Goal: Information Seeking & Learning: Learn about a topic

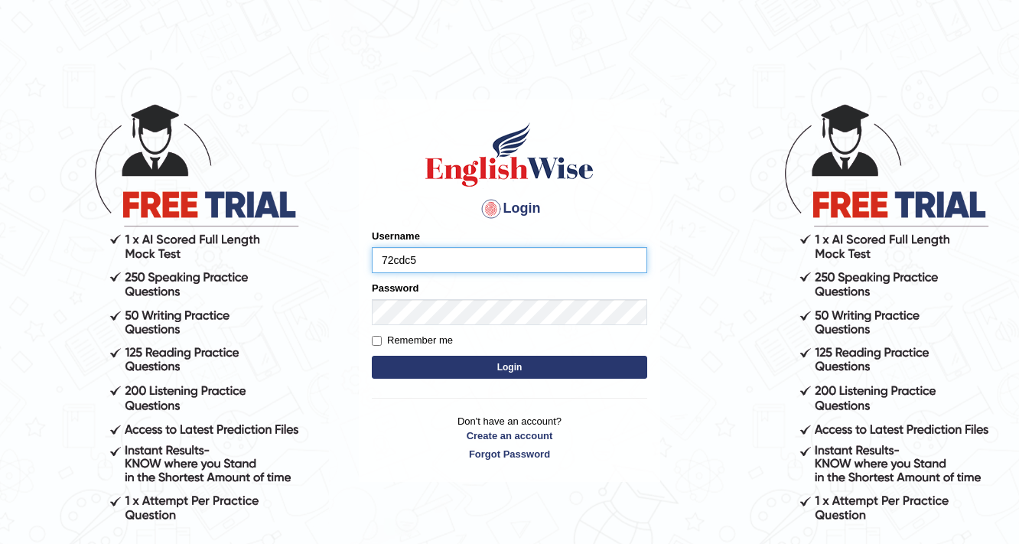
type input "72cdc5"
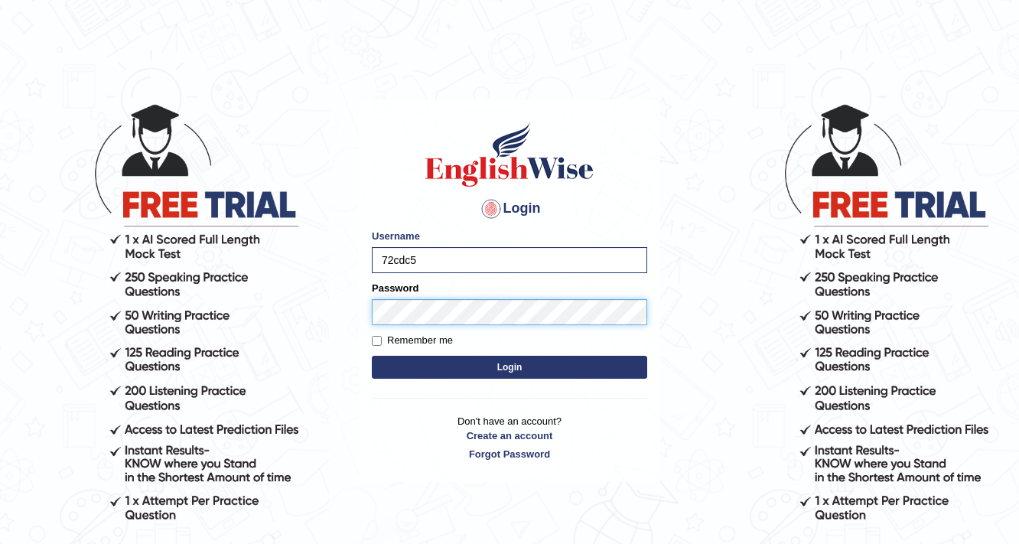
click at [372, 356] on button "Login" at bounding box center [509, 367] width 275 height 23
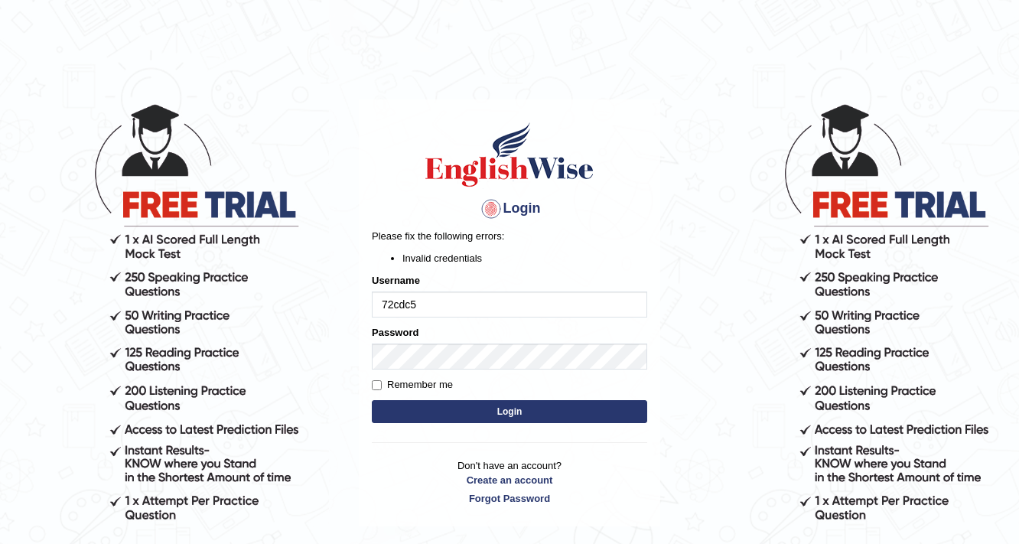
click at [384, 389] on label "Remember me" at bounding box center [412, 384] width 81 height 15
click at [382, 389] on input "Remember me" at bounding box center [377, 385] width 10 height 10
checkbox input "true"
click at [444, 409] on button "Login" at bounding box center [509, 411] width 275 height 23
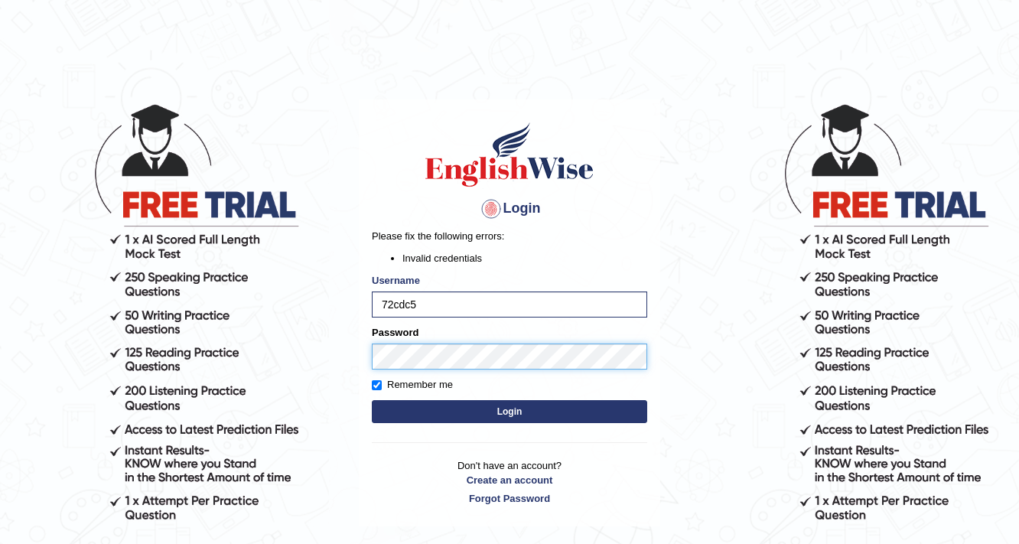
click at [372, 400] on button "Login" at bounding box center [509, 411] width 275 height 23
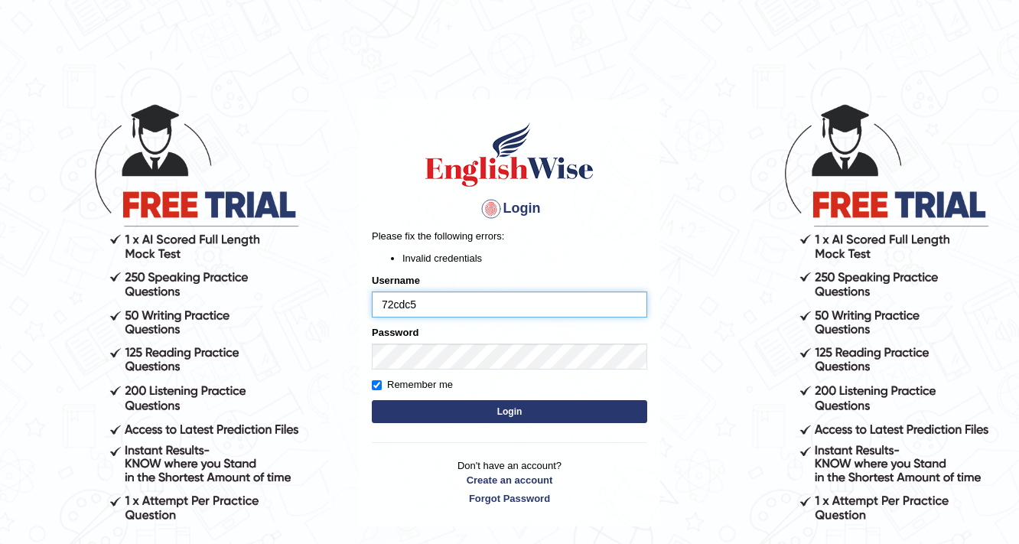
click at [438, 298] on input "72cdc5" at bounding box center [509, 305] width 275 height 26
type input "72cdc5"
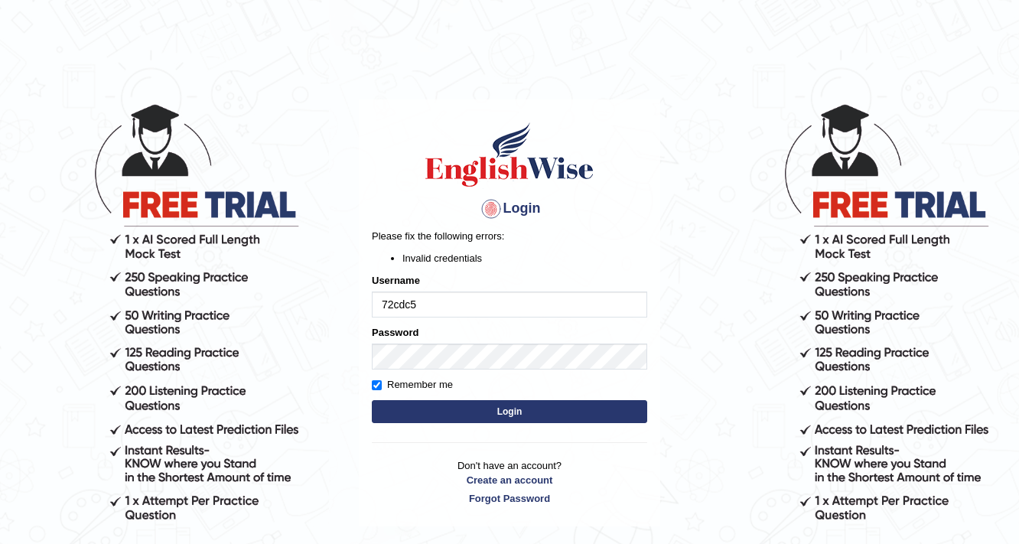
click at [435, 271] on form "Please fix the following errors: Invalid credentials Username 72cdc5 Password R…" at bounding box center [509, 328] width 275 height 198
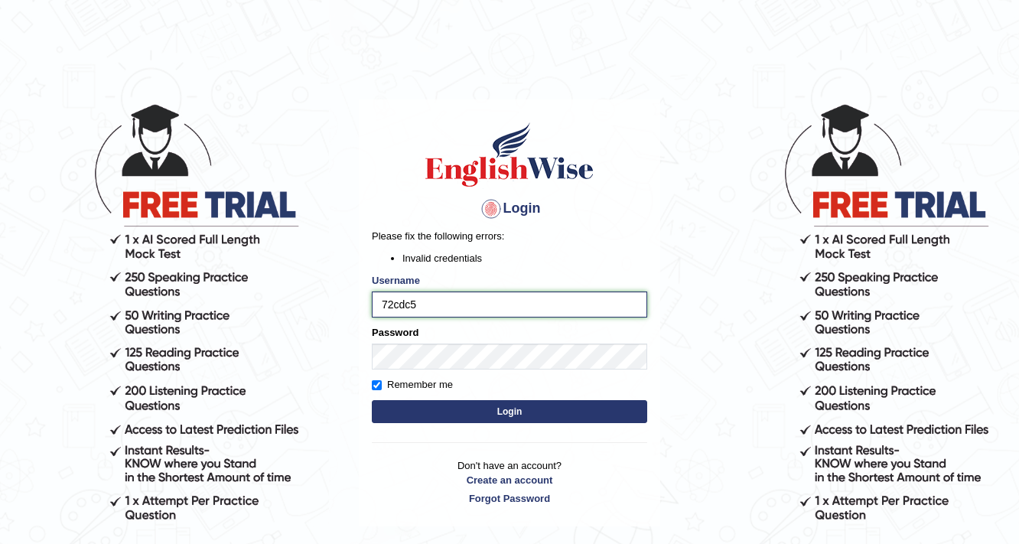
drag, startPoint x: 431, startPoint y: 305, endPoint x: 343, endPoint y: 315, distance: 88.7
click at [343, 315] on body "Login Please fix the following errors: Invalid credentials Username 72cdc5 Pass…" at bounding box center [509, 323] width 1019 height 544
click at [451, 317] on input "72cdc5" at bounding box center [509, 305] width 275 height 26
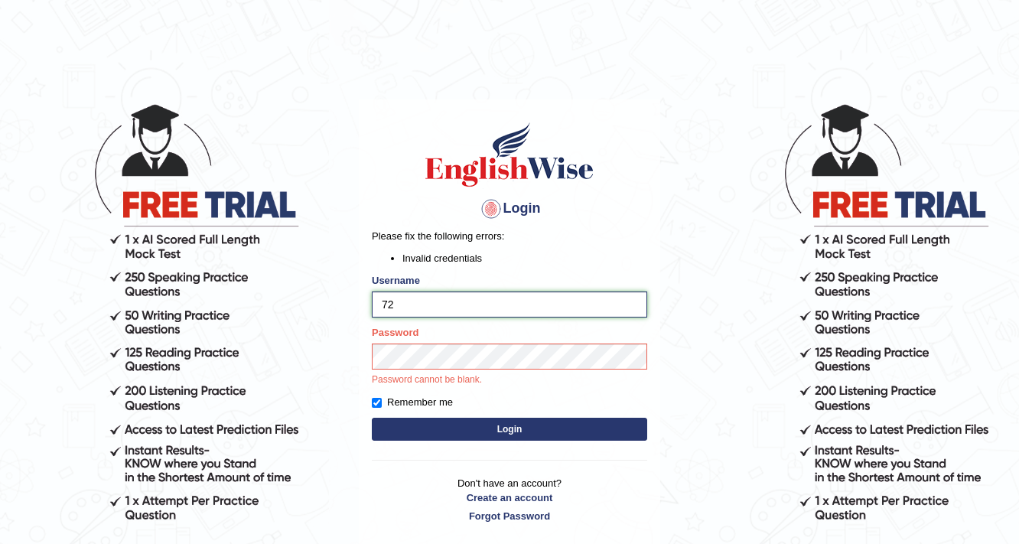
type input "7"
type input "mahi86"
click at [487, 428] on button "Login" at bounding box center [509, 429] width 275 height 23
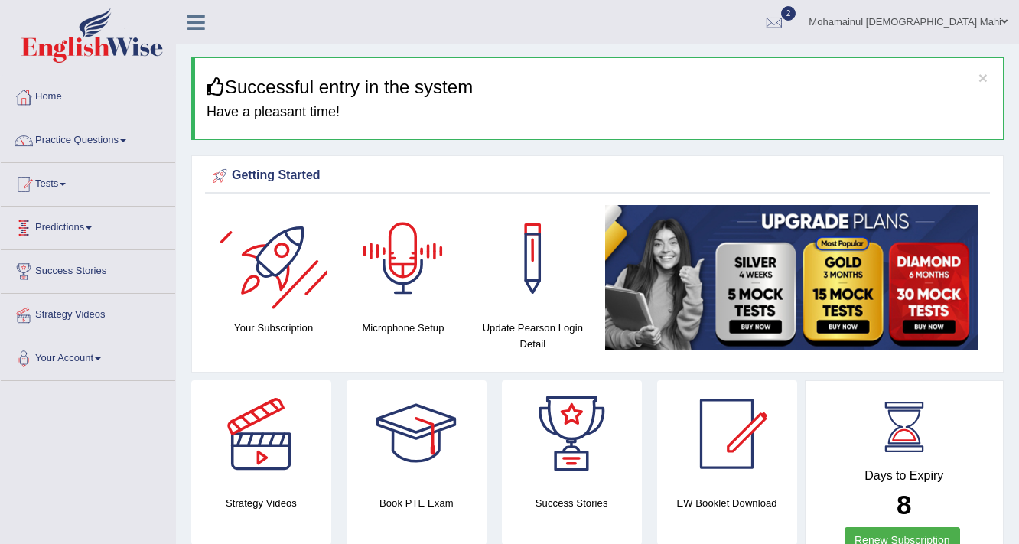
click at [4, 177] on link "Tests" at bounding box center [88, 182] width 174 height 38
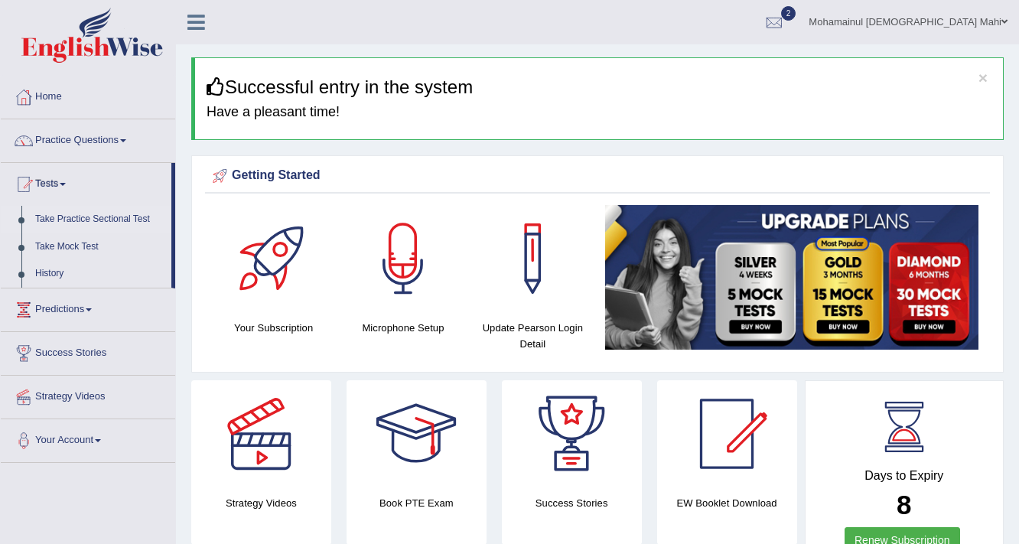
click at [47, 210] on link "Take Practice Sectional Test" at bounding box center [99, 220] width 143 height 28
click at [57, 244] on link "Take Mock Test" at bounding box center [99, 247] width 143 height 28
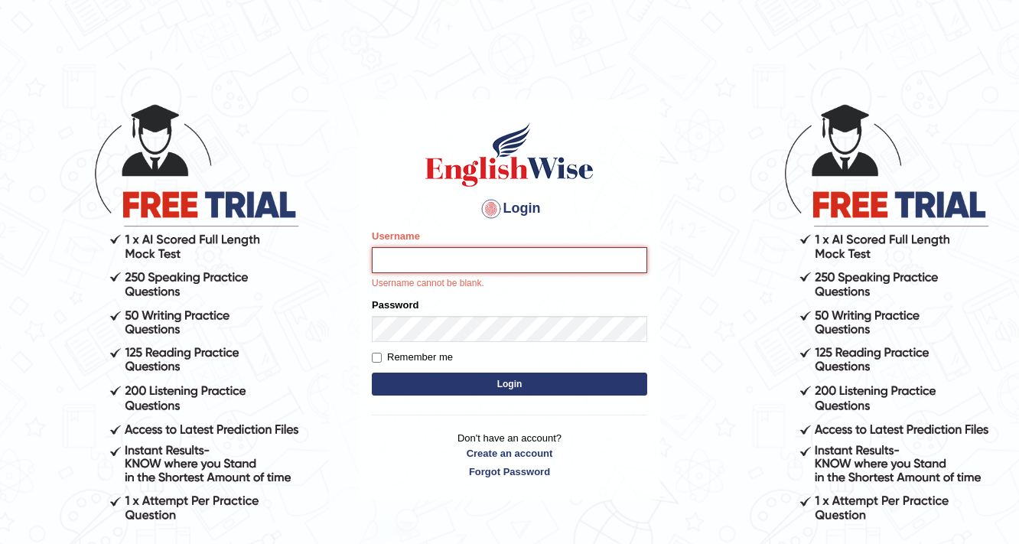
click at [429, 270] on input "Username" at bounding box center [509, 260] width 275 height 26
type input "mahi86"
click at [372, 373] on button "Login" at bounding box center [509, 384] width 275 height 23
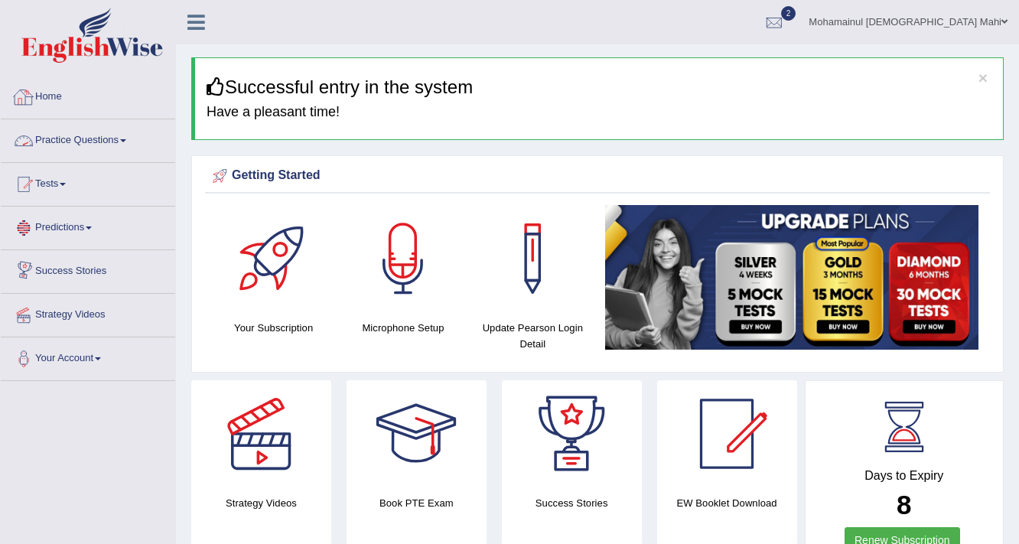
click at [89, 142] on link "Practice Questions" at bounding box center [88, 138] width 174 height 38
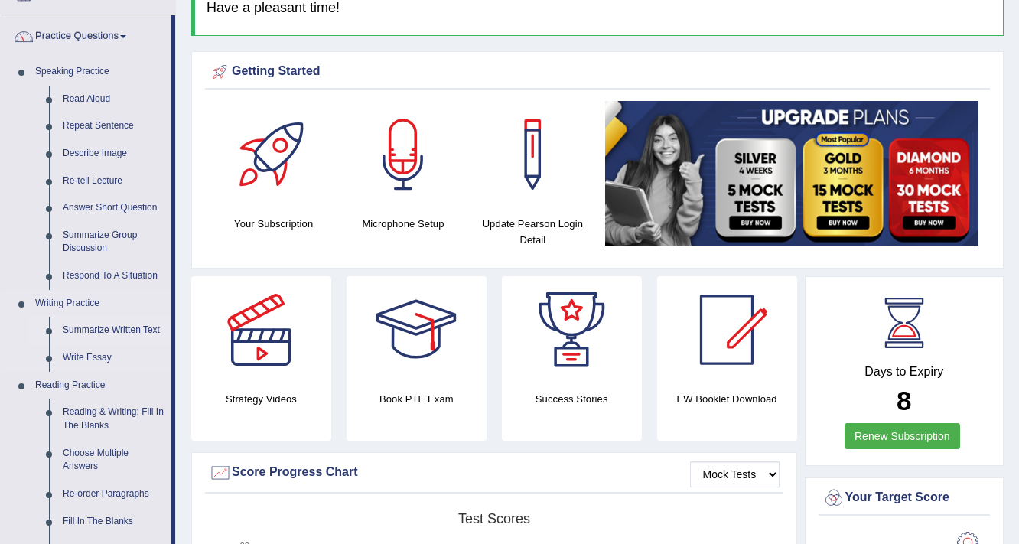
scroll to position [122, 0]
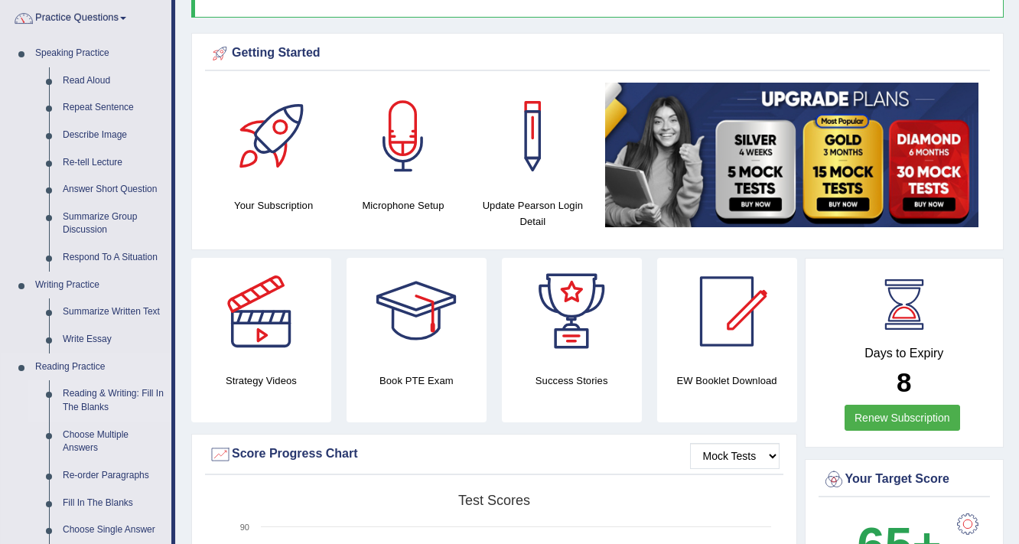
click at [108, 392] on link "Reading & Writing: Fill In The Blanks" at bounding box center [114, 400] width 116 height 41
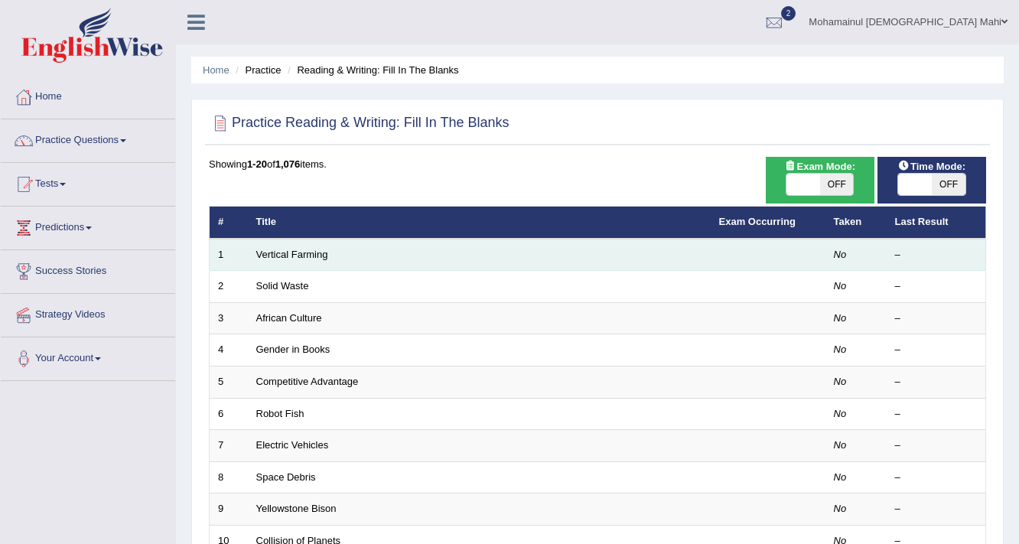
click at [289, 245] on td "Vertical Farming" at bounding box center [479, 255] width 463 height 32
click at [293, 257] on link "Vertical Farming" at bounding box center [292, 254] width 72 height 11
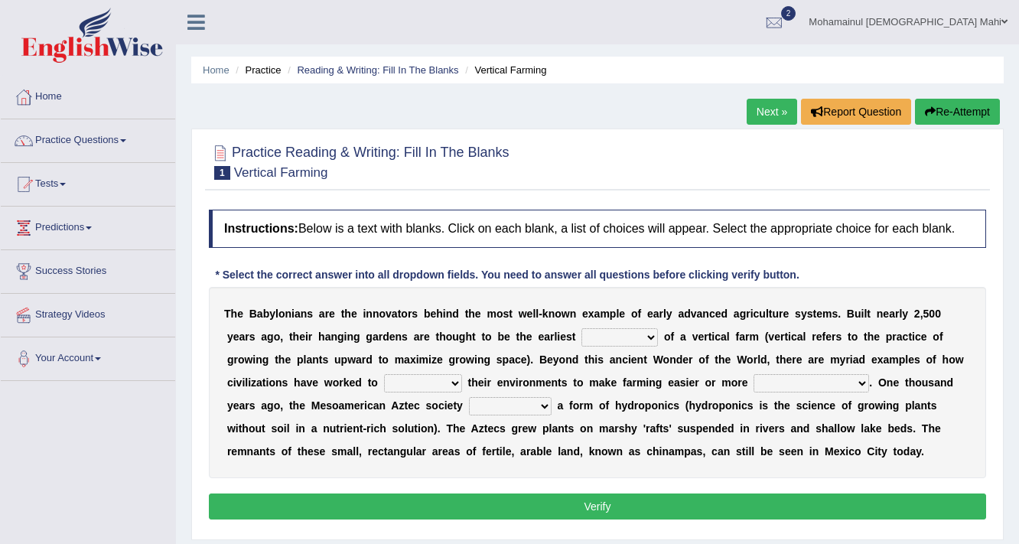
click at [600, 343] on select "prototype failure discredit protocol" at bounding box center [620, 337] width 77 height 18
click at [582, 328] on select "prototype failure discredit protocol" at bounding box center [620, 337] width 77 height 18
click at [645, 334] on select "prototype failure discredit protocol" at bounding box center [620, 337] width 77 height 18
select select "protocol"
click at [582, 328] on select "prototype failure discredit protocol" at bounding box center [620, 337] width 77 height 18
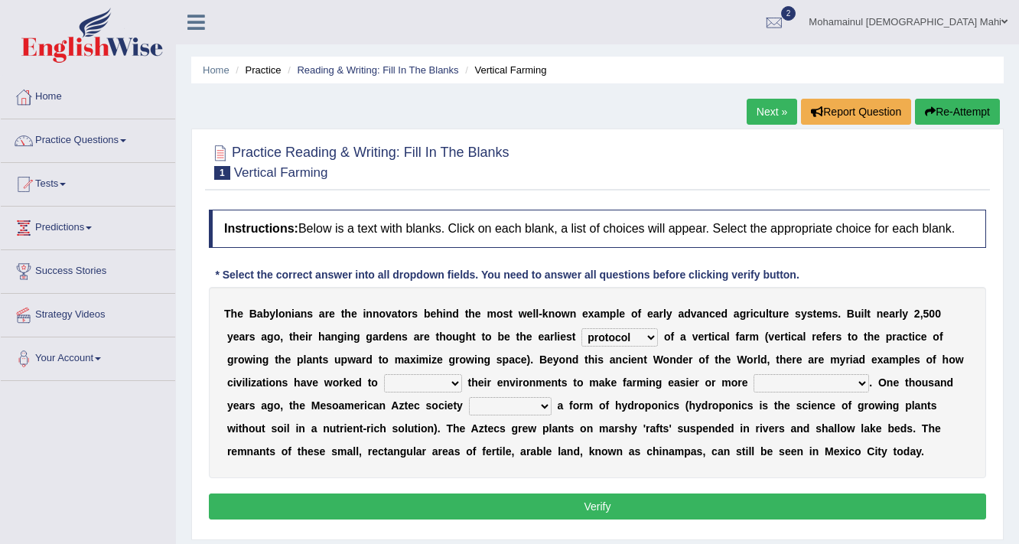
click at [582, 328] on select "prototype failure discredit protocol" at bounding box center [620, 337] width 77 height 18
click at [426, 384] on select "manipulate escape respect disarrange" at bounding box center [423, 383] width 78 height 18
select select "respect"
click at [384, 374] on select "manipulate escape respect disarrange" at bounding box center [423, 383] width 78 height 18
click at [830, 374] on select "productive constructive connective counterproductive" at bounding box center [812, 383] width 116 height 18
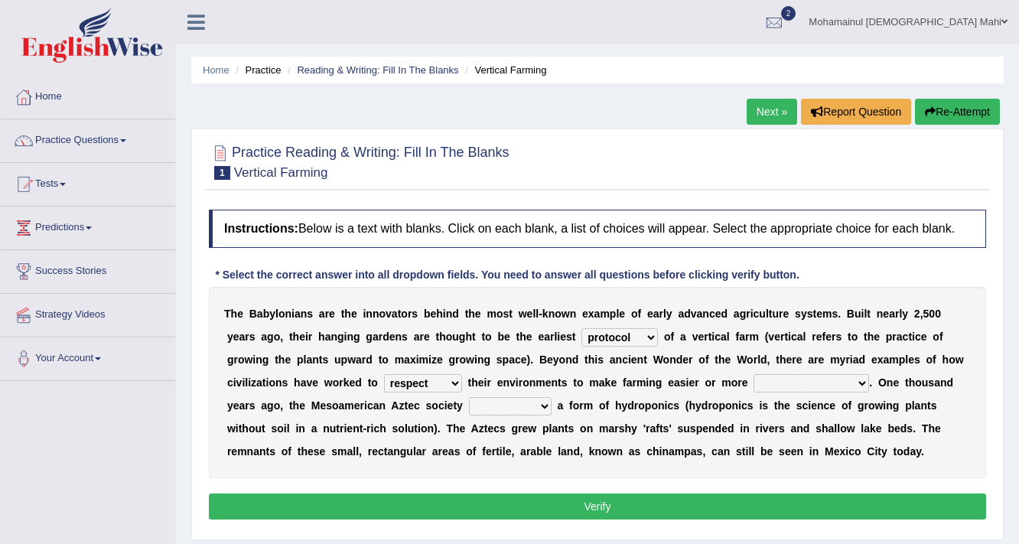
select select "productive"
click at [754, 374] on select "productive constructive connective counterproductive" at bounding box center [812, 383] width 116 height 18
click at [545, 403] on select "domineered volunteered pioneered engineered" at bounding box center [510, 406] width 83 height 18
select select "engineered"
click at [469, 397] on select "domineered volunteered pioneered engineered" at bounding box center [510, 406] width 83 height 18
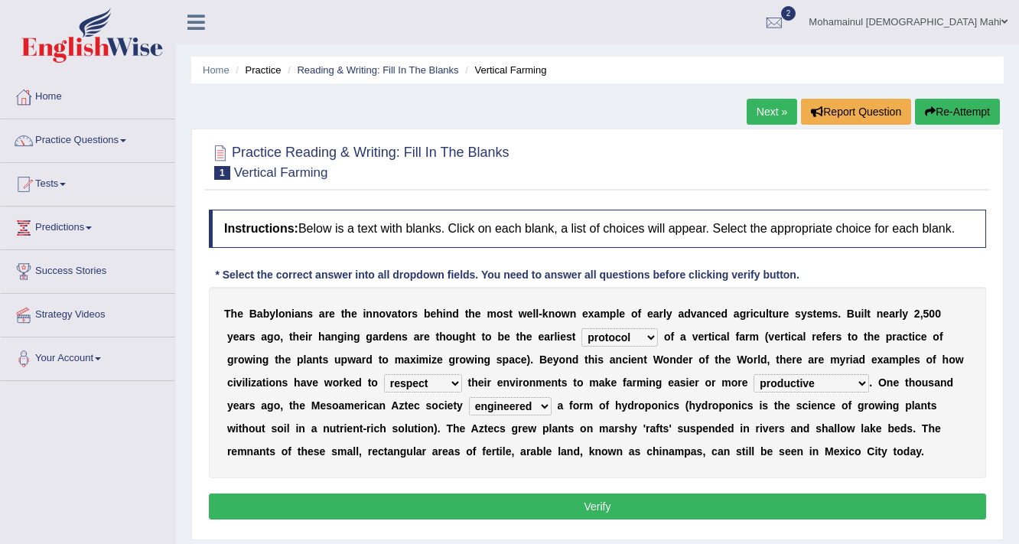
click at [777, 100] on link "Next »" at bounding box center [772, 112] width 51 height 26
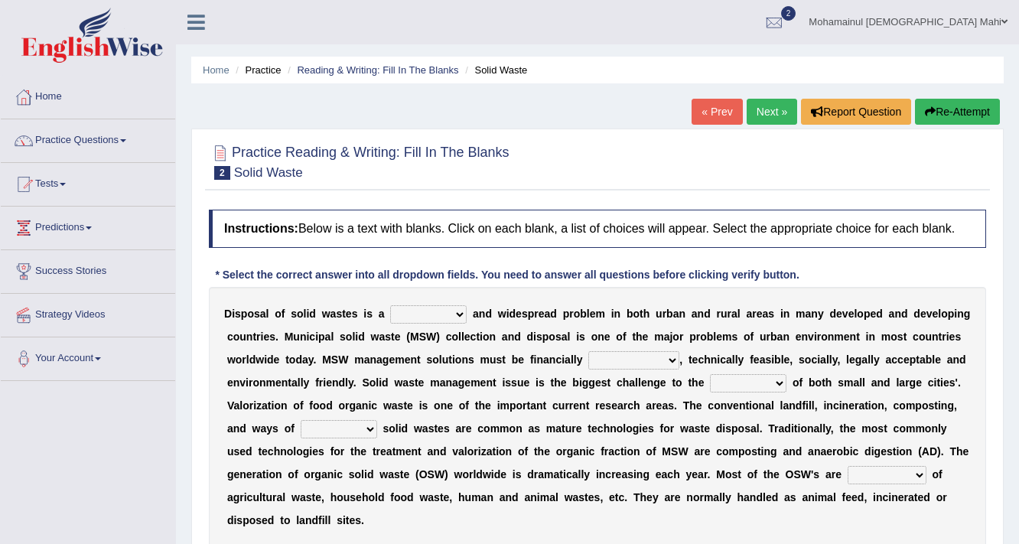
click at [422, 318] on select "slanting stinging stalling shafting" at bounding box center [428, 314] width 77 height 18
click at [390, 305] on select "slanting stinging stalling shafting" at bounding box center [428, 314] width 77 height 18
click at [441, 312] on select "slanting stinging stalling shafting" at bounding box center [428, 314] width 77 height 18
click at [427, 412] on div "D i s p o s a l o f s o l i d w a s t e s i s a slanting stinging stalling shaf…" at bounding box center [597, 417] width 777 height 260
click at [448, 307] on select "slanting stinging stalling shafting" at bounding box center [428, 314] width 77 height 18
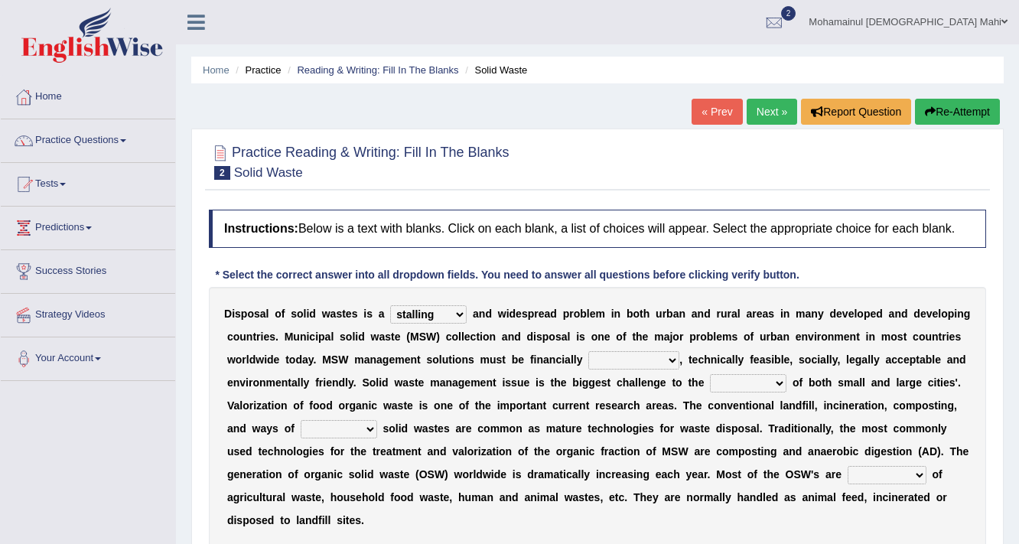
select select "shafting"
click at [390, 305] on select "slanting stinging stalling shafting" at bounding box center [428, 314] width 77 height 18
click at [640, 364] on select "unattainable sustainable objectionable treasonable" at bounding box center [633, 360] width 91 height 18
select select "sustainable"
click at [588, 351] on select "unattainable sustainable objectionable treasonable" at bounding box center [633, 360] width 91 height 18
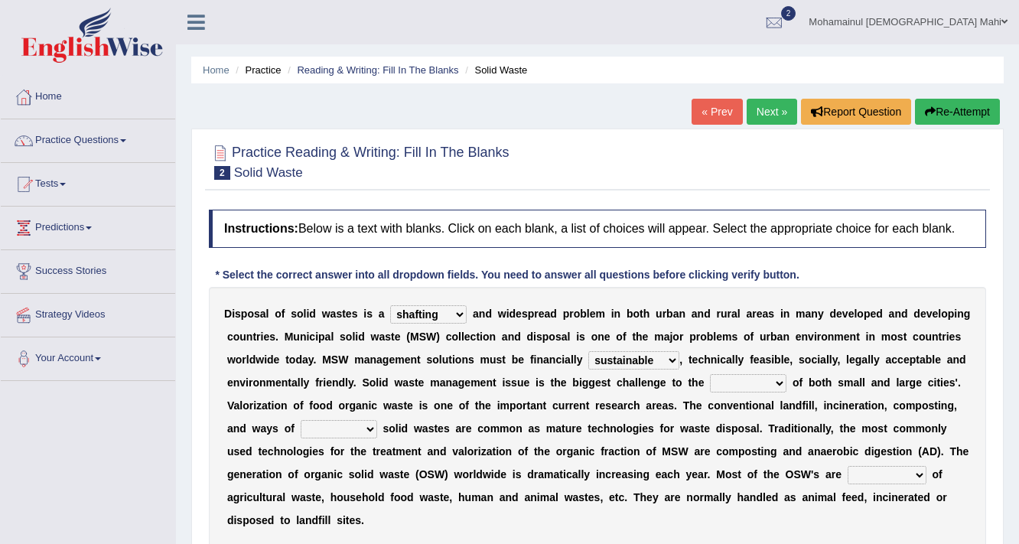
click at [751, 382] on select "plants culture authorities history" at bounding box center [748, 383] width 77 height 18
select select "plants"
click at [710, 374] on select "plants culture authorities history" at bounding box center [748, 383] width 77 height 18
click at [332, 424] on select "reserving preserving deserving handling" at bounding box center [339, 429] width 77 height 18
select select "reserving"
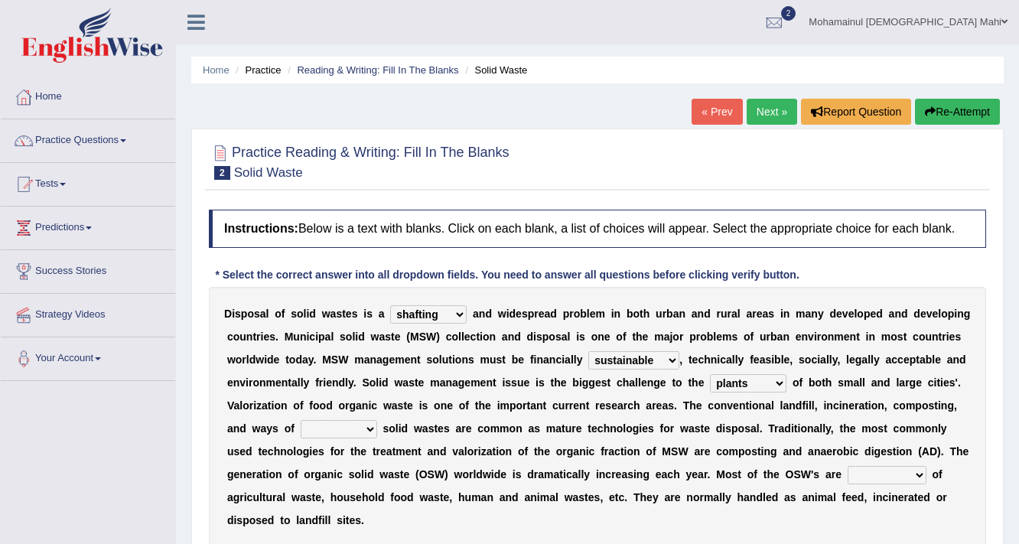
click at [301, 420] on select "reserving preserving deserving handling" at bounding box center [339, 429] width 77 height 18
click at [886, 468] on select "composed disposed composing disposing" at bounding box center [887, 475] width 79 height 18
select select "disposing"
click at [848, 466] on select "composed disposed composing disposing" at bounding box center [887, 475] width 79 height 18
click at [749, 105] on link "Next »" at bounding box center [772, 112] width 51 height 26
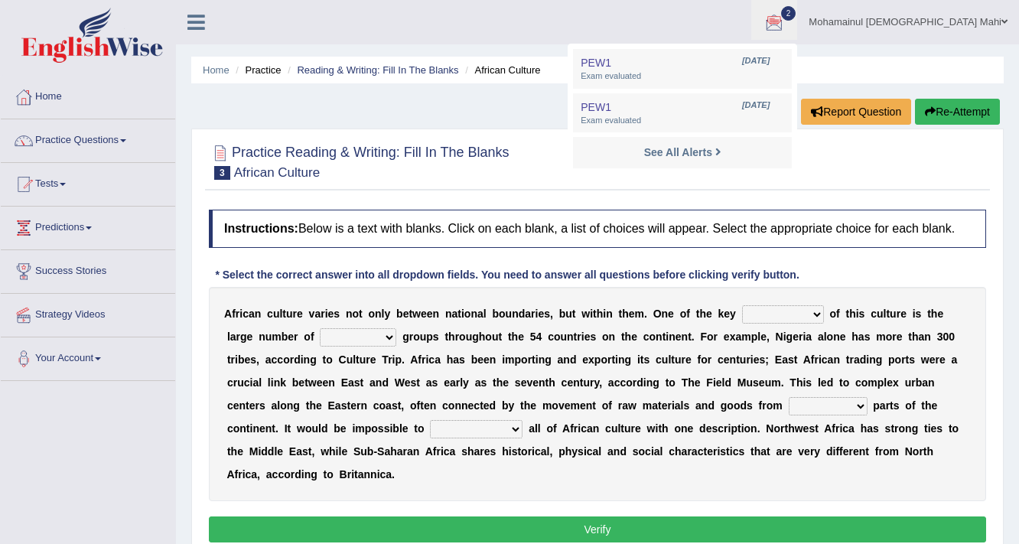
click at [786, 23] on div at bounding box center [774, 22] width 23 height 23
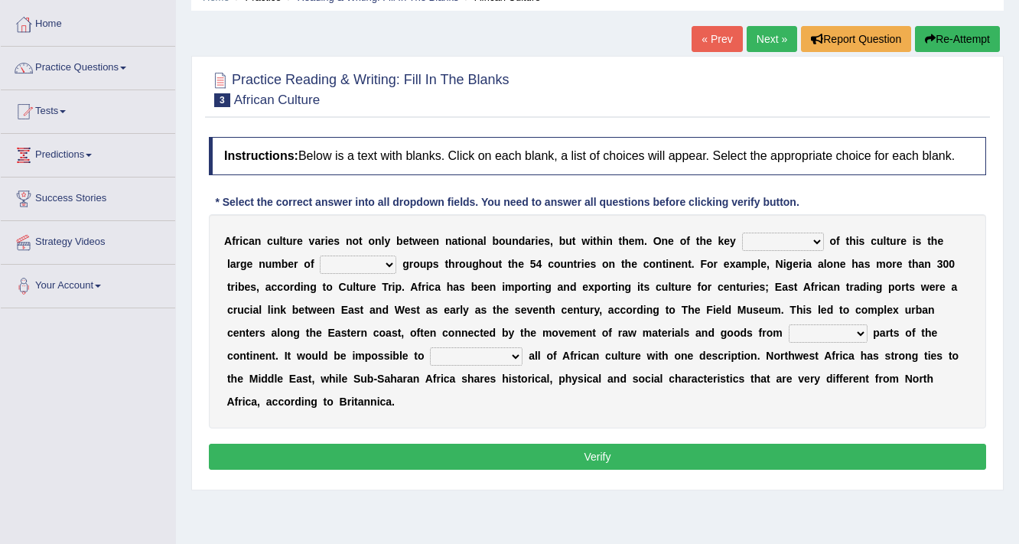
scroll to position [184, 0]
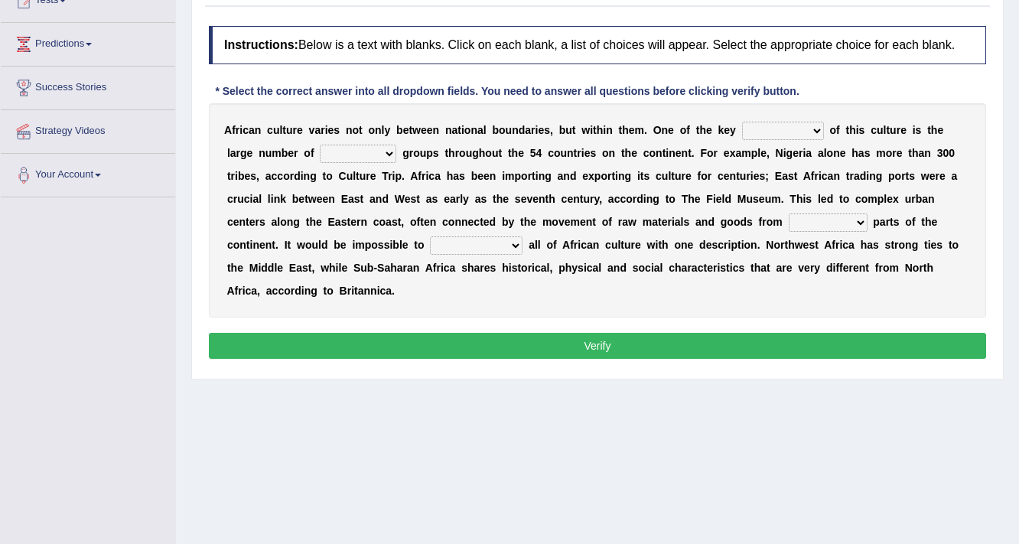
click at [448, 341] on button "Verify" at bounding box center [597, 346] width 777 height 26
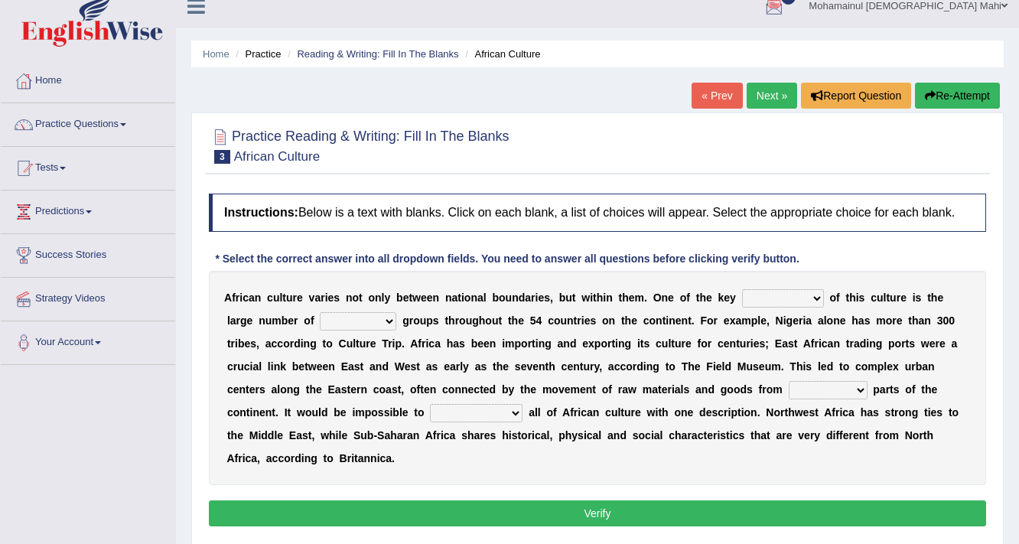
scroll to position [0, 0]
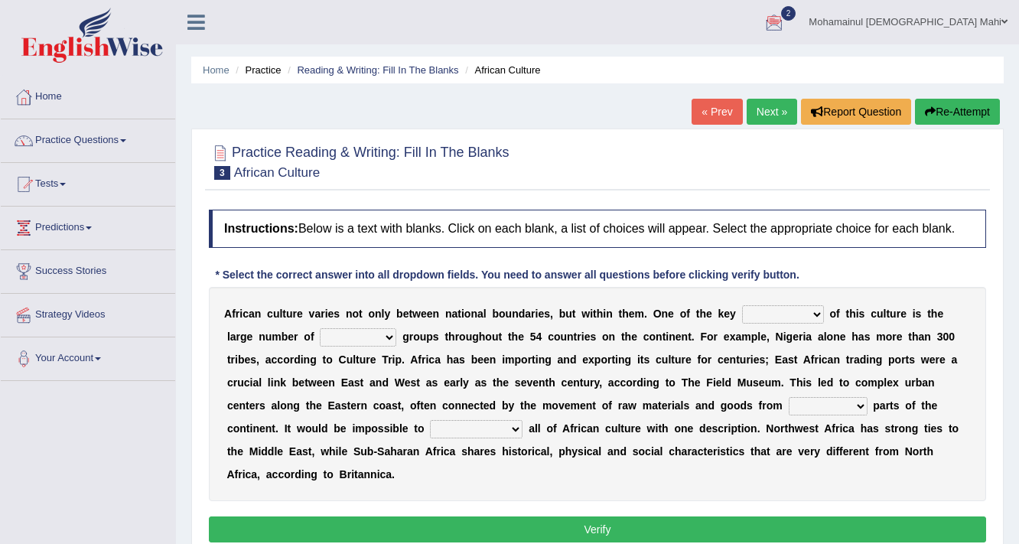
click at [811, 310] on select "conjectures features issues doubts" at bounding box center [783, 314] width 82 height 18
select select "features"
click at [742, 305] on select "conjectures features issues doubts" at bounding box center [783, 314] width 82 height 18
click at [376, 336] on select "ethic ethnic eugenic epic" at bounding box center [358, 337] width 77 height 18
click at [320, 328] on select "ethic ethnic eugenic epic" at bounding box center [358, 337] width 77 height 18
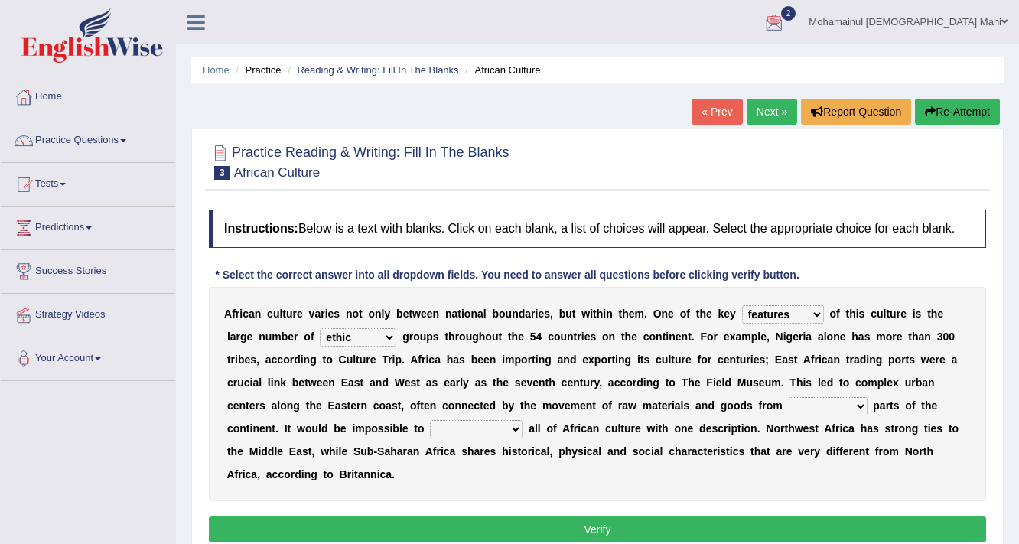
click at [373, 336] on select "ethic ethnic eugenic epic" at bounding box center [358, 337] width 77 height 18
select select "epic"
click at [320, 328] on select "ethic ethnic eugenic epic" at bounding box center [358, 337] width 77 height 18
click at [863, 400] on select "forelocked interlocked unlocked landlocked" at bounding box center [828, 406] width 79 height 18
select select "unlocked"
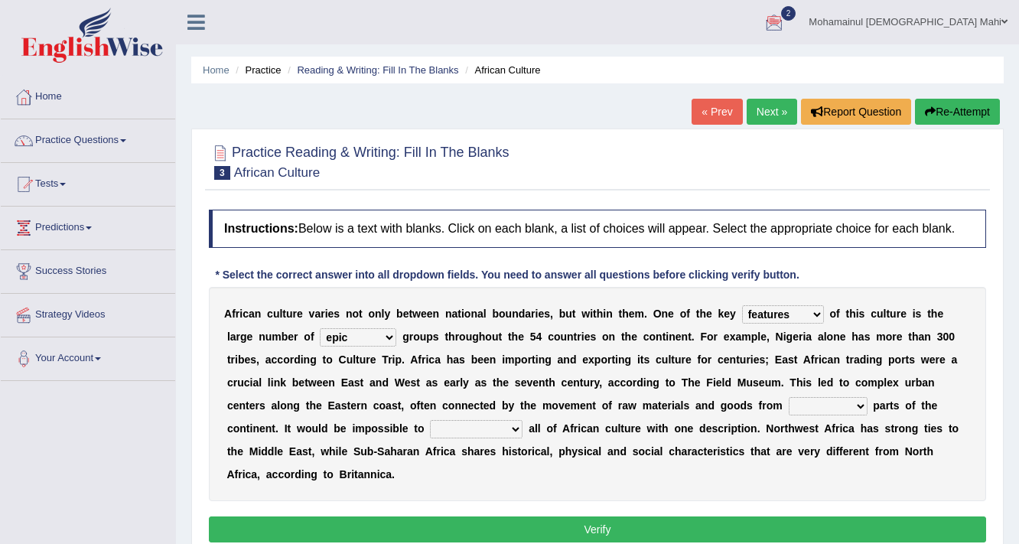
click at [789, 397] on select "forelocked interlocked unlocked landlocked" at bounding box center [828, 406] width 79 height 18
click at [505, 425] on select "characterize conceptualize symbolize synthesize" at bounding box center [476, 429] width 93 height 18
select select "characterize"
click at [430, 420] on select "characterize conceptualize symbolize synthesize" at bounding box center [476, 429] width 93 height 18
click at [450, 517] on button "Verify" at bounding box center [597, 530] width 777 height 26
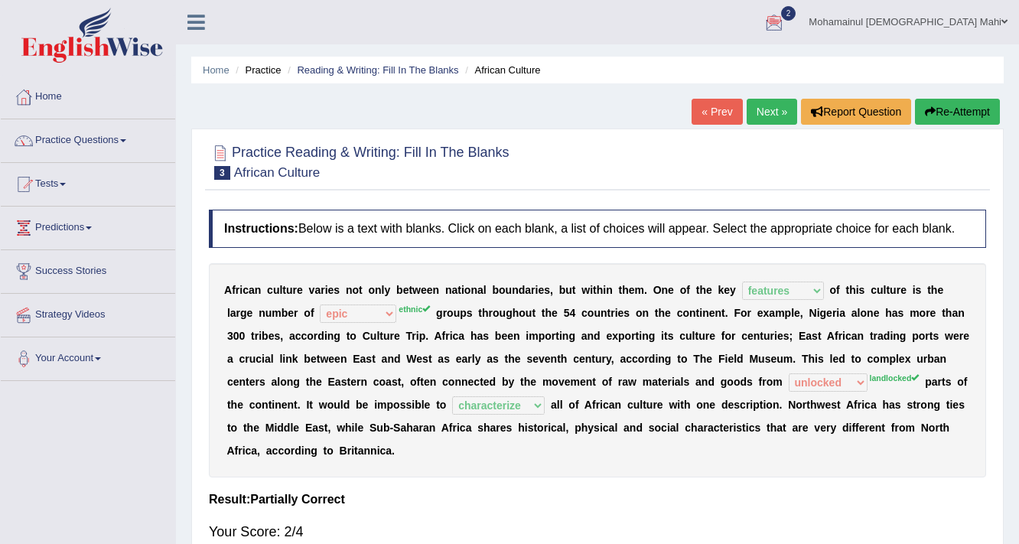
click at [696, 105] on link "« Prev" at bounding box center [717, 112] width 51 height 26
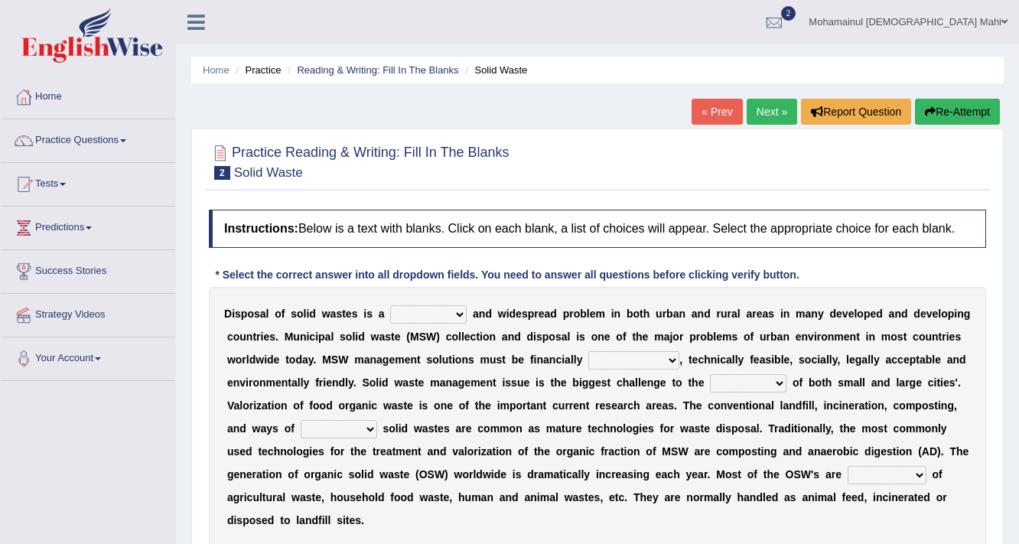
click at [696, 105] on link "« Prev" at bounding box center [717, 112] width 51 height 26
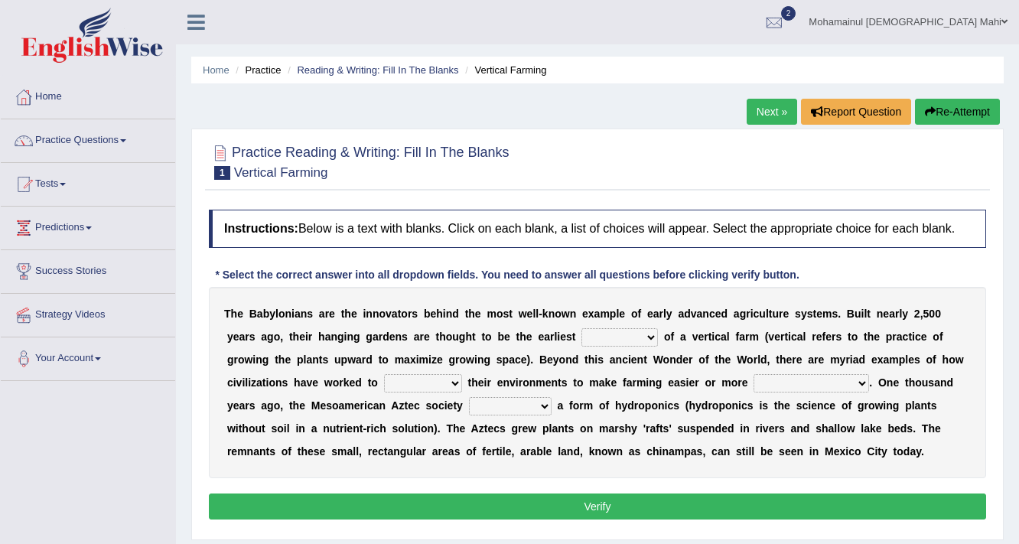
click at [648, 342] on select "prototype failure discredit protocol" at bounding box center [620, 337] width 77 height 18
select select "prototype"
click at [582, 328] on select "prototype failure discredit protocol" at bounding box center [620, 337] width 77 height 18
click at [462, 376] on b at bounding box center [465, 382] width 6 height 12
click at [447, 384] on select "manipulate escape respect disarrange" at bounding box center [423, 383] width 78 height 18
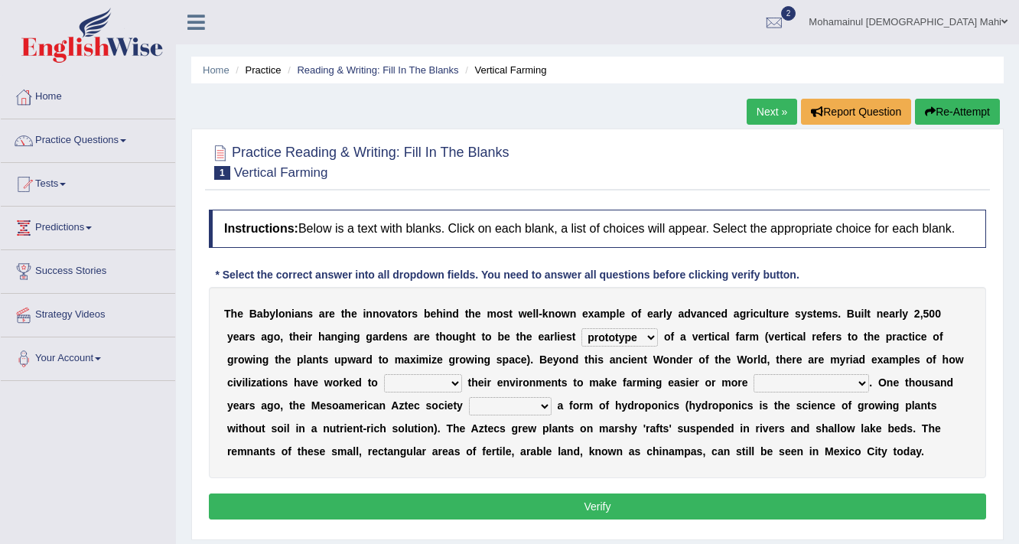
select select "manipulate"
click at [384, 374] on select "manipulate escape respect disarrange" at bounding box center [423, 383] width 78 height 18
click at [774, 375] on select "productive constructive connective counterproductive" at bounding box center [812, 383] width 116 height 18
select select "constructive"
click at [754, 374] on select "productive constructive connective counterproductive" at bounding box center [812, 383] width 116 height 18
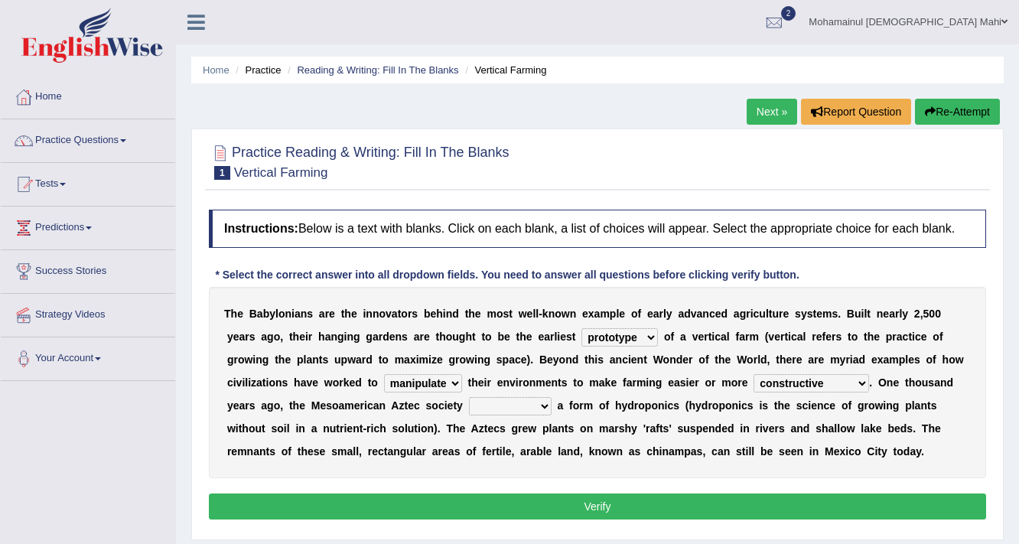
click at [506, 400] on select "domineered volunteered pioneered engineered" at bounding box center [510, 406] width 83 height 18
select select "engineered"
click at [469, 397] on select "domineered volunteered pioneered engineered" at bounding box center [510, 406] width 83 height 18
click at [506, 498] on button "Verify" at bounding box center [597, 507] width 777 height 26
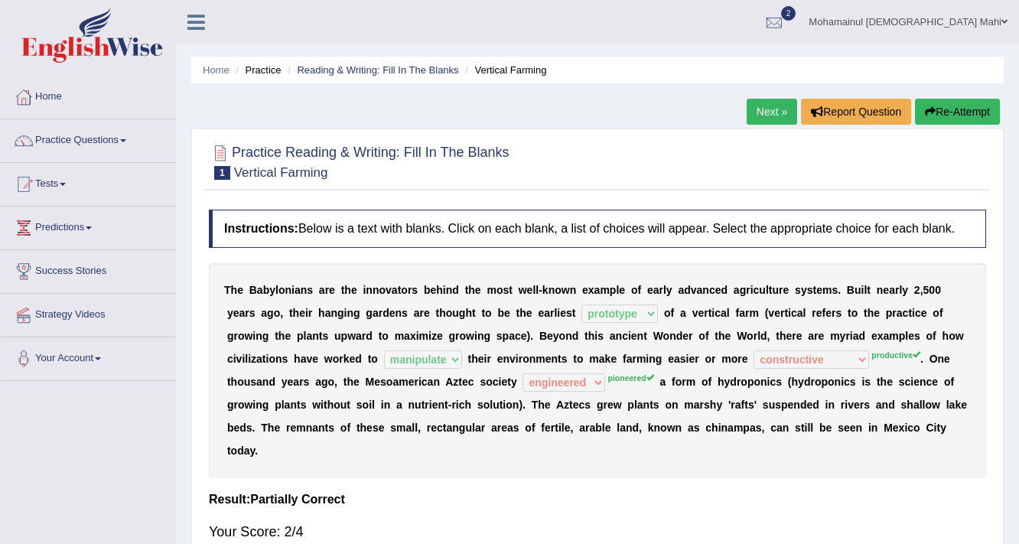
click at [766, 116] on link "Next »" at bounding box center [772, 112] width 51 height 26
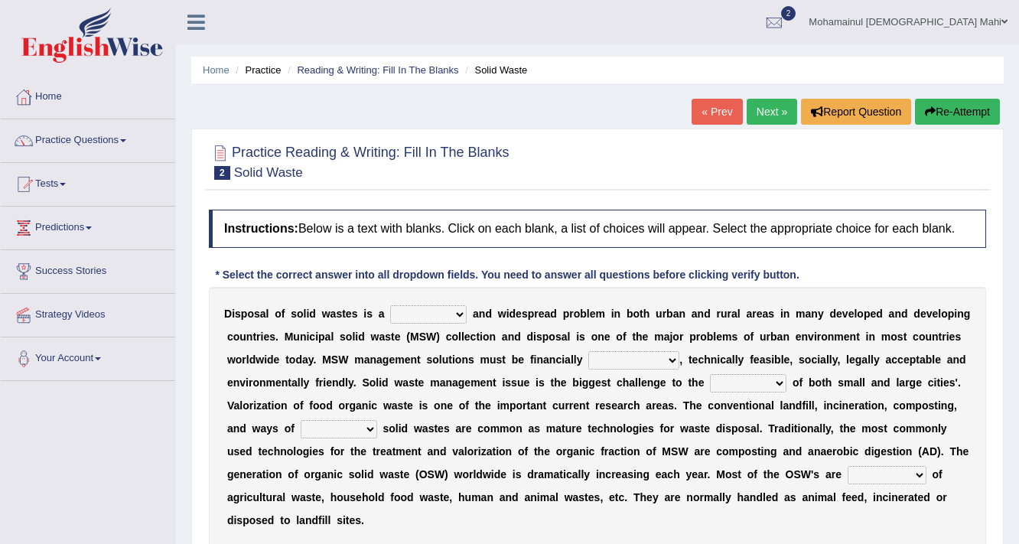
click at [446, 321] on div "D i s p o s a l o f s o l i d w a s t e s i s a slanting stinging stalling shaf…" at bounding box center [597, 417] width 777 height 260
click at [465, 315] on select "slanting stinging stalling shafting" at bounding box center [428, 314] width 77 height 18
select select "shafting"
click at [390, 305] on select "slanting stinging stalling shafting" at bounding box center [428, 314] width 77 height 18
click at [637, 355] on select "unattainable sustainable objectionable treasonable" at bounding box center [633, 360] width 91 height 18
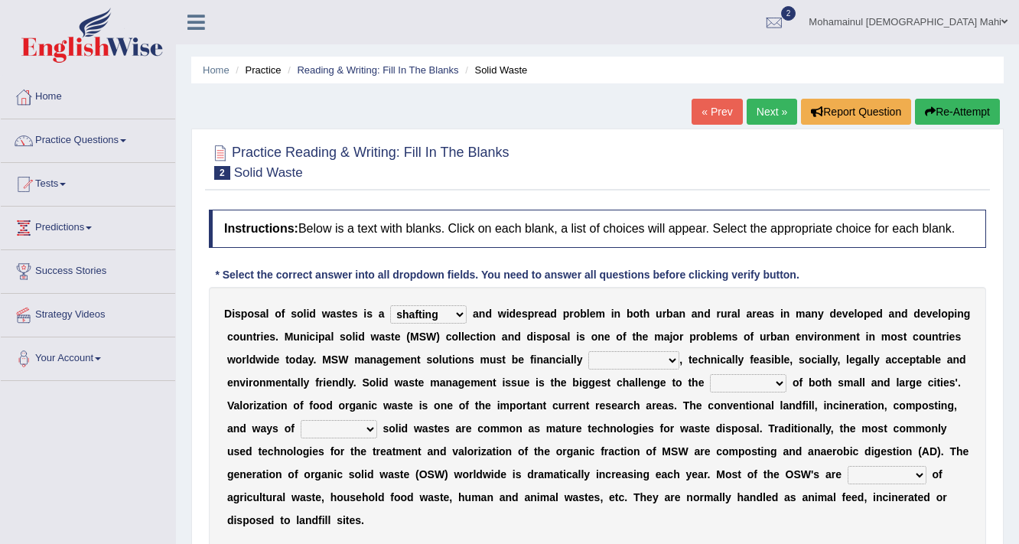
select select "sustainable"
click at [588, 351] on select "unattainable sustainable objectionable treasonable" at bounding box center [633, 360] width 91 height 18
click at [758, 384] on select "plants culture authorities history" at bounding box center [748, 383] width 77 height 18
select select "culture"
click at [710, 374] on select "plants culture authorities history" at bounding box center [748, 383] width 77 height 18
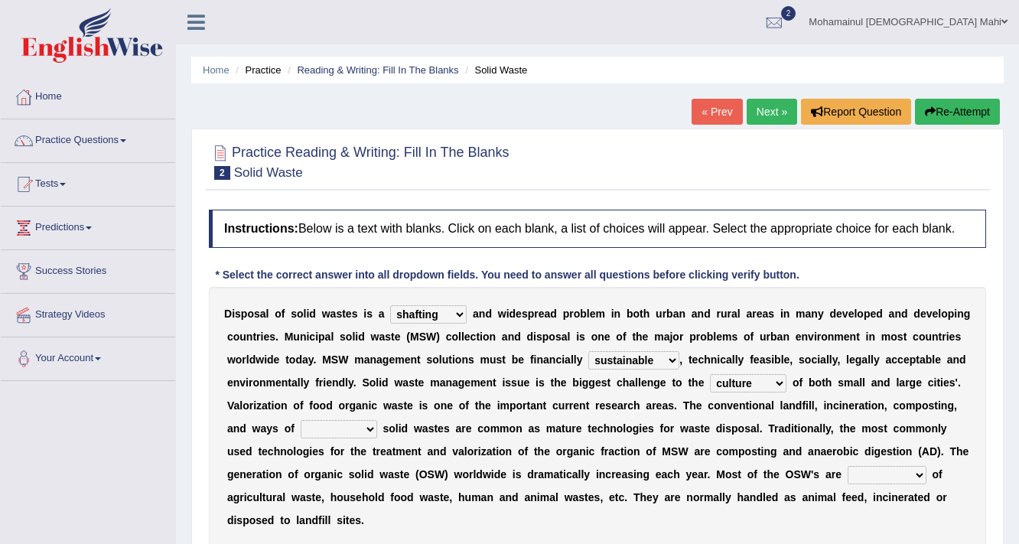
click at [359, 420] on select "reserving preserving deserving handling" at bounding box center [339, 429] width 77 height 18
select select "reserving"
click at [301, 420] on select "reserving preserving deserving handling" at bounding box center [339, 429] width 77 height 18
click at [869, 471] on select "composed disposed composing disposing" at bounding box center [887, 475] width 79 height 18
select select "composed"
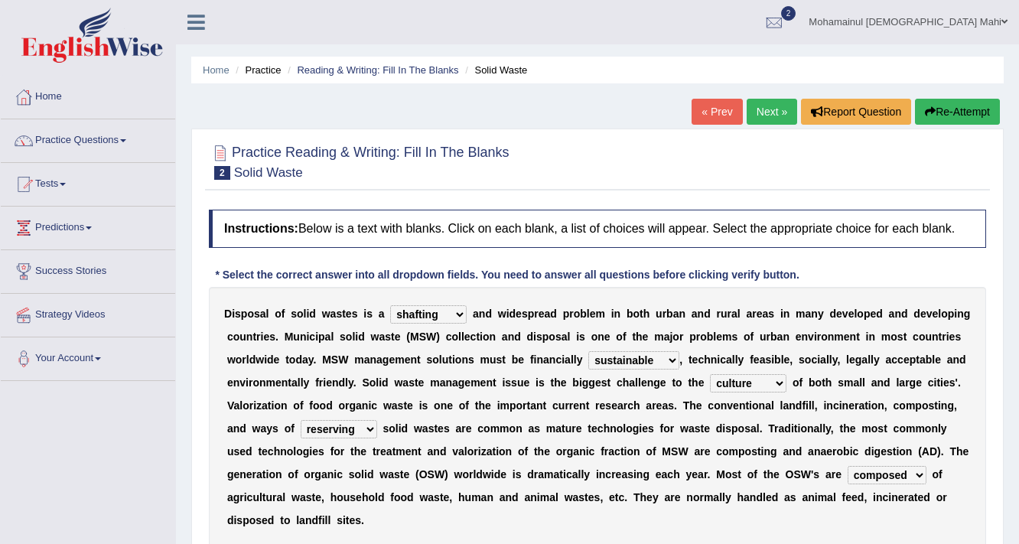
click at [848, 466] on select "composed disposed composing disposing" at bounding box center [887, 475] width 79 height 18
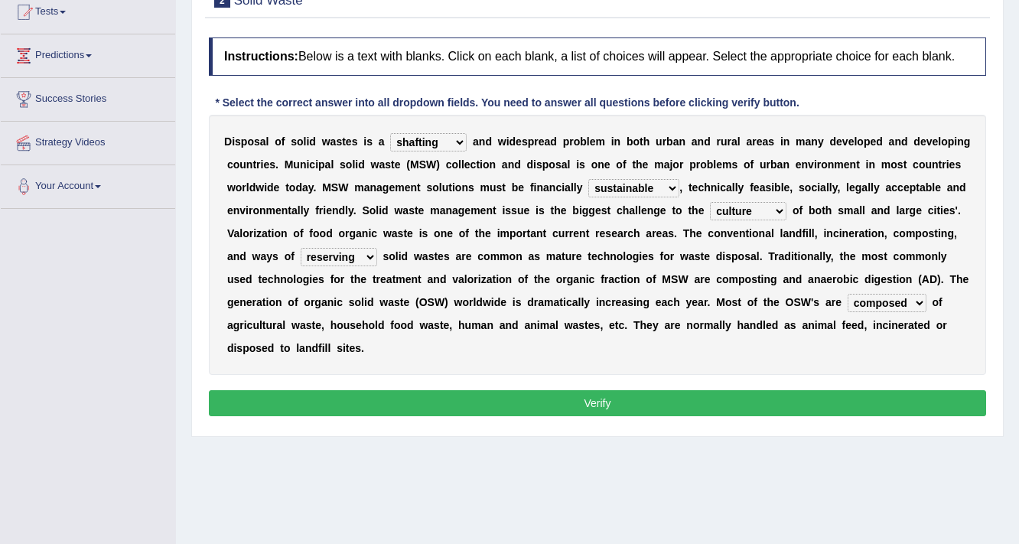
scroll to position [184, 0]
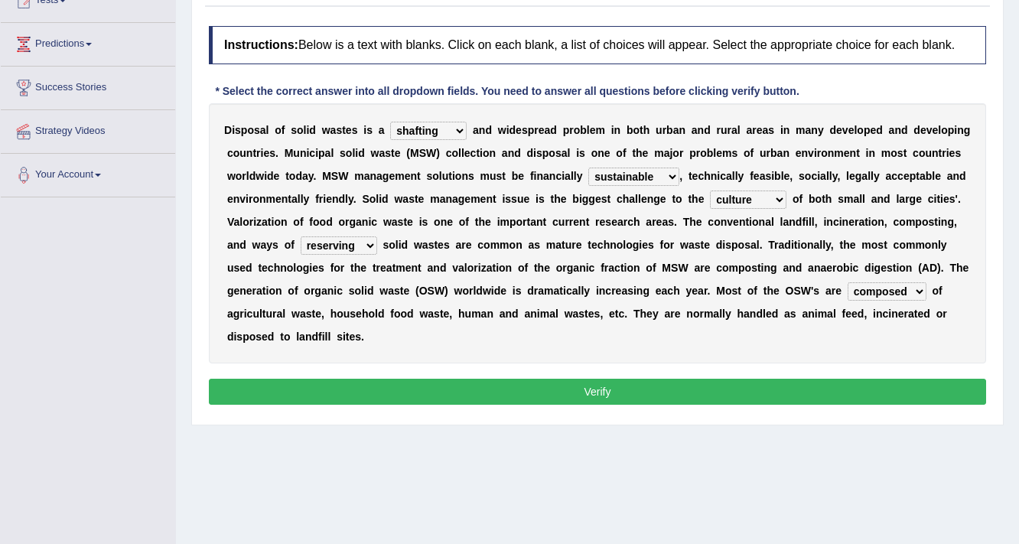
click at [700, 388] on button "Verify" at bounding box center [597, 392] width 777 height 26
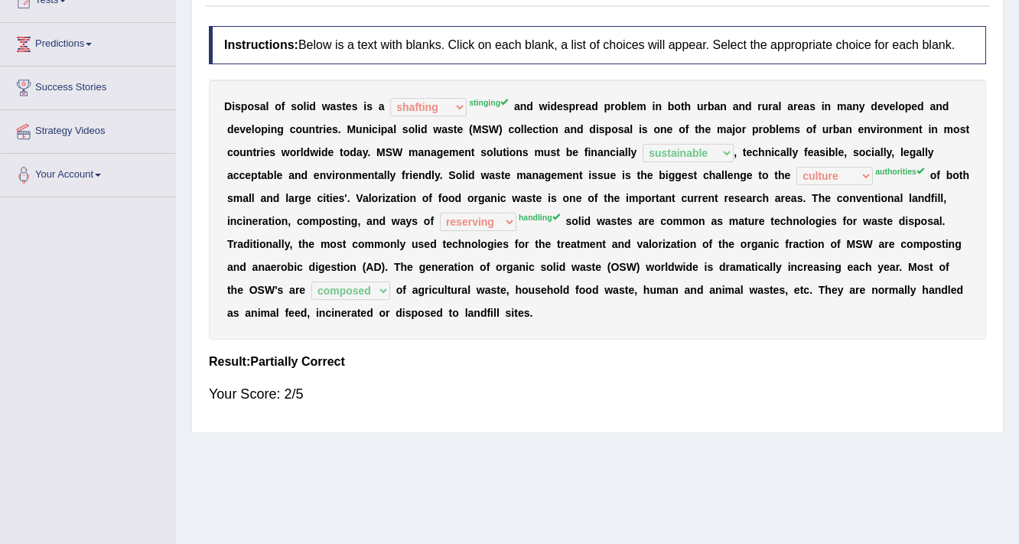
scroll to position [0, 0]
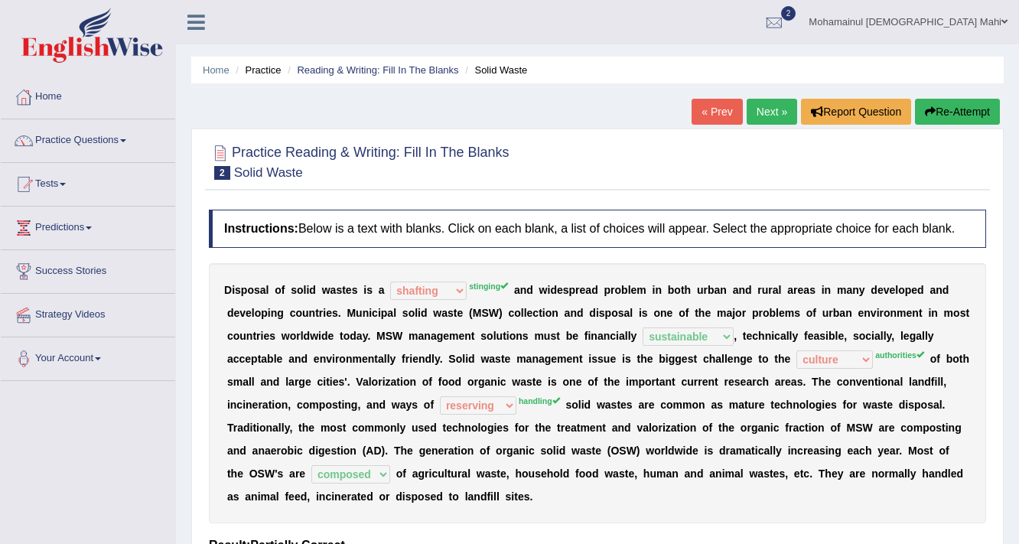
click at [760, 114] on link "Next »" at bounding box center [772, 112] width 51 height 26
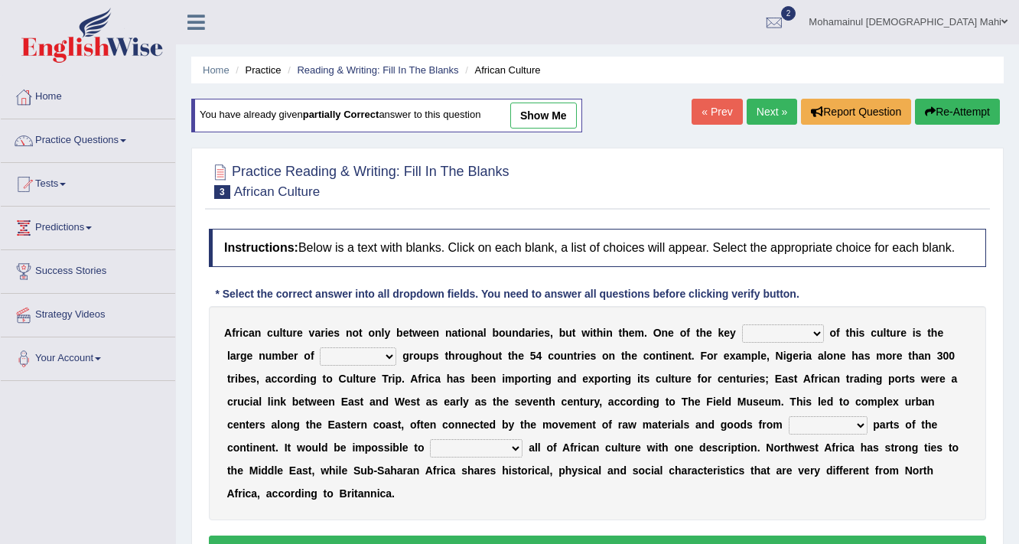
click at [797, 324] on select "conjectures features issues doubts" at bounding box center [783, 333] width 82 height 18
select select "conjectures"
click at [742, 324] on select "conjectures features issues doubts" at bounding box center [783, 333] width 82 height 18
click at [367, 355] on select "ethic ethnic eugenic epic" at bounding box center [358, 356] width 77 height 18
select select "epic"
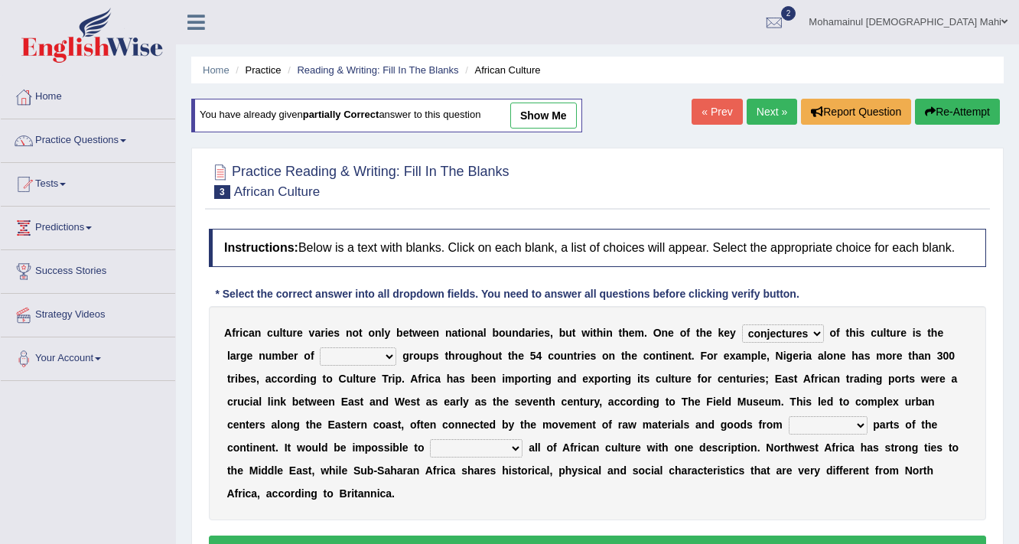
click at [320, 347] on select "ethic ethnic eugenic epic" at bounding box center [358, 356] width 77 height 18
click at [827, 420] on select "forelocked interlocked unlocked landlocked" at bounding box center [828, 425] width 79 height 18
select select "unlocked"
click at [789, 416] on select "forelocked interlocked unlocked landlocked" at bounding box center [828, 425] width 79 height 18
click at [459, 439] on select "characterize conceptualize symbolize synthesize" at bounding box center [476, 448] width 93 height 18
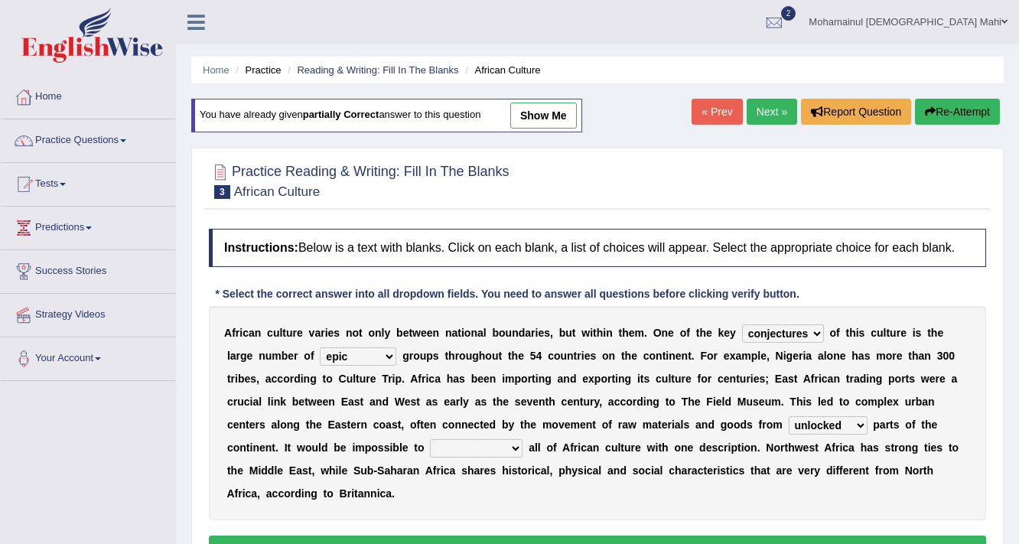
select select "characterize"
click at [430, 439] on select "characterize conceptualize symbolize synthesize" at bounding box center [476, 448] width 93 height 18
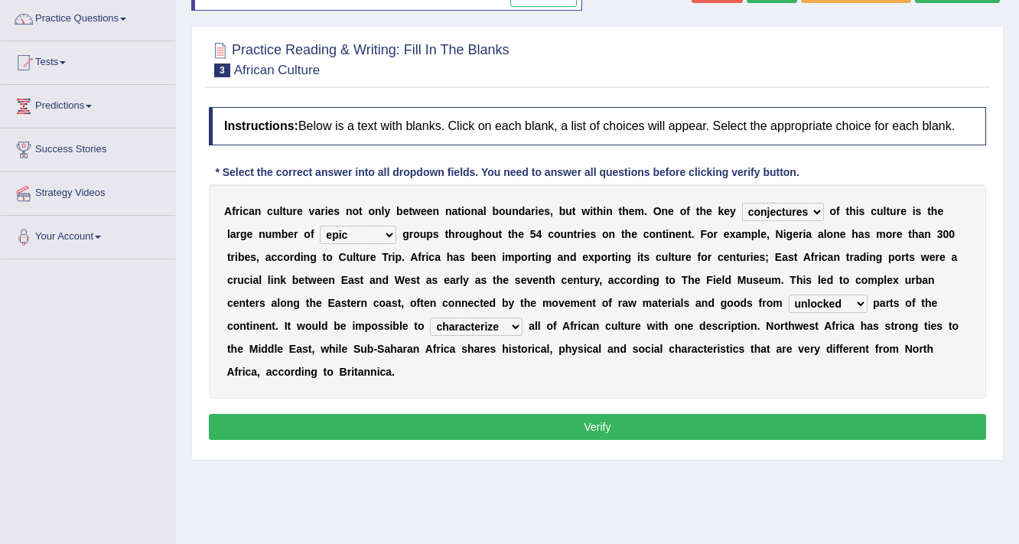
scroll to position [122, 0]
click at [590, 416] on button "Verify" at bounding box center [597, 426] width 777 height 26
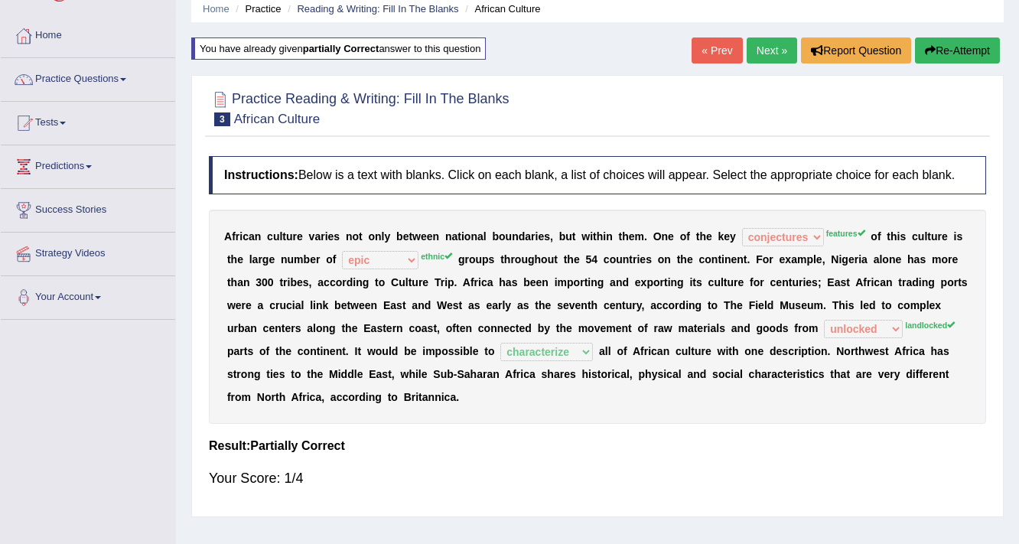
scroll to position [0, 0]
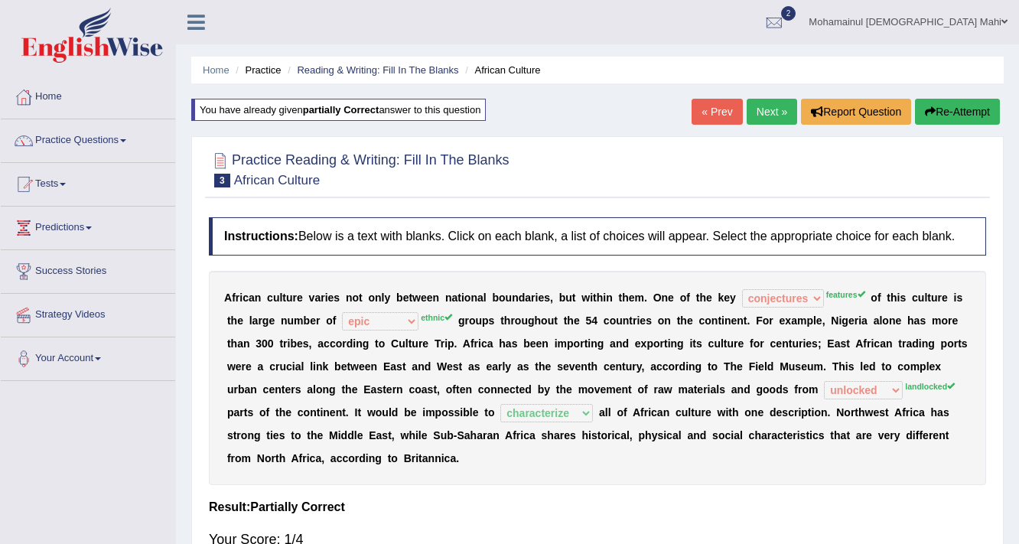
click at [747, 109] on link "Next »" at bounding box center [772, 112] width 51 height 26
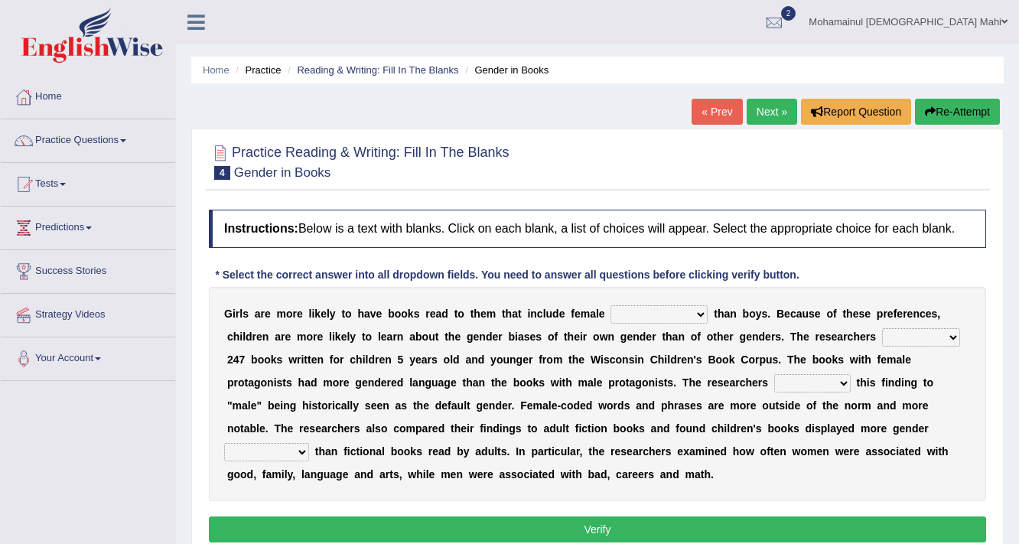
click at [676, 312] on select "protagonists cosmogonists agonists expressionists" at bounding box center [659, 314] width 97 height 18
select select "agonists"
click at [611, 305] on select "protagonists cosmogonists agonists expressionists" at bounding box center [659, 314] width 97 height 18
click at [911, 328] on select "hydrolyzed paralyzed catalyzed analyzed" at bounding box center [921, 337] width 78 height 18
select select "paralyzed"
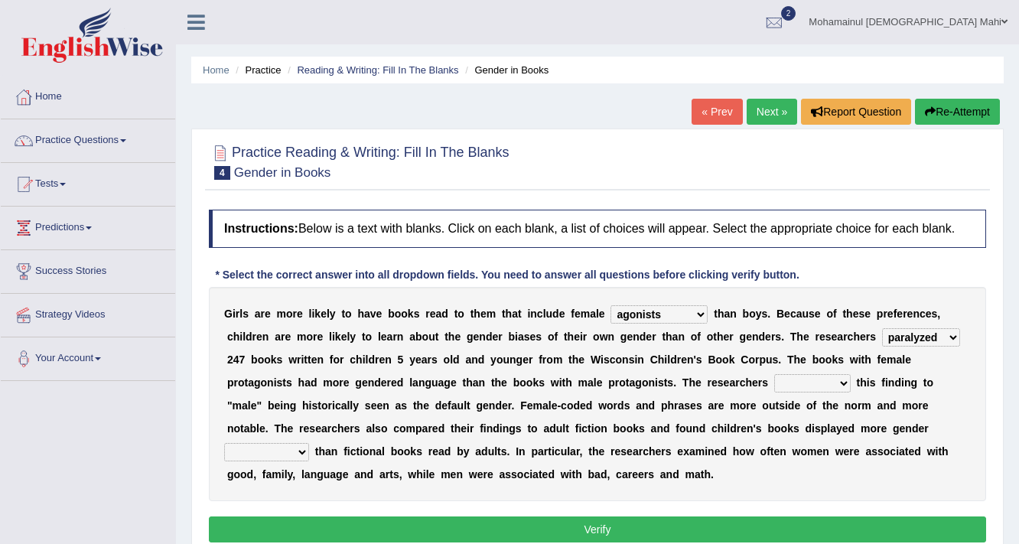
click at [882, 328] on select "hydrolyzed paralyzed catalyzed analyzed" at bounding box center [921, 337] width 78 height 18
click at [829, 380] on select "contribute tribute distribute attribute" at bounding box center [812, 383] width 77 height 18
select select "contribute"
click at [774, 374] on select "contribute tribute distribute attribute" at bounding box center [812, 383] width 77 height 18
click at [278, 450] on select "stereotypes teletypes prototypes electrotypes" at bounding box center [266, 452] width 85 height 18
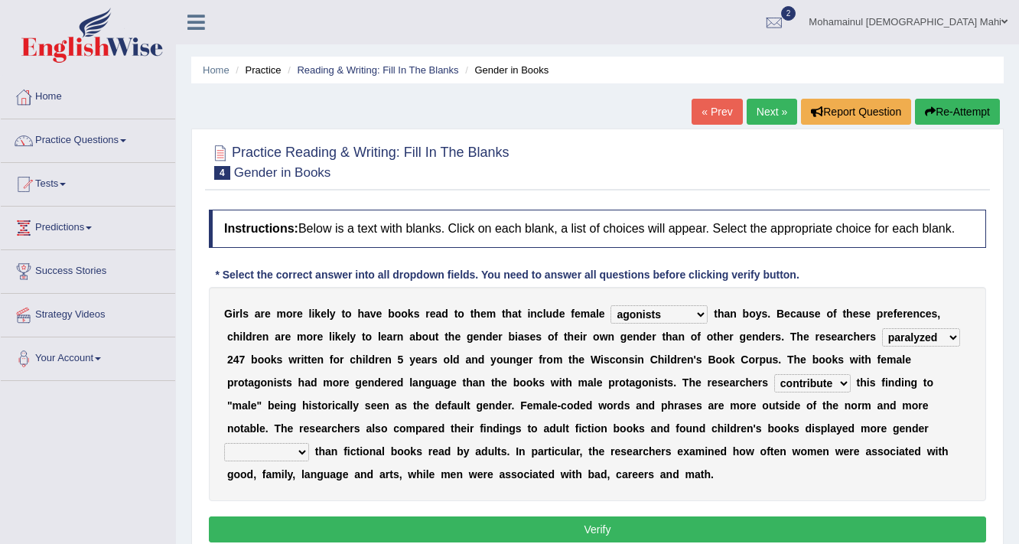
select select "stereotypes"
click at [224, 443] on select "stereotypes teletypes prototypes electrotypes" at bounding box center [266, 452] width 85 height 18
click at [341, 521] on button "Verify" at bounding box center [597, 530] width 777 height 26
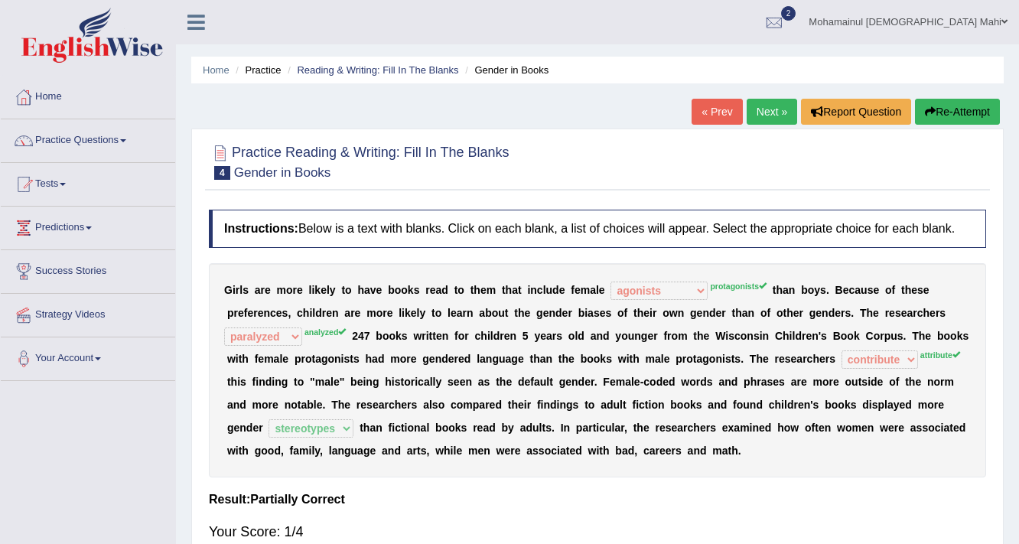
click at [65, 181] on link "Tests" at bounding box center [88, 182] width 174 height 38
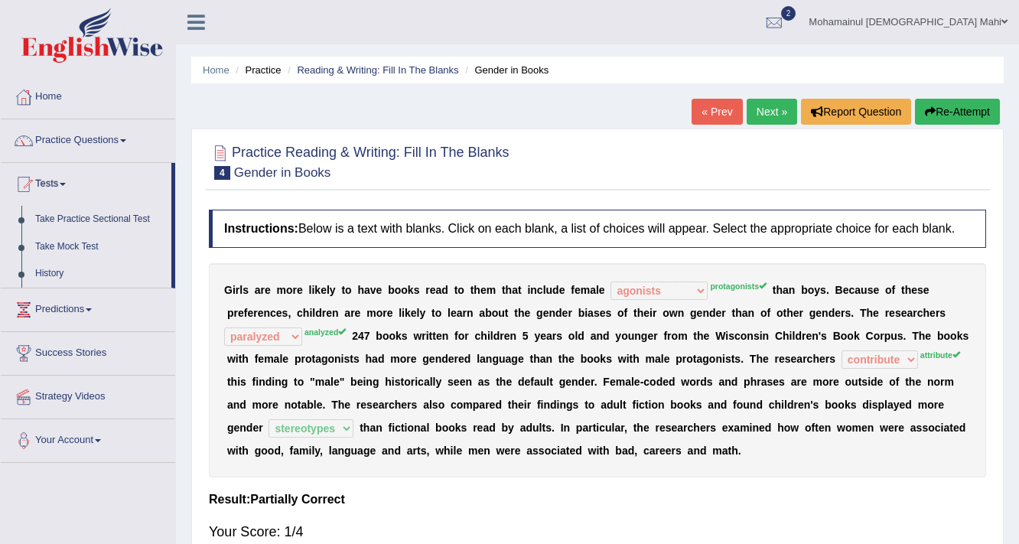
click at [65, 181] on link "Tests" at bounding box center [86, 182] width 171 height 38
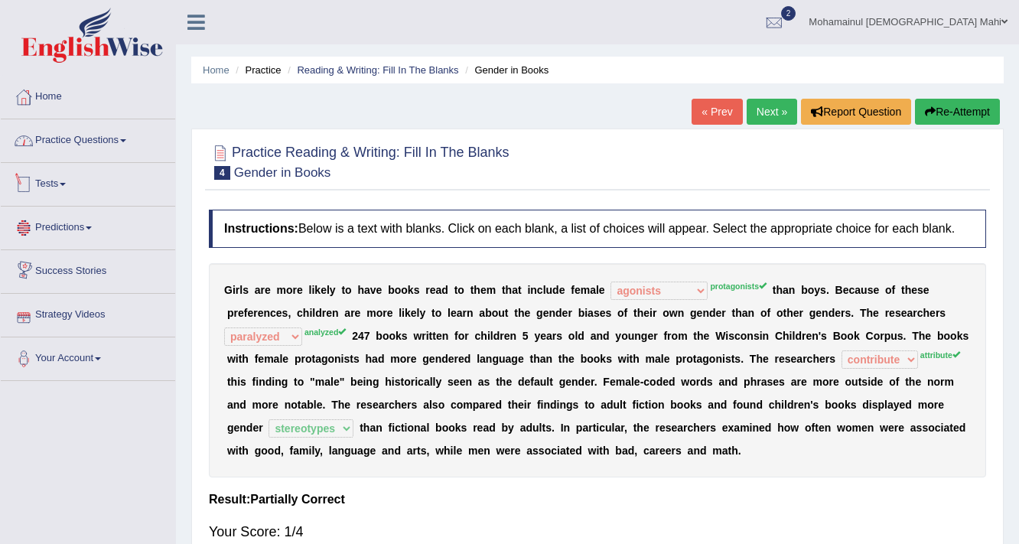
click at [102, 135] on link "Practice Questions" at bounding box center [88, 138] width 174 height 38
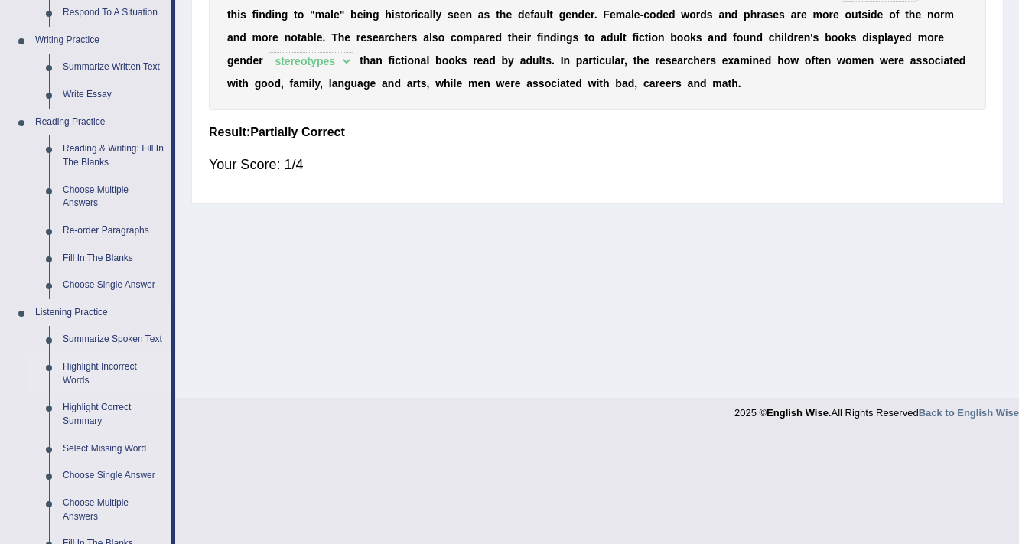
scroll to position [306, 0]
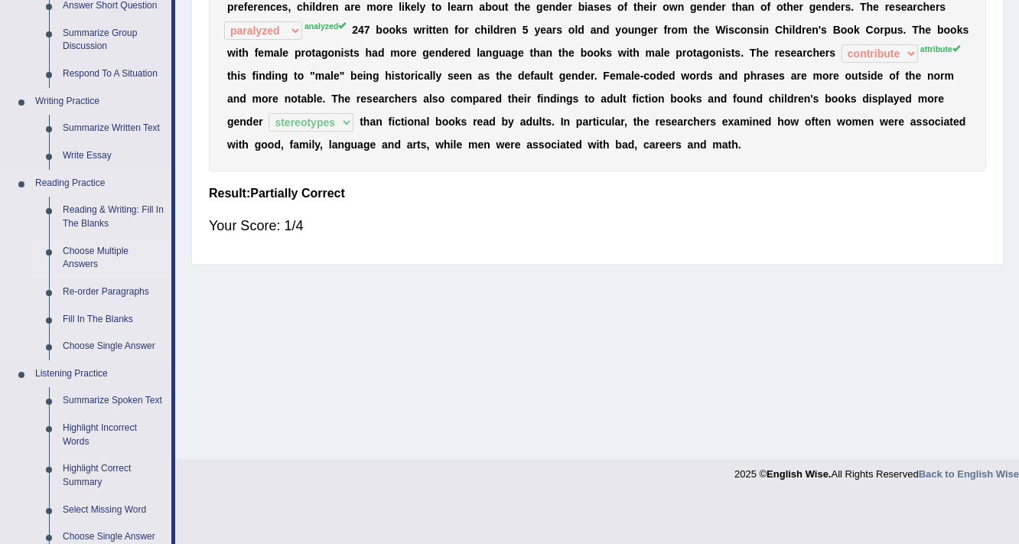
click at [108, 259] on link "Choose Multiple Answers" at bounding box center [114, 258] width 116 height 41
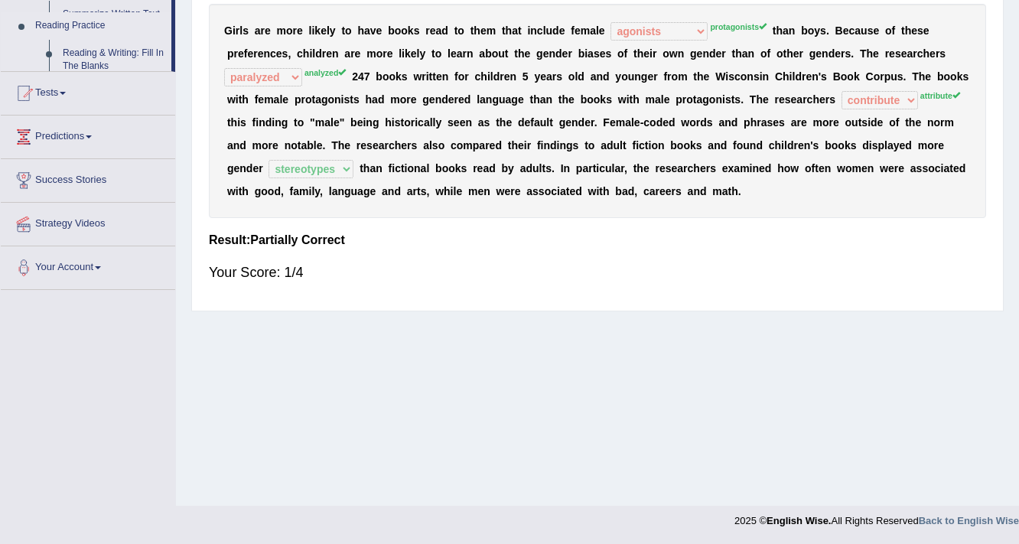
scroll to position [259, 0]
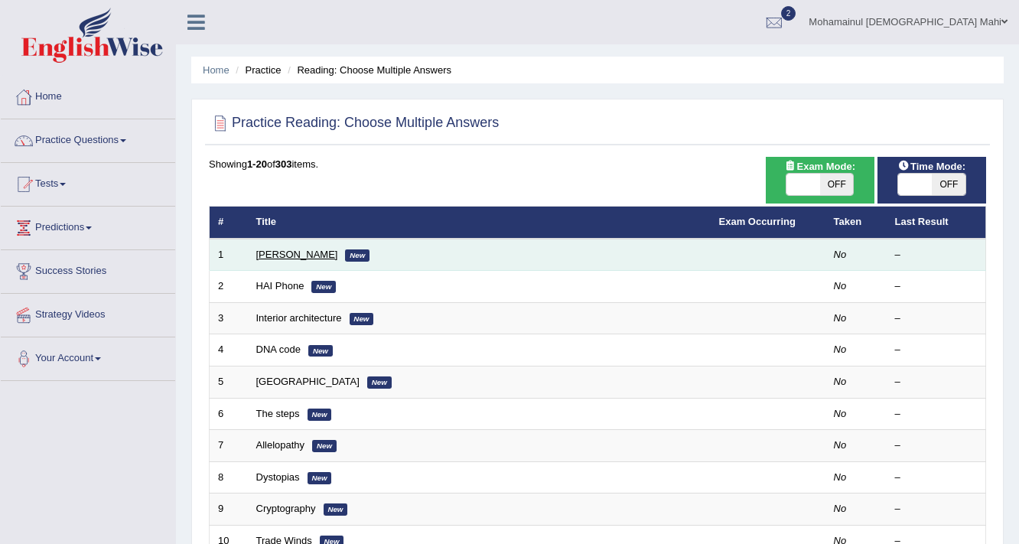
click at [273, 251] on link "[PERSON_NAME]" at bounding box center [297, 254] width 82 height 11
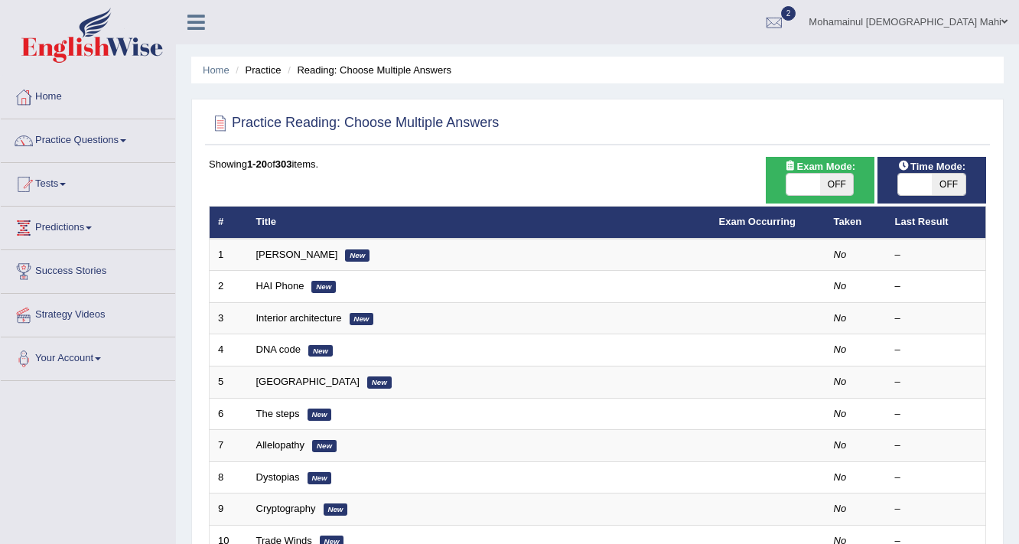
click at [914, 191] on span at bounding box center [915, 184] width 34 height 21
checkbox input "true"
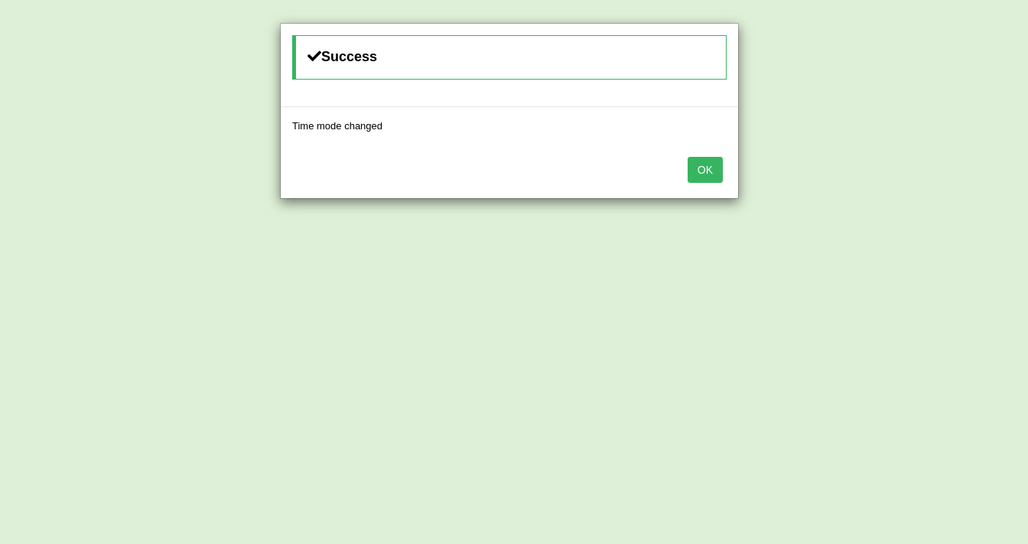
click at [688, 172] on button "OK" at bounding box center [705, 170] width 35 height 26
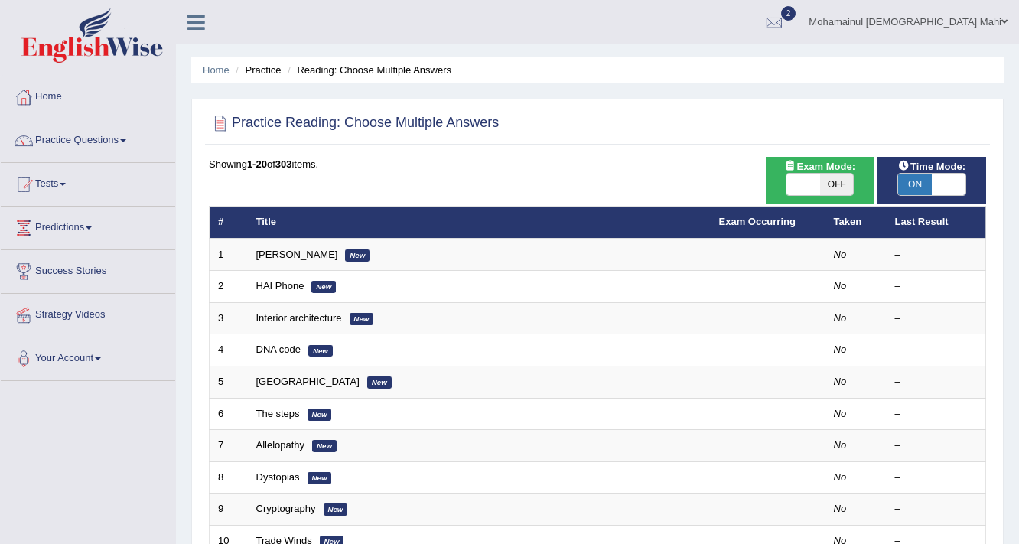
click at [824, 185] on span "OFF" at bounding box center [837, 184] width 34 height 21
checkbox input "true"
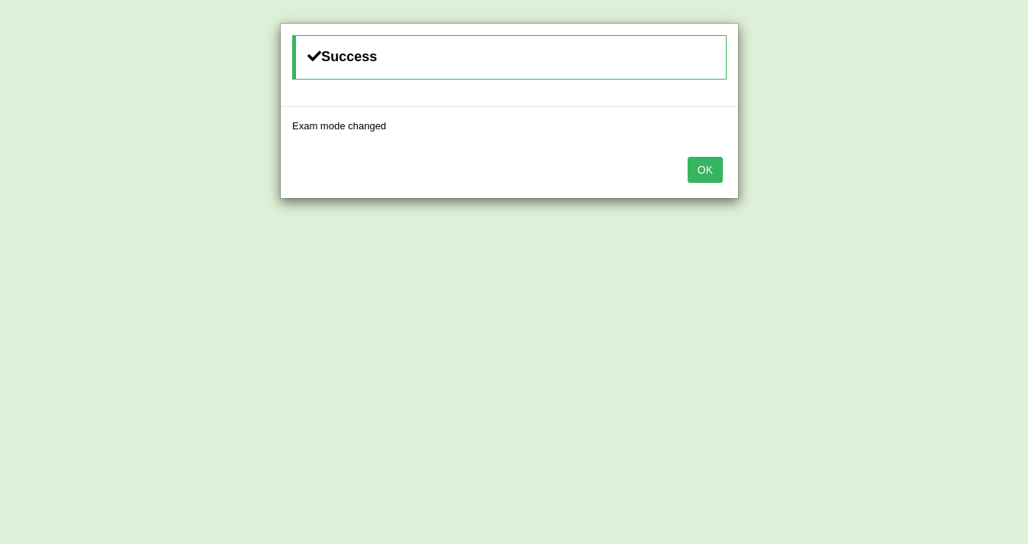
click at [716, 173] on button "OK" at bounding box center [705, 170] width 35 height 26
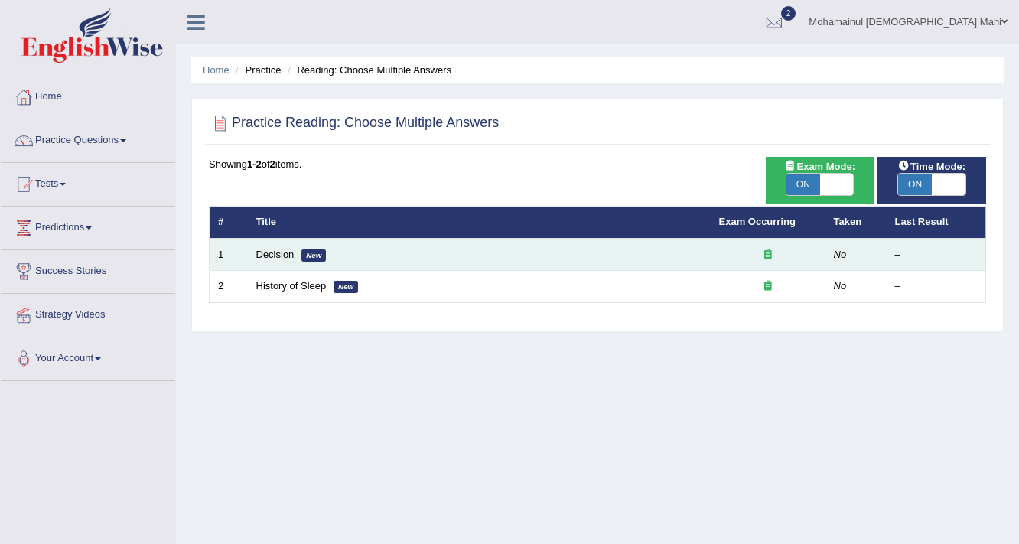
click at [286, 253] on link "Decision" at bounding box center [275, 254] width 38 height 11
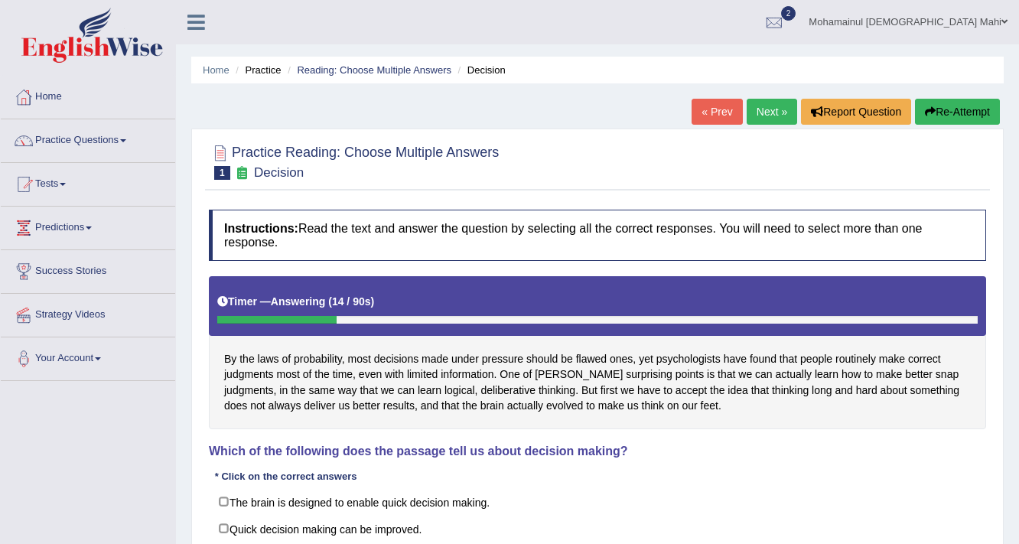
click at [952, 115] on button "Re-Attempt" at bounding box center [957, 112] width 85 height 26
click at [940, 108] on button "Re-Attempt" at bounding box center [957, 112] width 85 height 26
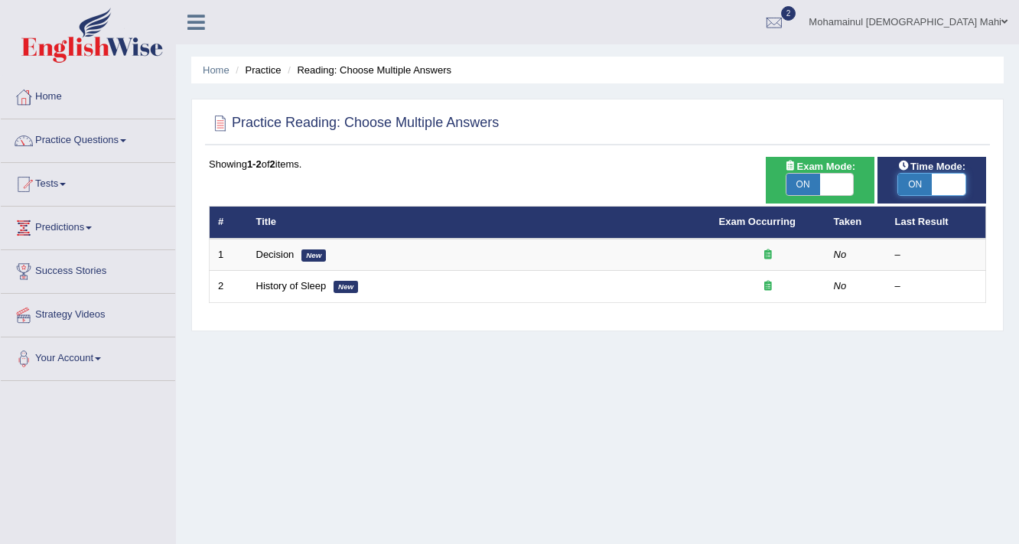
click at [945, 176] on span at bounding box center [949, 184] width 34 height 21
checkbox input "false"
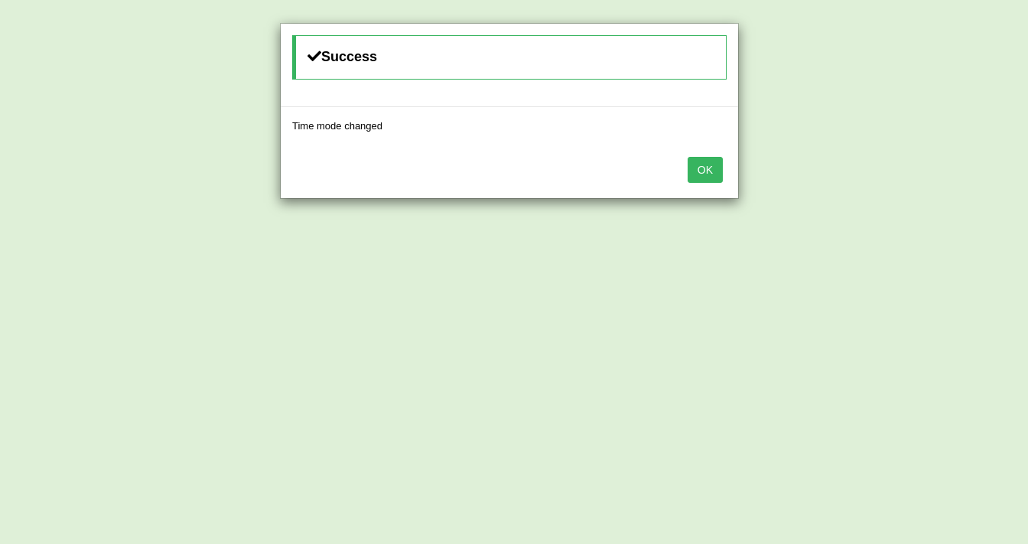
click at [698, 174] on button "OK" at bounding box center [705, 170] width 35 height 26
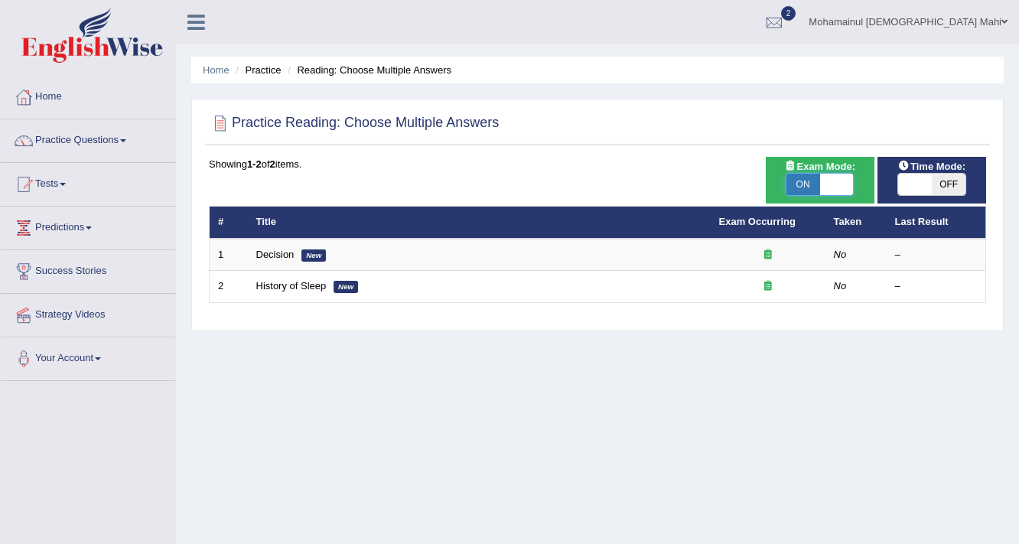
click at [832, 189] on span at bounding box center [837, 184] width 34 height 21
checkbox input "false"
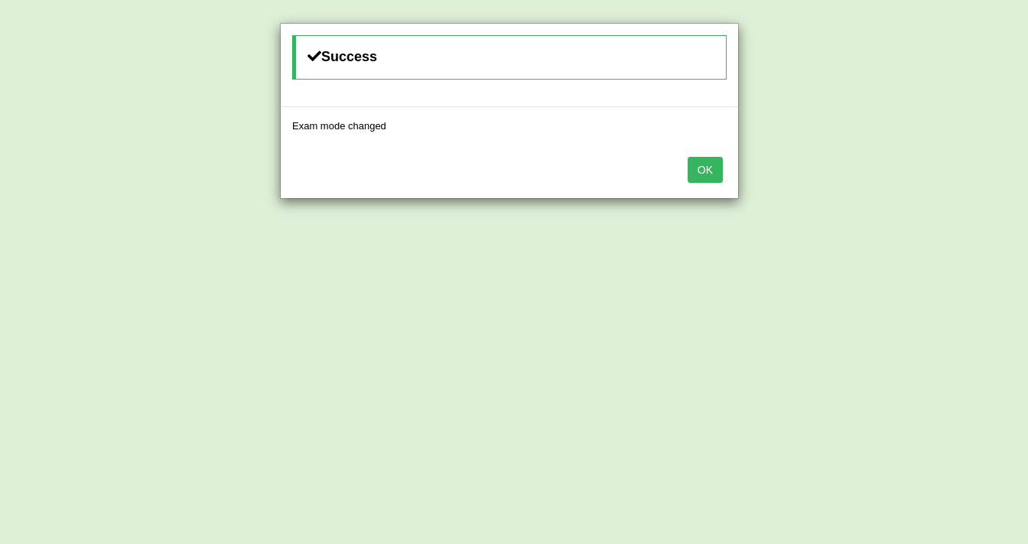
click at [707, 176] on button "OK" at bounding box center [705, 170] width 35 height 26
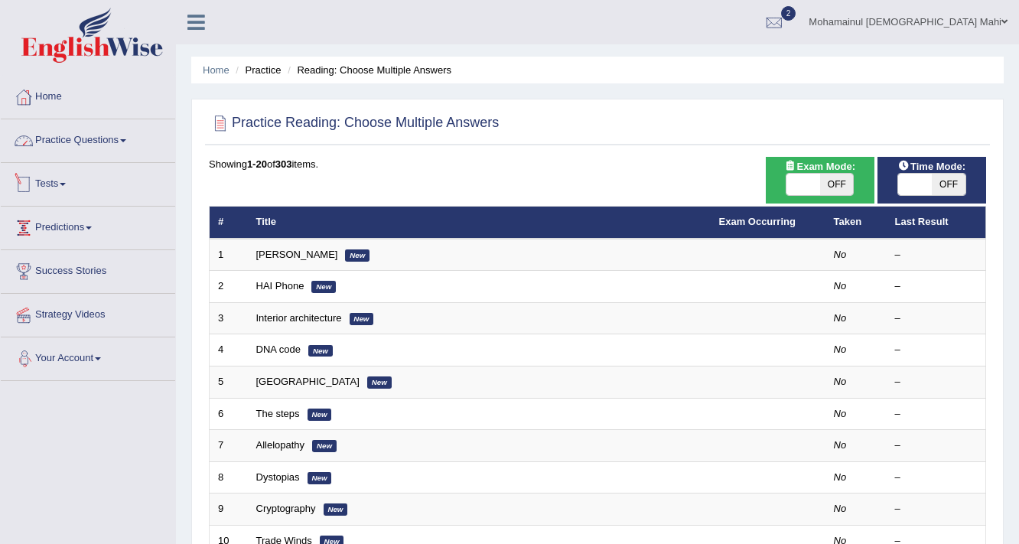
click at [86, 155] on link "Practice Questions" at bounding box center [88, 138] width 174 height 38
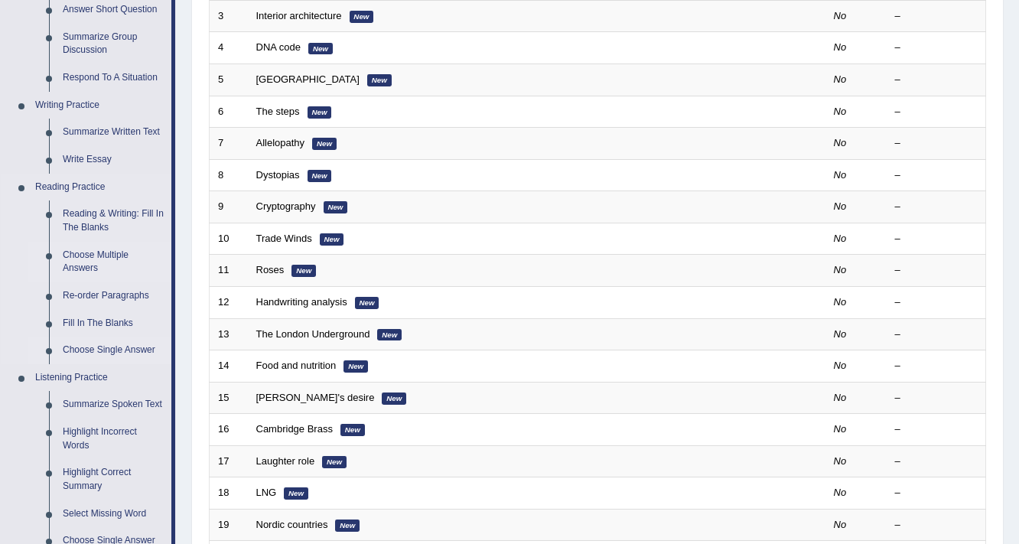
scroll to position [306, 0]
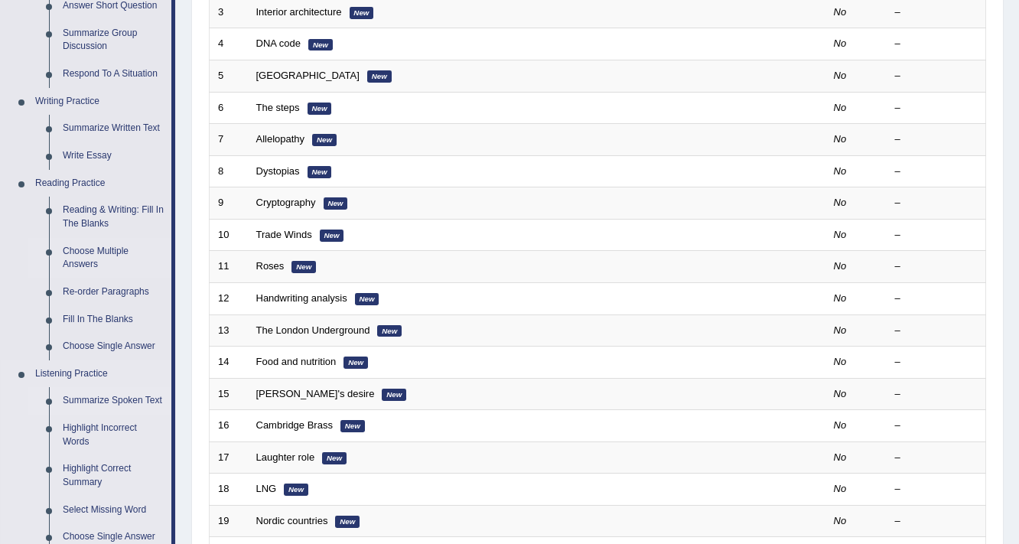
click at [116, 392] on link "Summarize Spoken Text" at bounding box center [114, 401] width 116 height 28
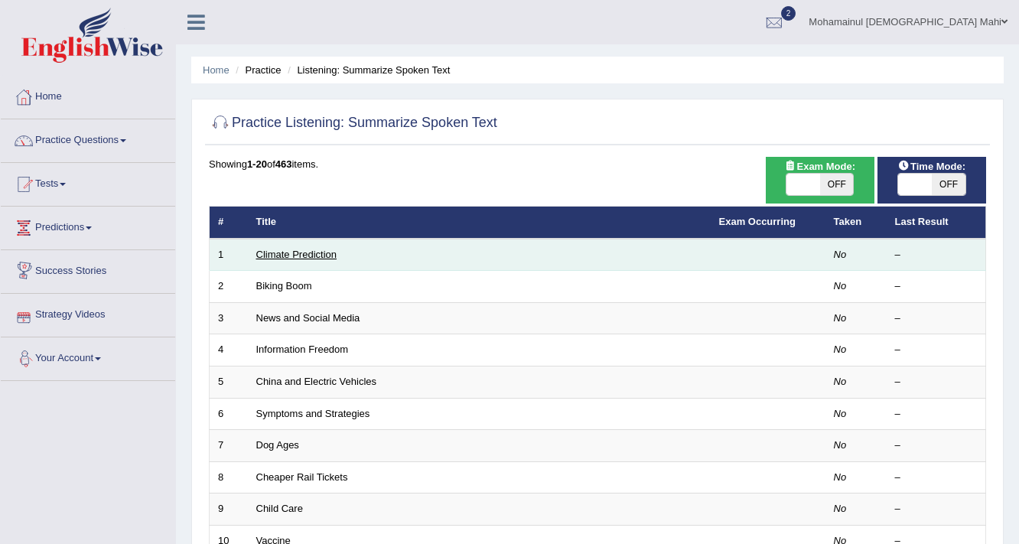
click at [288, 256] on link "Climate Prediction" at bounding box center [296, 254] width 81 height 11
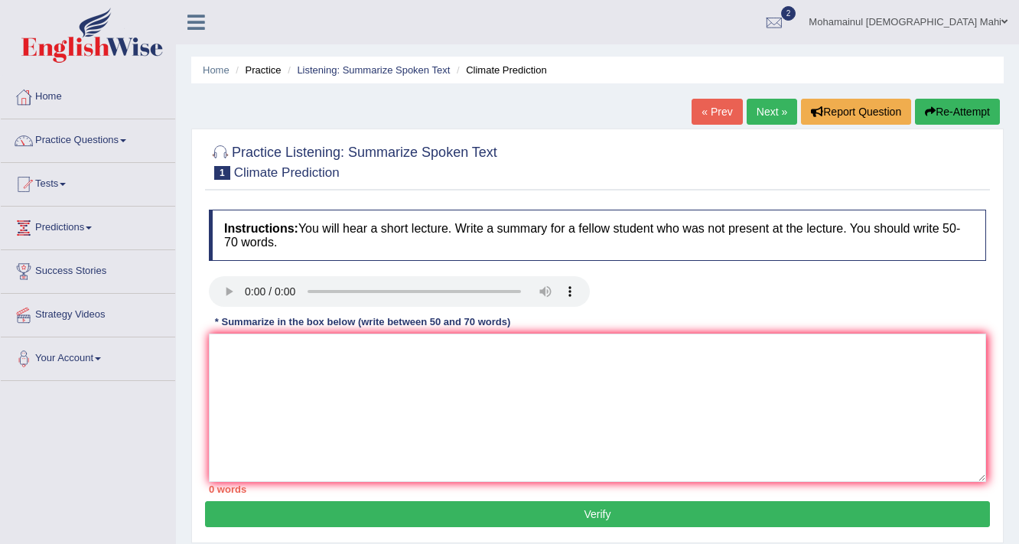
click at [992, 119] on button "Re-Attempt" at bounding box center [957, 112] width 85 height 26
click at [243, 334] on textarea at bounding box center [597, 408] width 777 height 148
click at [967, 115] on button "Re-Attempt" at bounding box center [957, 112] width 85 height 26
click at [106, 152] on link "Practice Questions" at bounding box center [88, 138] width 174 height 38
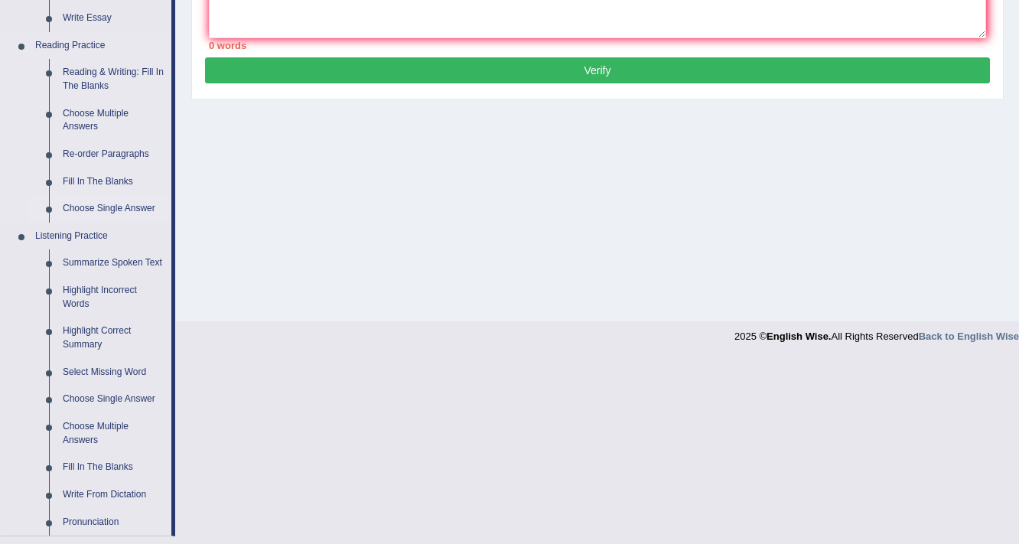
scroll to position [490, 0]
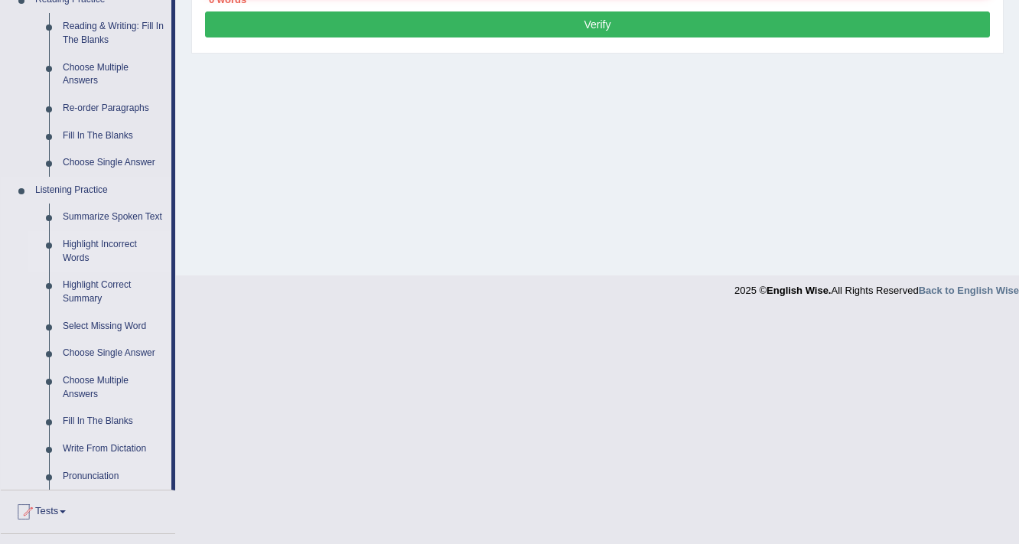
click at [124, 254] on link "Highlight Incorrect Words" at bounding box center [114, 251] width 116 height 41
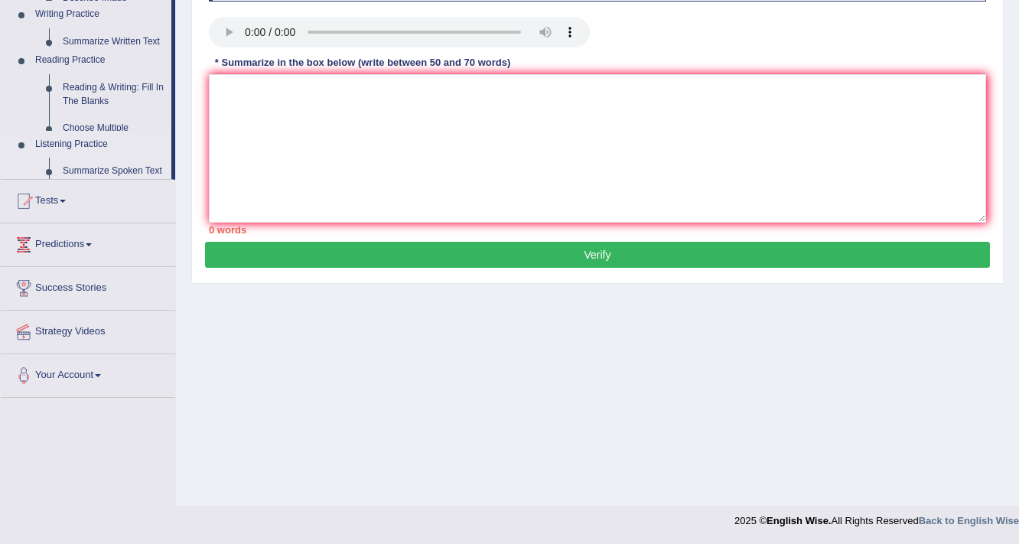
scroll to position [259, 0]
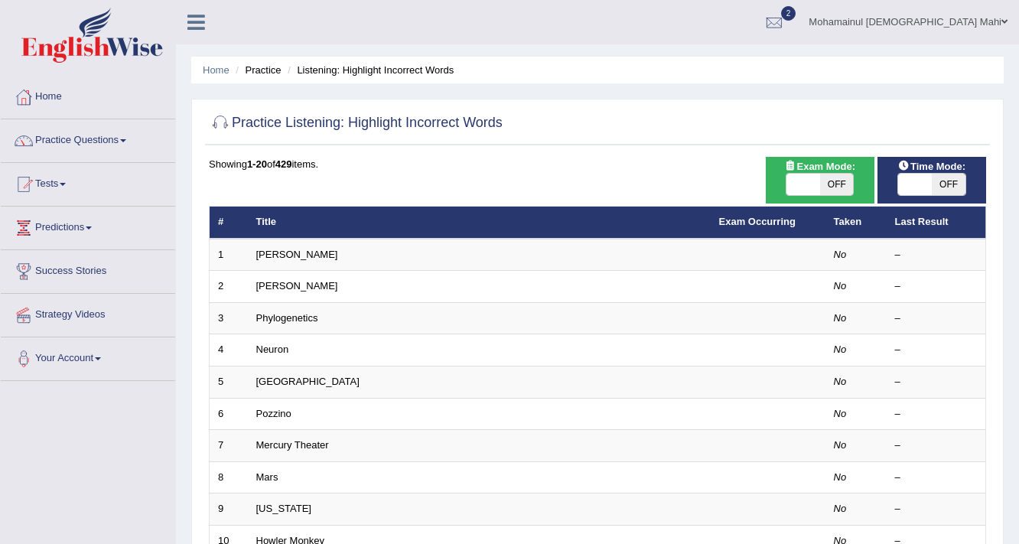
click at [275, 257] on link "[PERSON_NAME]" at bounding box center [297, 254] width 82 height 11
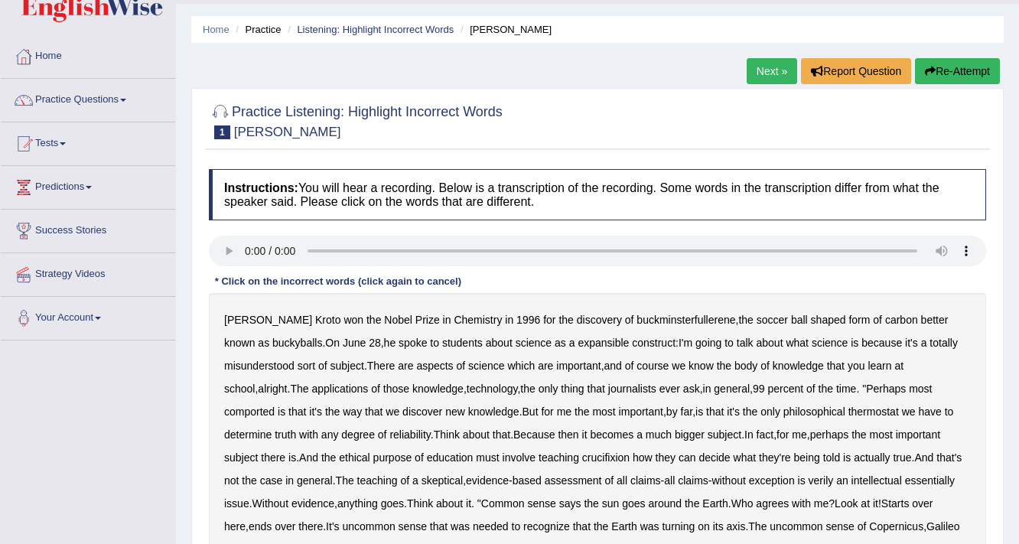
scroll to position [61, 0]
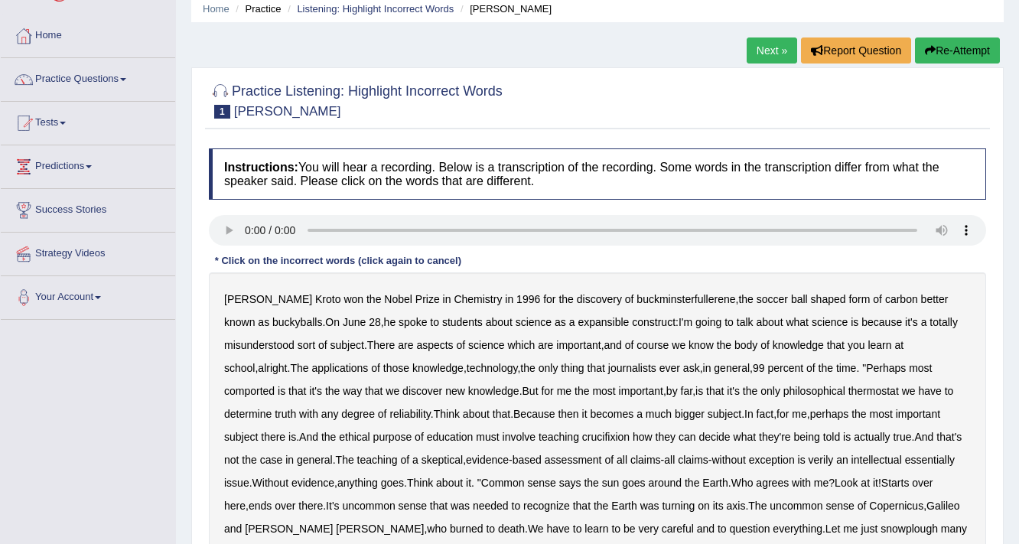
click at [966, 51] on button "Re-Attempt" at bounding box center [957, 50] width 85 height 26
click at [235, 293] on b "[PERSON_NAME]" at bounding box center [268, 299] width 88 height 12
click at [315, 295] on b "Kroto" at bounding box center [327, 299] width 25 height 12
click at [454, 301] on b "Chemistry" at bounding box center [478, 299] width 48 height 12
click at [637, 296] on b "buckminsterfullerene" at bounding box center [686, 299] width 99 height 12
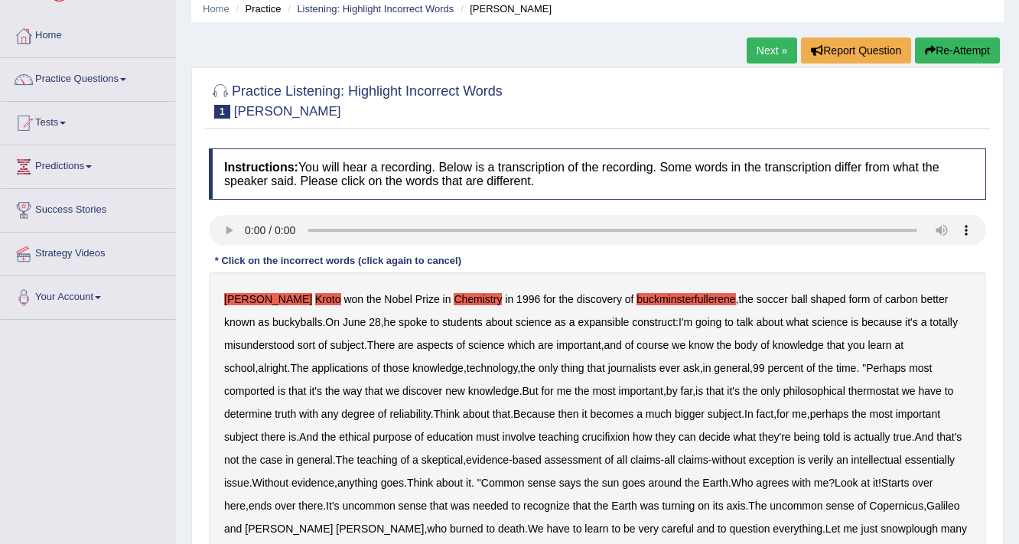
click at [757, 298] on b "soccer" at bounding box center [772, 299] width 31 height 12
click at [791, 298] on b "ball" at bounding box center [799, 299] width 17 height 12
click at [811, 300] on b "shaped" at bounding box center [828, 299] width 35 height 12
click at [343, 325] on b "June" at bounding box center [354, 322] width 23 height 12
click at [369, 324] on b "28" at bounding box center [375, 322] width 12 height 12
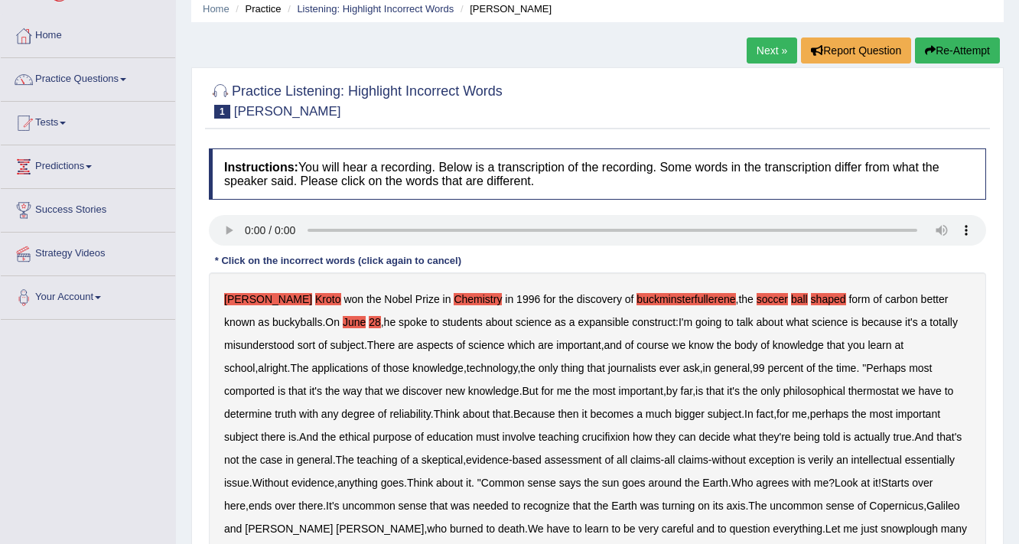
click at [516, 325] on b "science" at bounding box center [534, 322] width 36 height 12
click at [953, 47] on button "Re-Attempt" at bounding box center [957, 50] width 85 height 26
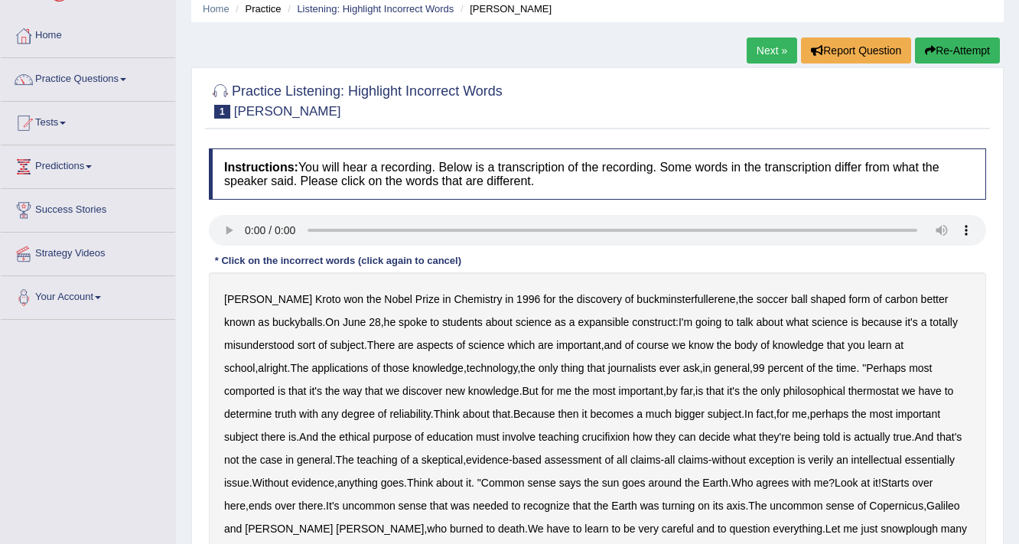
click at [516, 323] on b "science" at bounding box center [534, 322] width 36 height 12
click at [337, 344] on b "subject" at bounding box center [348, 345] width 34 height 12
click at [272, 339] on b "misunderstood" at bounding box center [259, 345] width 70 height 12
click at [309, 343] on b "sort" at bounding box center [307, 345] width 18 height 12
click at [322, 344] on b "of" at bounding box center [322, 345] width 9 height 12
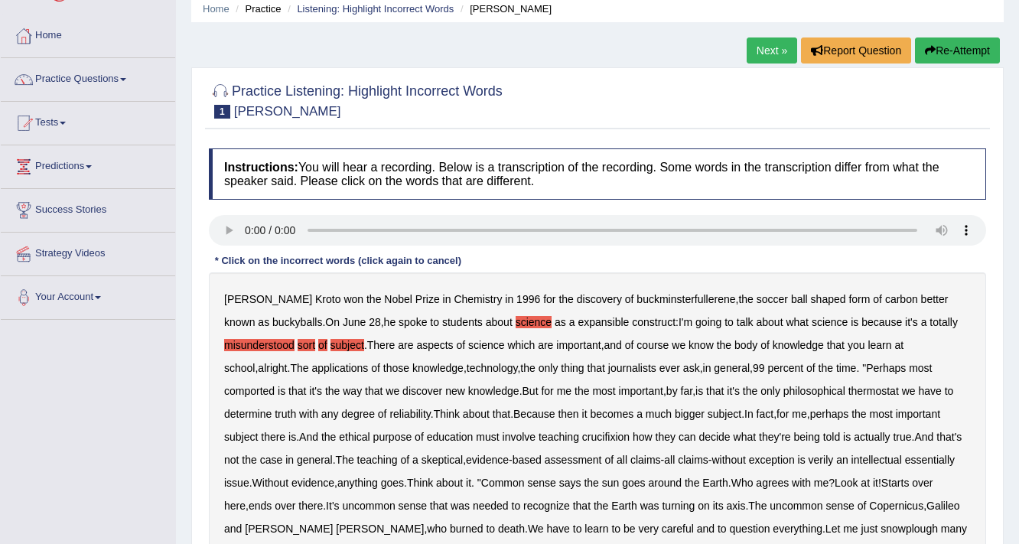
click at [450, 345] on b "aspects" at bounding box center [434, 345] width 37 height 12
click at [381, 347] on b "There" at bounding box center [381, 345] width 28 height 12
click at [503, 345] on b "science" at bounding box center [486, 345] width 36 height 12
click at [255, 362] on b "school" at bounding box center [239, 368] width 31 height 12
click at [904, 341] on b "at" at bounding box center [899, 345] width 9 height 12
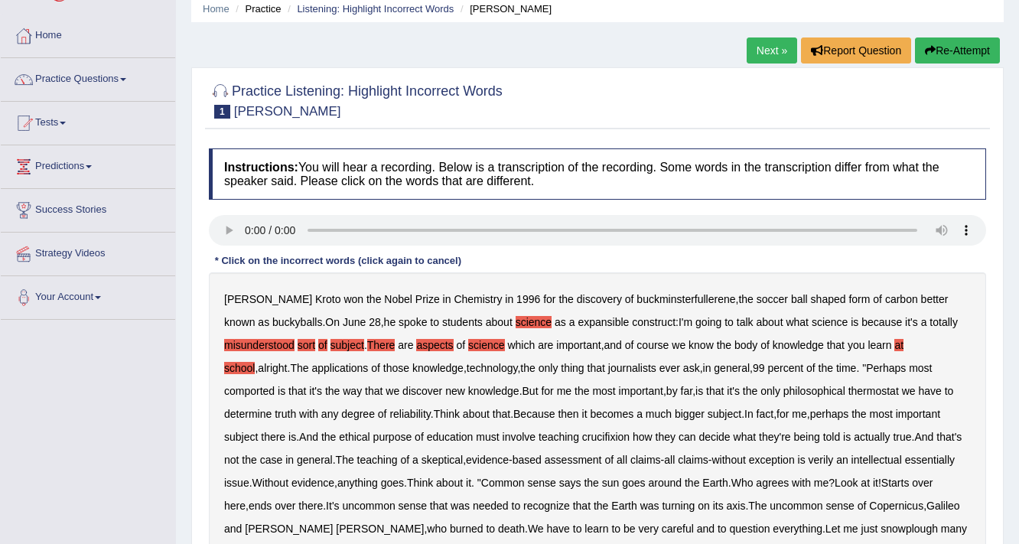
click at [307, 375] on div "[PERSON_NAME] won the Nobel Prize in Chemistry in [DATE] for the discovery of b…" at bounding box center [597, 448] width 777 height 352
click at [383, 369] on b "those" at bounding box center [396, 368] width 26 height 12
click at [331, 373] on div "[PERSON_NAME] won the Nobel Prize in Chemistry in [DATE] for the discovery of b…" at bounding box center [597, 448] width 777 height 352
click at [412, 369] on b "knowledge" at bounding box center [437, 368] width 51 height 12
click at [311, 370] on b "applications" at bounding box center [339, 368] width 57 height 12
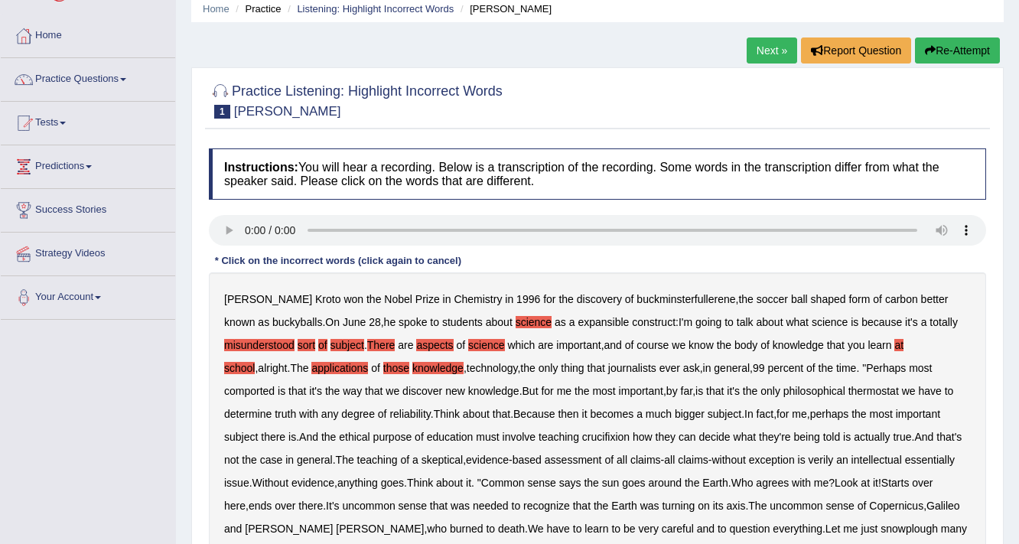
click at [477, 368] on b "technology" at bounding box center [492, 368] width 51 height 12
click at [627, 364] on b "journalists" at bounding box center [632, 368] width 48 height 12
click at [768, 362] on b "percent" at bounding box center [786, 368] width 36 height 12
click at [732, 366] on div "[PERSON_NAME] won the Nobel Prize in Chemistry in [DATE] for the discovery of b…" at bounding box center [597, 448] width 777 height 352
click at [753, 366] on b "99" at bounding box center [759, 368] width 12 height 12
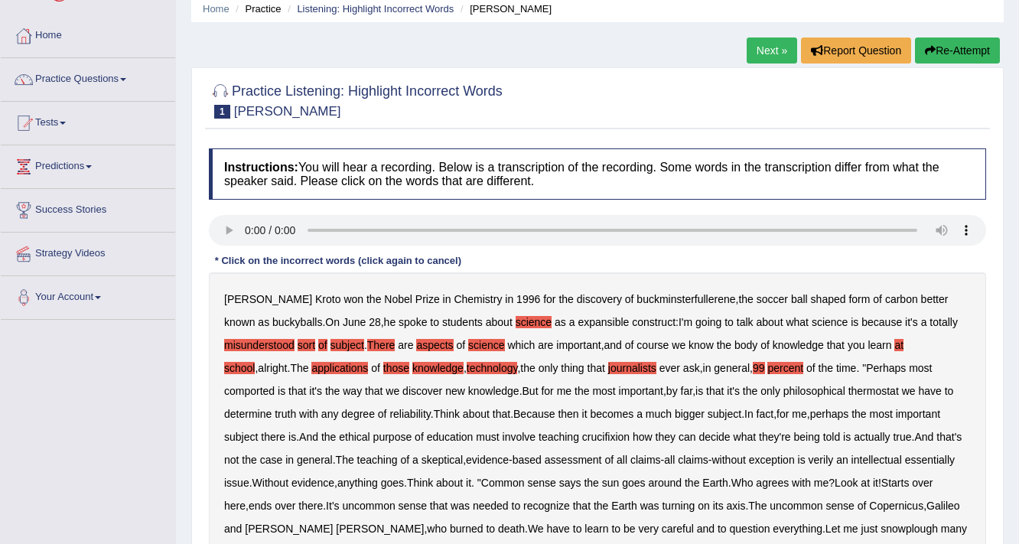
click at [468, 394] on b "knowledge" at bounding box center [493, 391] width 51 height 12
click at [468, 393] on b "knowledge" at bounding box center [493, 391] width 51 height 12
click at [445, 387] on b "new" at bounding box center [455, 391] width 20 height 12
click at [468, 386] on b "knowledge" at bounding box center [493, 391] width 51 height 12
click at [849, 390] on b "thermostat" at bounding box center [874, 391] width 51 height 12
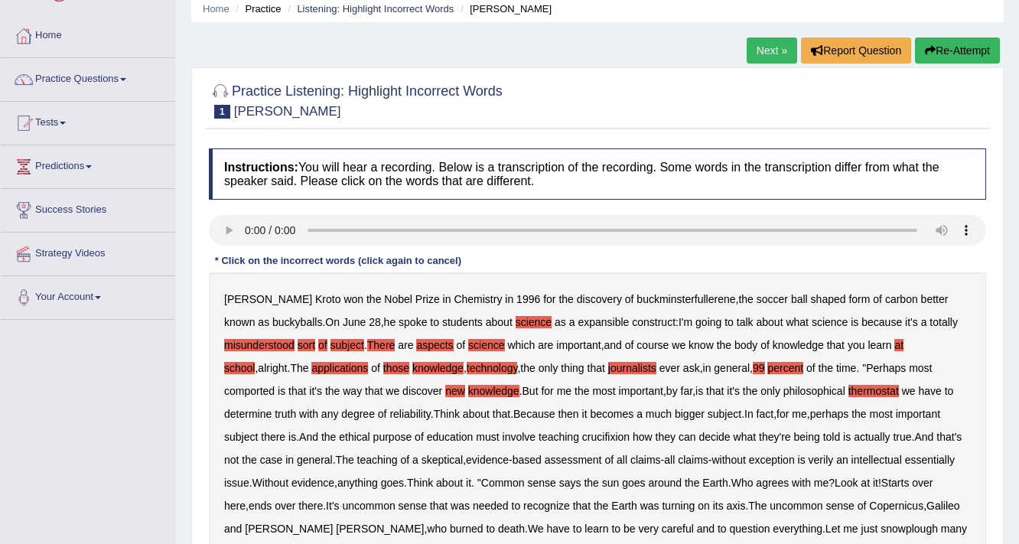
click at [786, 390] on b "philosophical" at bounding box center [815, 391] width 62 height 12
click at [272, 408] on b "determine" at bounding box center [247, 414] width 47 height 12
drag, startPoint x: 236, startPoint y: 413, endPoint x: 325, endPoint y: 412, distance: 88.8
click at [325, 412] on div "[PERSON_NAME] won the Nobel Prize in Chemistry in [DATE] for the discovery of b…" at bounding box center [597, 448] width 777 height 352
click at [341, 413] on b "degree" at bounding box center [358, 414] width 34 height 12
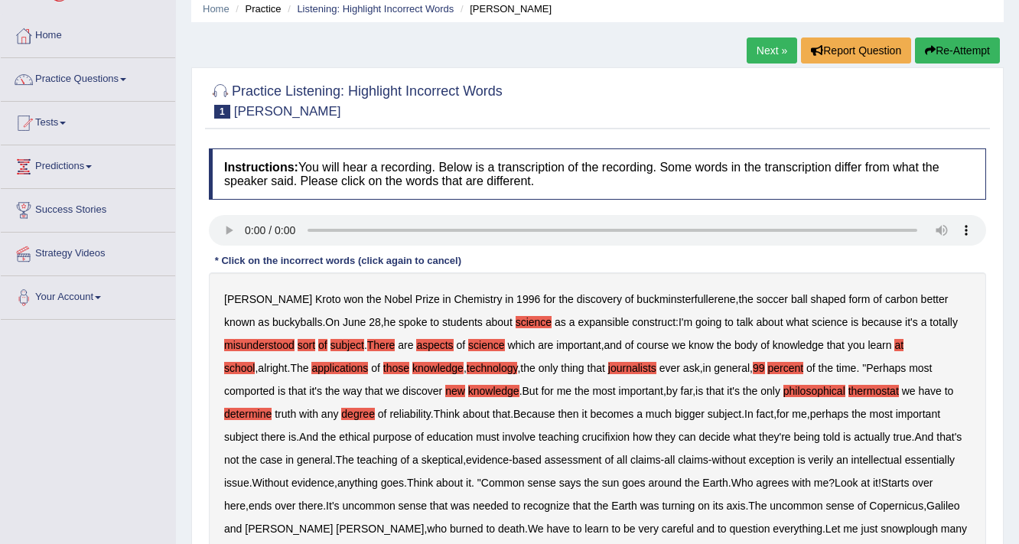
click at [390, 412] on b "reliability" at bounding box center [410, 414] width 41 height 12
click at [434, 416] on b "Think" at bounding box center [447, 414] width 26 height 12
click at [463, 413] on b "about" at bounding box center [476, 414] width 27 height 12
click at [513, 413] on b "Because" at bounding box center [533, 414] width 41 height 12
click at [590, 415] on b "becomes" at bounding box center [612, 414] width 44 height 12
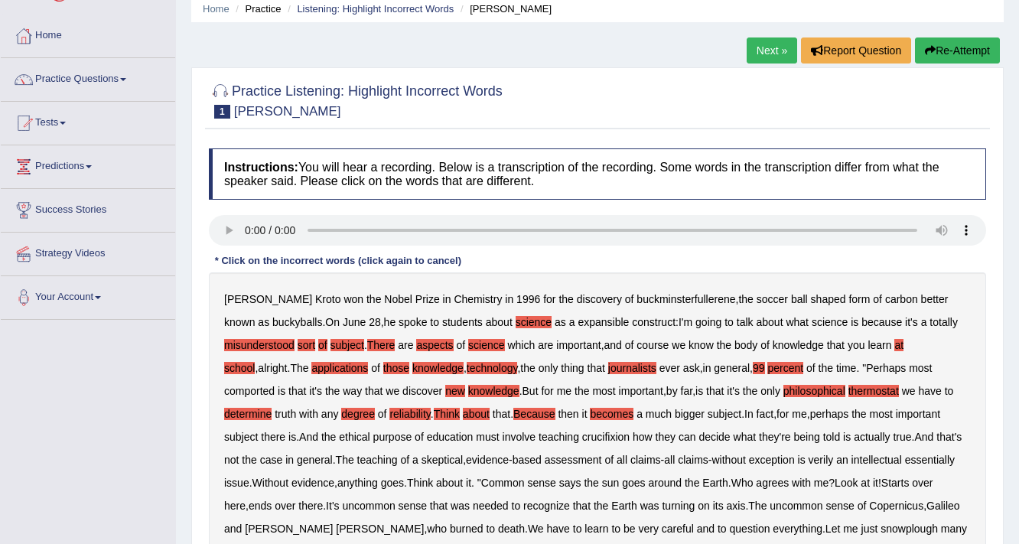
click at [646, 415] on b "much" at bounding box center [659, 414] width 26 height 12
click at [675, 410] on b "bigger" at bounding box center [690, 414] width 30 height 12
click at [708, 410] on b "subject" at bounding box center [725, 414] width 34 height 12
click at [285, 431] on b "there" at bounding box center [273, 437] width 24 height 12
click at [258, 431] on b "subject" at bounding box center [241, 437] width 34 height 12
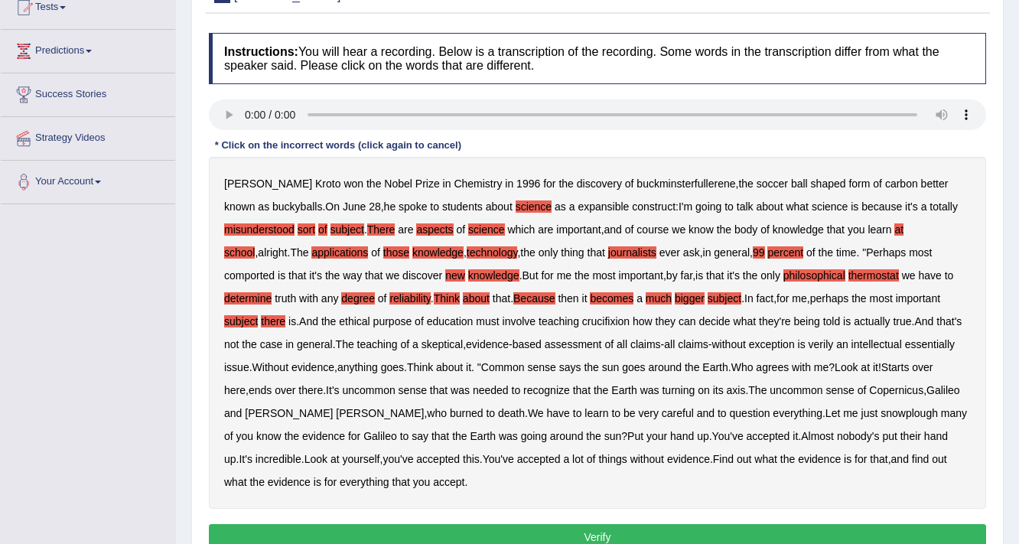
scroll to position [184, 0]
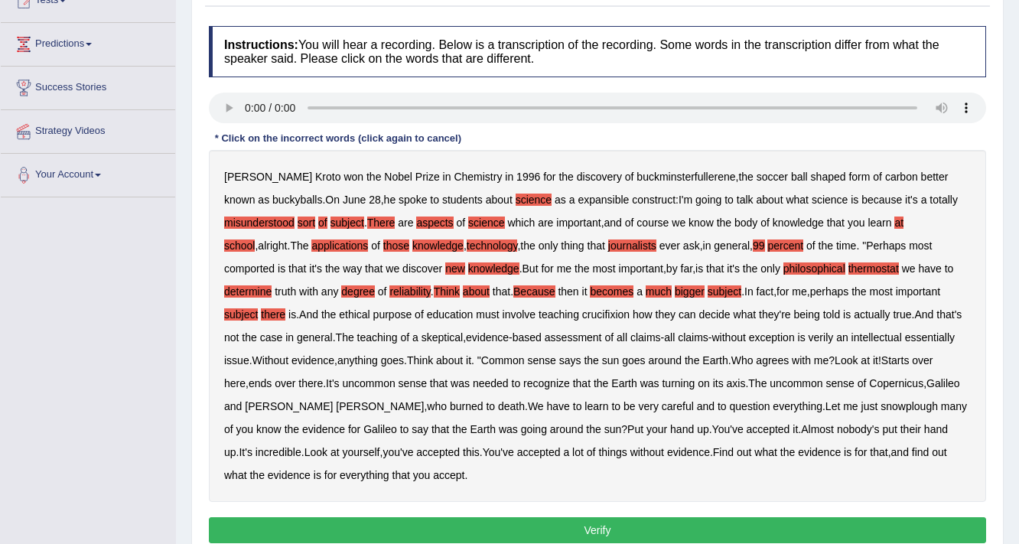
click at [357, 341] on b "teaching" at bounding box center [377, 337] width 41 height 12
click at [854, 315] on b "actually" at bounding box center [872, 314] width 36 height 12
click at [893, 316] on b "true" at bounding box center [902, 314] width 18 height 12
click at [545, 337] on b "assessment" at bounding box center [573, 337] width 57 height 12
click at [606, 337] on div "[PERSON_NAME] won the Nobel Prize in Chemistry in [DATE] for the discovery of b…" at bounding box center [597, 326] width 777 height 352
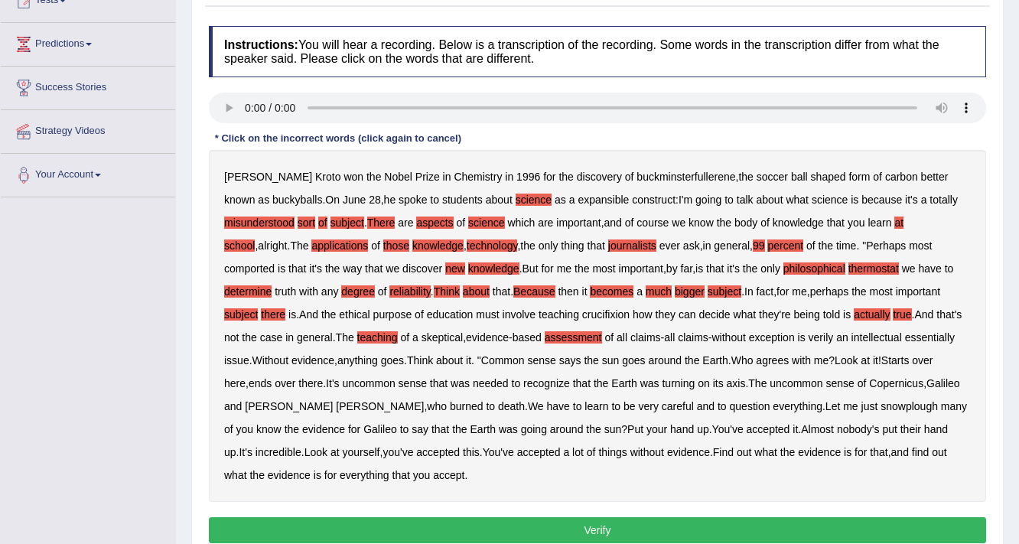
click at [678, 337] on b "claims" at bounding box center [693, 337] width 31 height 12
click at [664, 340] on b "all" at bounding box center [669, 337] width 11 height 12
click at [712, 340] on b "without" at bounding box center [729, 337] width 34 height 12
click at [749, 338] on b "exception" at bounding box center [772, 337] width 46 height 12
click at [852, 337] on b "intellectual" at bounding box center [877, 337] width 51 height 12
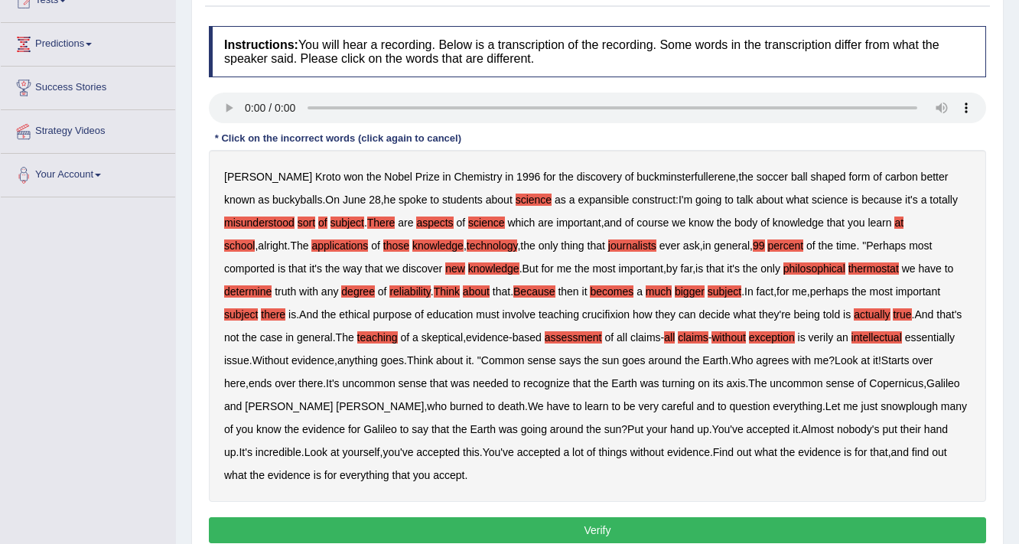
click at [905, 338] on b "essentially" at bounding box center [930, 337] width 50 height 12
click at [249, 354] on b "issue" at bounding box center [236, 360] width 25 height 12
click at [407, 358] on b "Think" at bounding box center [420, 360] width 26 height 12
click at [436, 358] on b "about" at bounding box center [449, 360] width 27 height 12
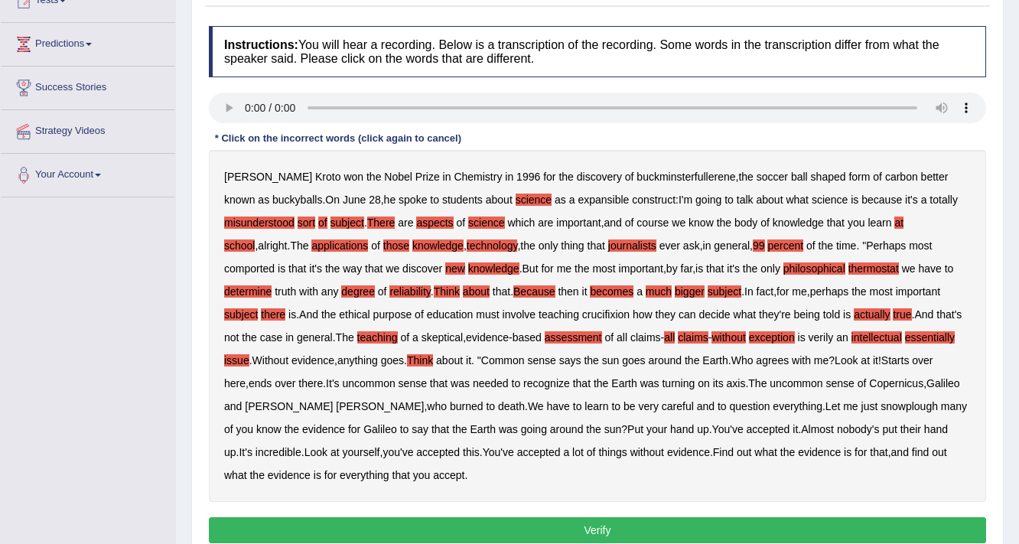
click at [466, 361] on b "it" at bounding box center [468, 360] width 5 height 12
click at [436, 362] on b "about" at bounding box center [449, 360] width 27 height 12
click at [481, 361] on b "Common" at bounding box center [503, 360] width 44 height 12
click at [491, 358] on div "[PERSON_NAME] won the Nobel Prize in Chemistry in [DATE] for the discovery of b…" at bounding box center [597, 326] width 777 height 352
click at [536, 358] on div "[PERSON_NAME] won the Nobel Prize in Chemistry in [DATE] for the discovery of b…" at bounding box center [597, 326] width 777 height 352
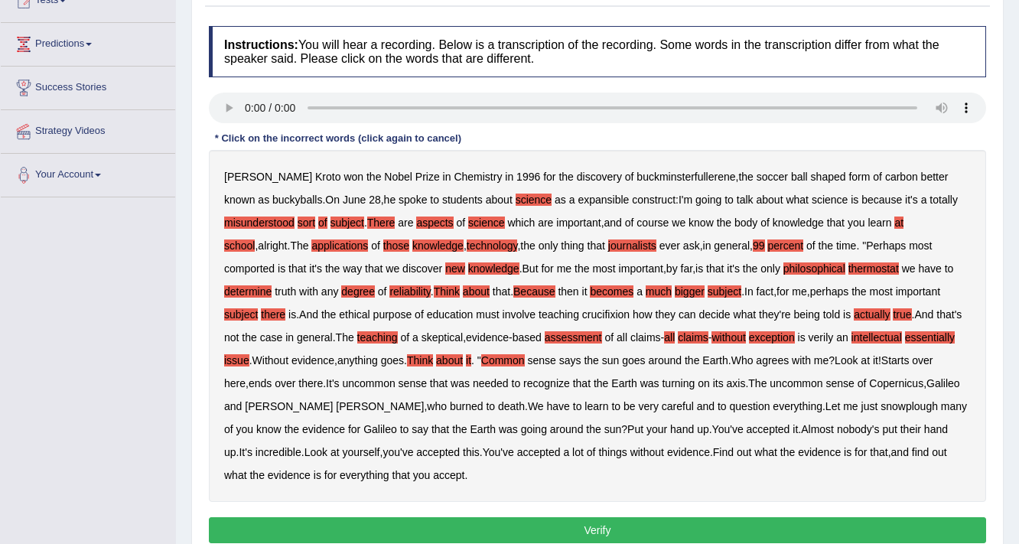
click at [527, 360] on b "sense" at bounding box center [541, 360] width 28 height 12
click at [559, 360] on b "says" at bounding box center [570, 360] width 22 height 12
click at [584, 359] on b "the" at bounding box center [591, 360] width 15 height 12
click at [602, 360] on b "sun" at bounding box center [611, 360] width 18 height 12
click at [861, 361] on b "at" at bounding box center [865, 360] width 9 height 12
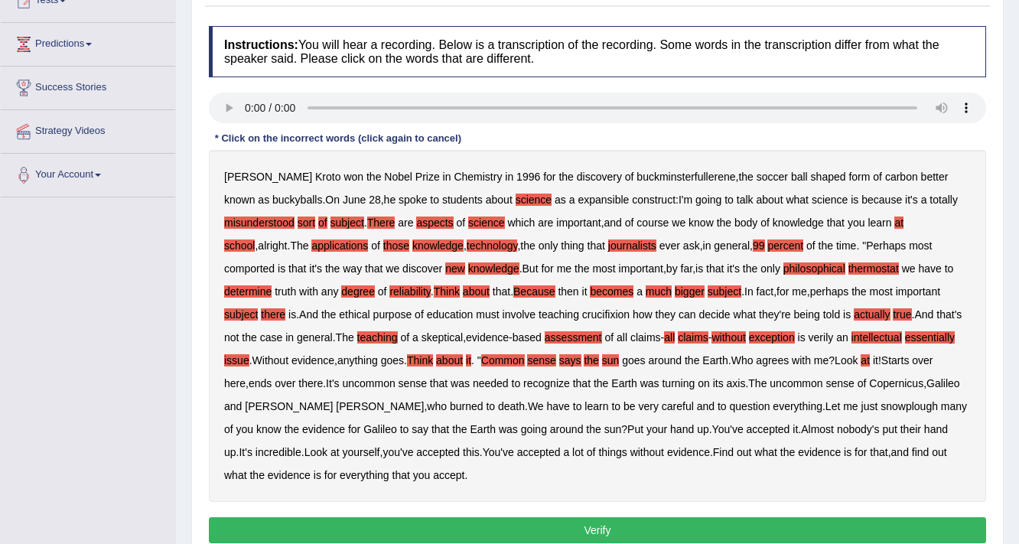
click at [835, 362] on b "Look" at bounding box center [846, 360] width 23 height 12
click at [812, 362] on div "[PERSON_NAME] won the Nobel Prize in Chemistry in [DATE] for the discovery of b…" at bounding box center [597, 326] width 777 height 352
click at [820, 361] on div "[PERSON_NAME] won the Nobel Prize in Chemistry in [DATE] for the discovery of b…" at bounding box center [597, 326] width 777 height 352
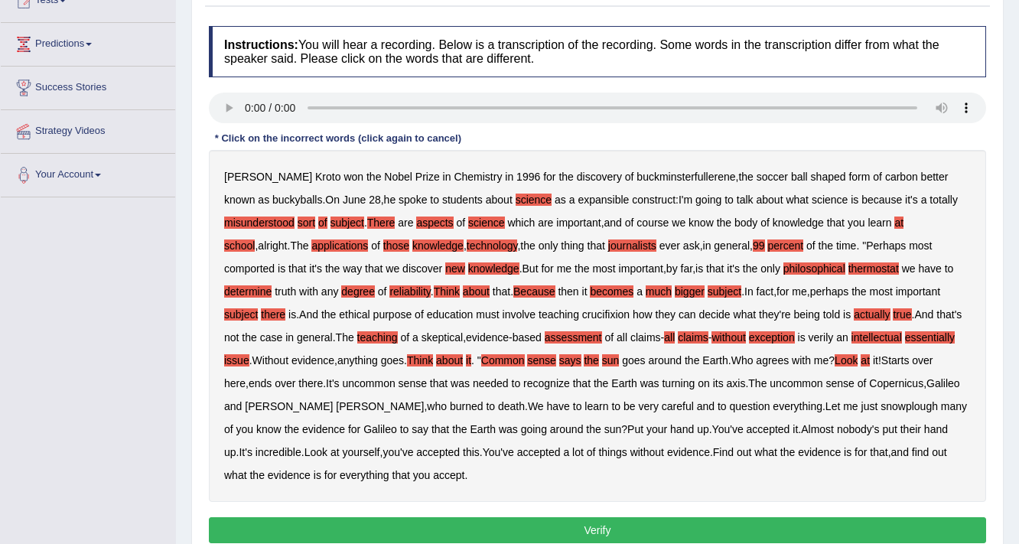
click at [873, 361] on b "it" at bounding box center [875, 360] width 5 height 12
click at [611, 381] on b "Earth" at bounding box center [623, 383] width 25 height 12
click at [641, 380] on b "was" at bounding box center [650, 383] width 19 height 12
click at [662, 377] on b "turning" at bounding box center [678, 383] width 33 height 12
click at [450, 407] on b "burned" at bounding box center [467, 406] width 34 height 12
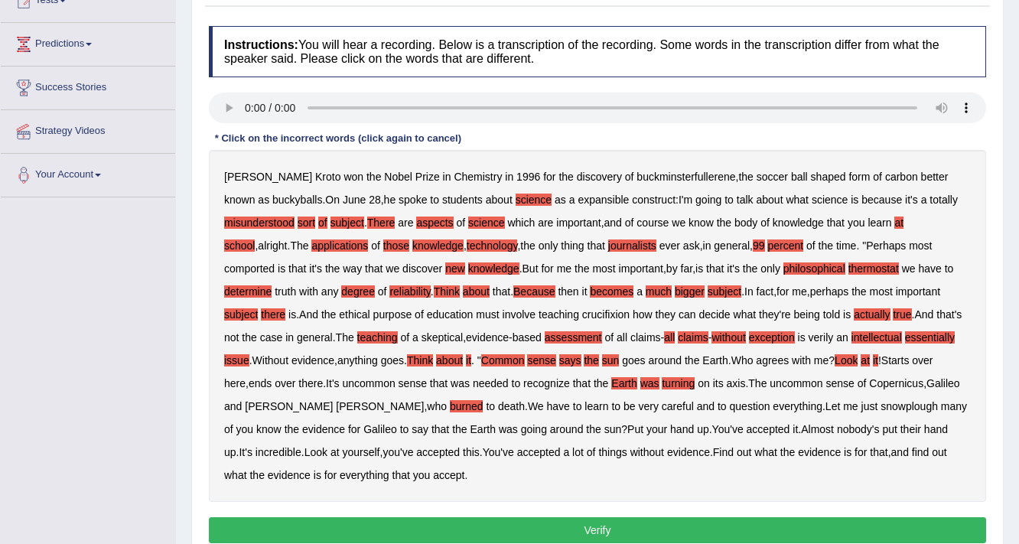
click at [326, 405] on div "[PERSON_NAME] won the Nobel Prize in Chemistry in [DATE] for the discovery of b…" at bounding box center [597, 326] width 777 height 352
click at [498, 405] on b "death" at bounding box center [511, 406] width 27 height 12
click at [662, 409] on b "careful" at bounding box center [678, 406] width 32 height 12
click at [730, 409] on b "question" at bounding box center [750, 406] width 41 height 12
click at [773, 405] on b "everything" at bounding box center [798, 406] width 50 height 12
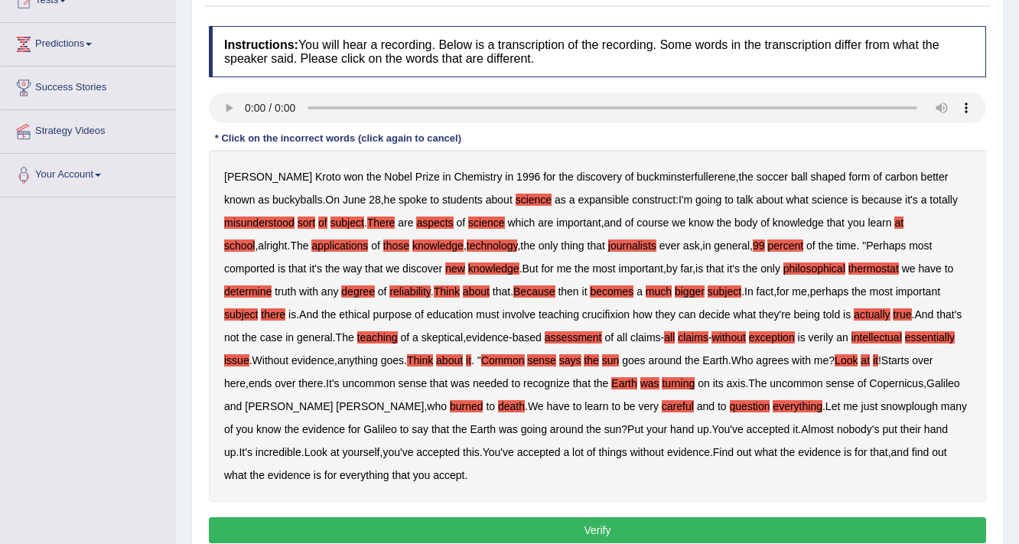
click at [345, 423] on b "evidence" at bounding box center [323, 429] width 43 height 12
click at [941, 407] on b "many" at bounding box center [954, 406] width 26 height 12
click at [236, 435] on div "[PERSON_NAME] won the Nobel Prize in Chemistry in [DATE] for the discovery of b…" at bounding box center [597, 326] width 777 height 352
click at [363, 432] on b "Galileo" at bounding box center [380, 429] width 34 height 12
click at [471, 429] on b "Earth" at bounding box center [483, 429] width 25 height 12
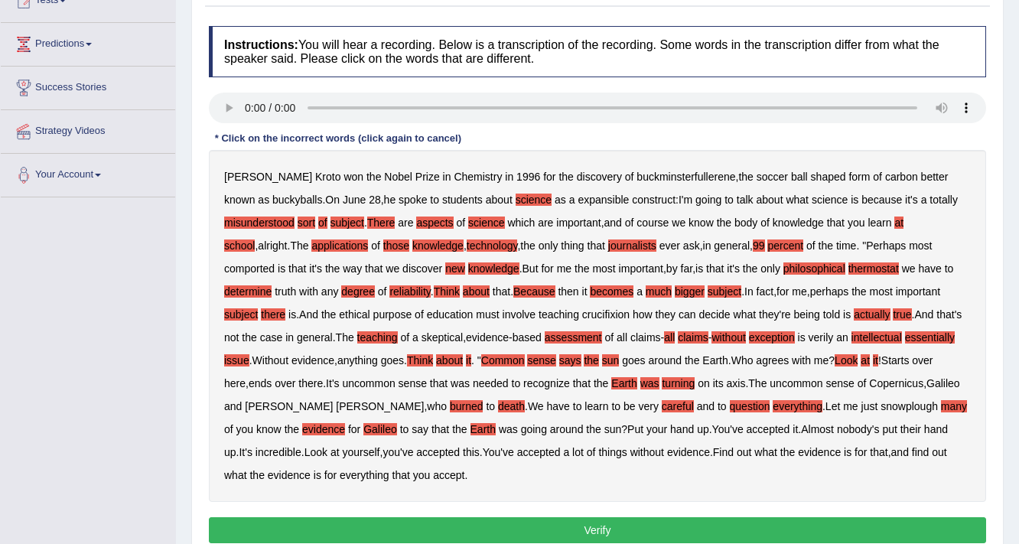
click at [499, 426] on b "was" at bounding box center [508, 429] width 19 height 12
click at [521, 426] on b "going" at bounding box center [534, 429] width 26 height 12
click at [550, 423] on b "around" at bounding box center [567, 429] width 34 height 12
click at [619, 420] on div "[PERSON_NAME] won the Nobel Prize in Chemistry in [DATE] for the discovery of b…" at bounding box center [597, 326] width 777 height 352
click at [747, 425] on b "accepted" at bounding box center [769, 429] width 44 height 12
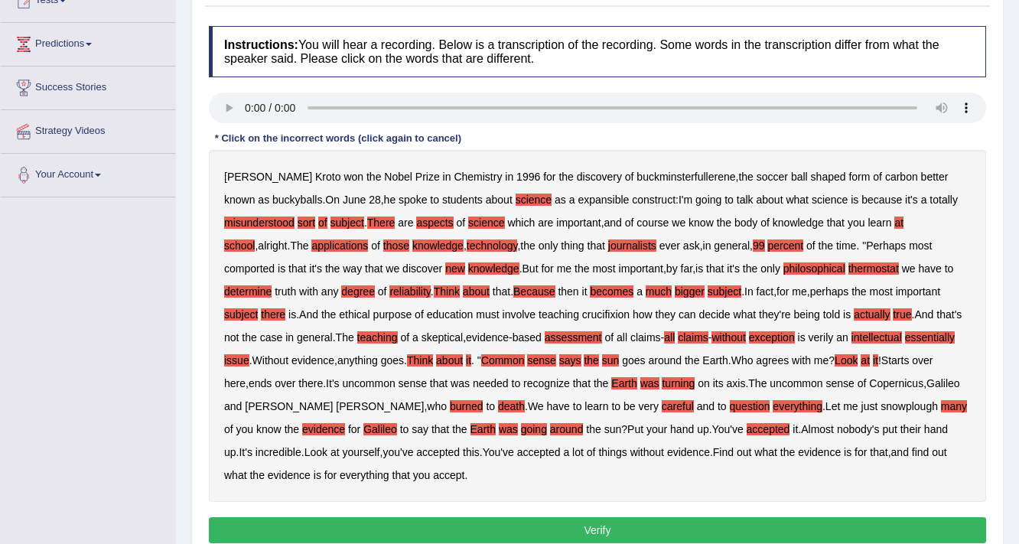
click at [712, 425] on b "You've" at bounding box center [727, 429] width 31 height 12
click at [793, 429] on b "it" at bounding box center [795, 429] width 5 height 12
click at [801, 429] on b "Almost" at bounding box center [817, 429] width 33 height 12
click at [837, 424] on b "nobody's" at bounding box center [858, 429] width 43 height 12
click at [302, 446] on b "incredible" at bounding box center [279, 452] width 46 height 12
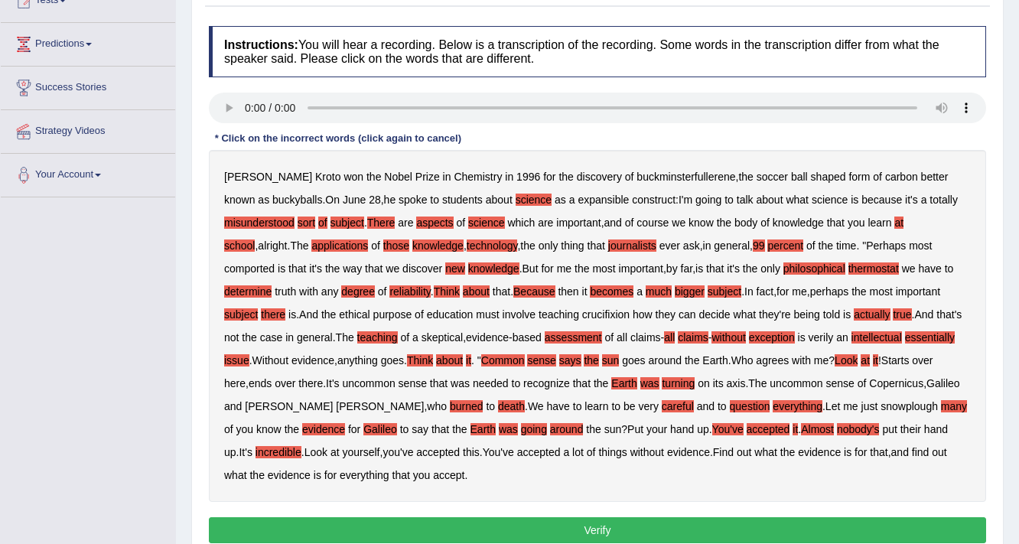
click at [252, 446] on b "It's" at bounding box center [245, 452] width 13 height 12
click at [328, 446] on b "Look" at bounding box center [316, 452] width 23 height 12
click at [340, 446] on b "at" at bounding box center [335, 452] width 9 height 12
click at [342, 453] on b "yourself" at bounding box center [360, 452] width 37 height 12
click at [383, 453] on b "you've" at bounding box center [398, 452] width 31 height 12
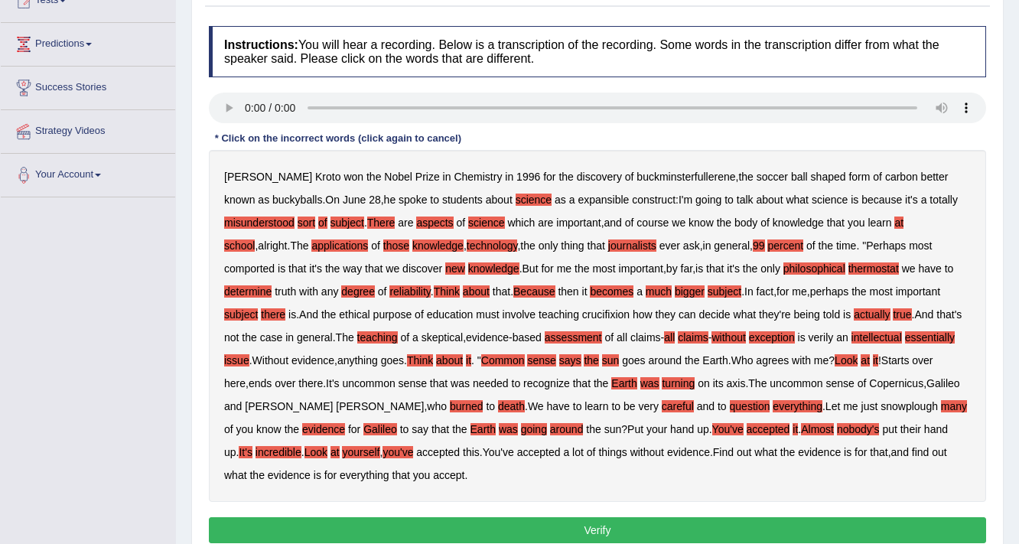
click at [416, 451] on b "accepted" at bounding box center [438, 452] width 44 height 12
click at [463, 450] on b "this" at bounding box center [471, 452] width 17 height 12
click at [517, 446] on b "accepted" at bounding box center [539, 452] width 44 height 12
click at [459, 448] on div "[PERSON_NAME] won the Nobel Prize in Chemistry in [DATE] for the discovery of b…" at bounding box center [597, 326] width 777 height 352
click at [572, 450] on b "lot" at bounding box center [577, 452] width 11 height 12
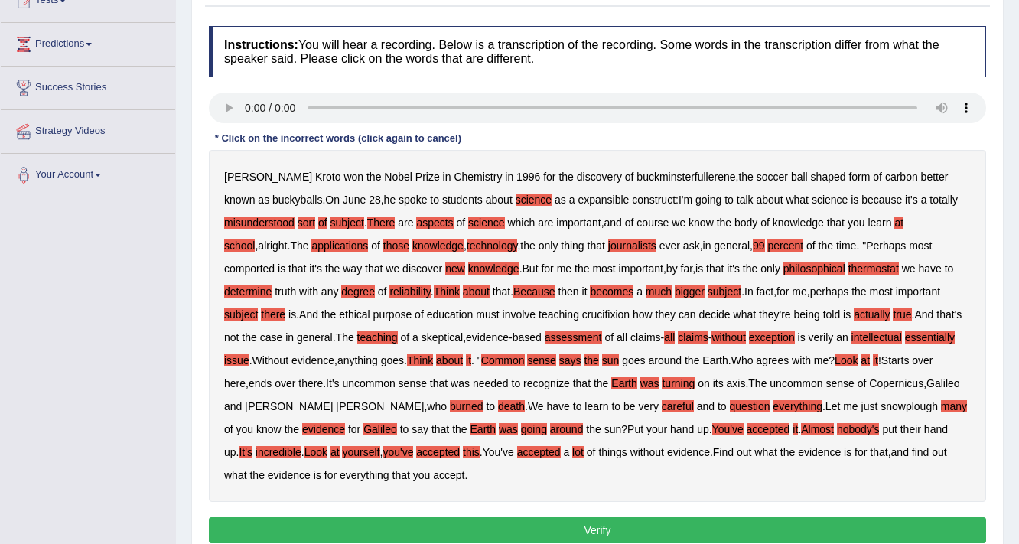
click at [587, 451] on b "of" at bounding box center [591, 452] width 9 height 12
click at [598, 452] on b "things" at bounding box center [612, 452] width 28 height 12
drag, startPoint x: 534, startPoint y: 448, endPoint x: 569, endPoint y: 448, distance: 35.2
click at [631, 448] on b "without" at bounding box center [648, 452] width 34 height 12
click at [667, 449] on b "evidence" at bounding box center [688, 452] width 43 height 12
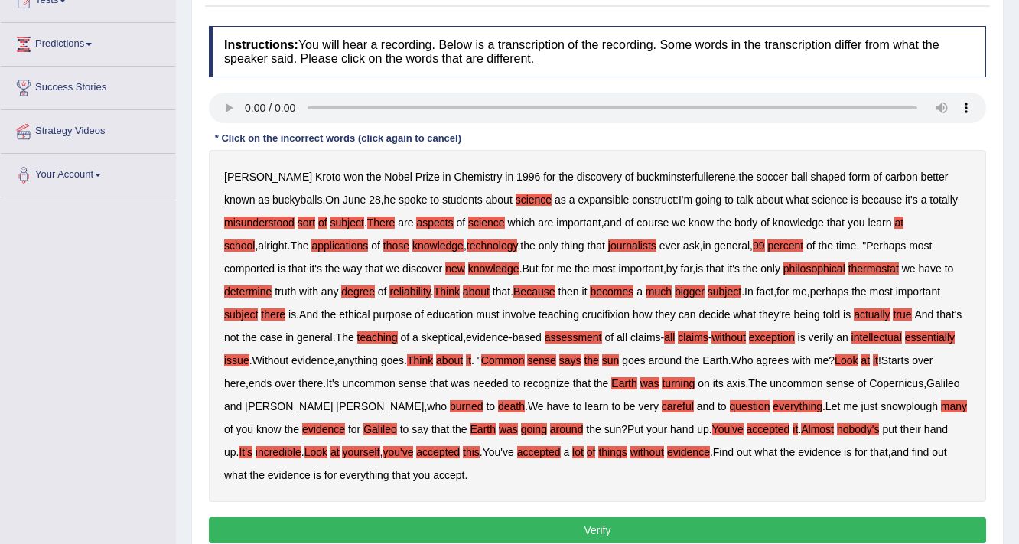
click at [737, 453] on b "out" at bounding box center [744, 452] width 15 height 12
click at [713, 450] on b "Find" at bounding box center [723, 452] width 21 height 12
click at [667, 451] on div "[PERSON_NAME] won the Nobel Prize in Chemistry in [DATE] for the discovery of b…" at bounding box center [597, 326] width 777 height 352
click at [798, 451] on b "evidence" at bounding box center [819, 452] width 43 height 12
click at [824, 449] on div "[PERSON_NAME] won the Nobel Prize in Chemistry in [DATE] for the discovery of b…" at bounding box center [597, 326] width 777 height 352
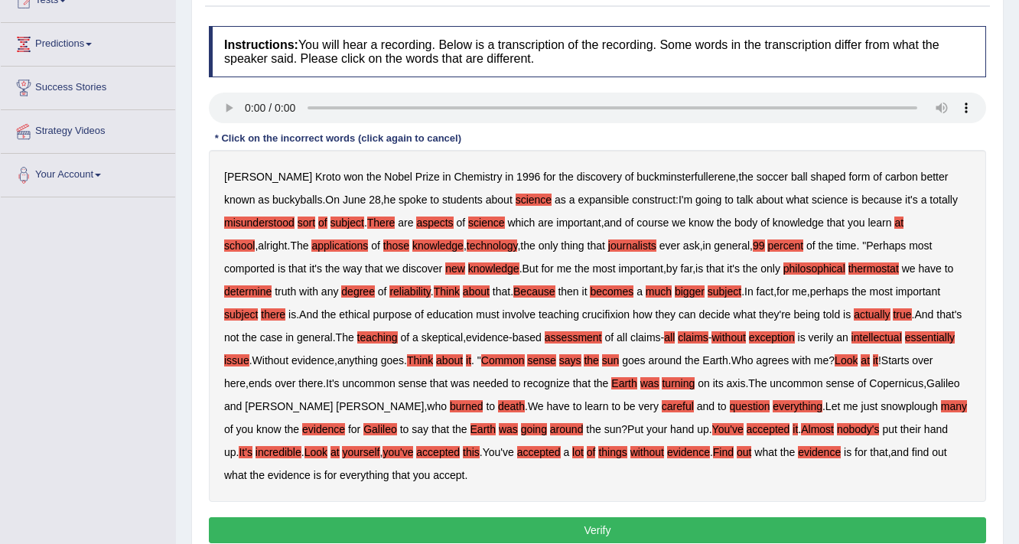
click at [912, 449] on b "find" at bounding box center [921, 452] width 18 height 12
click at [932, 449] on b "out" at bounding box center [939, 452] width 15 height 12
click at [545, 520] on button "Verify" at bounding box center [597, 530] width 777 height 26
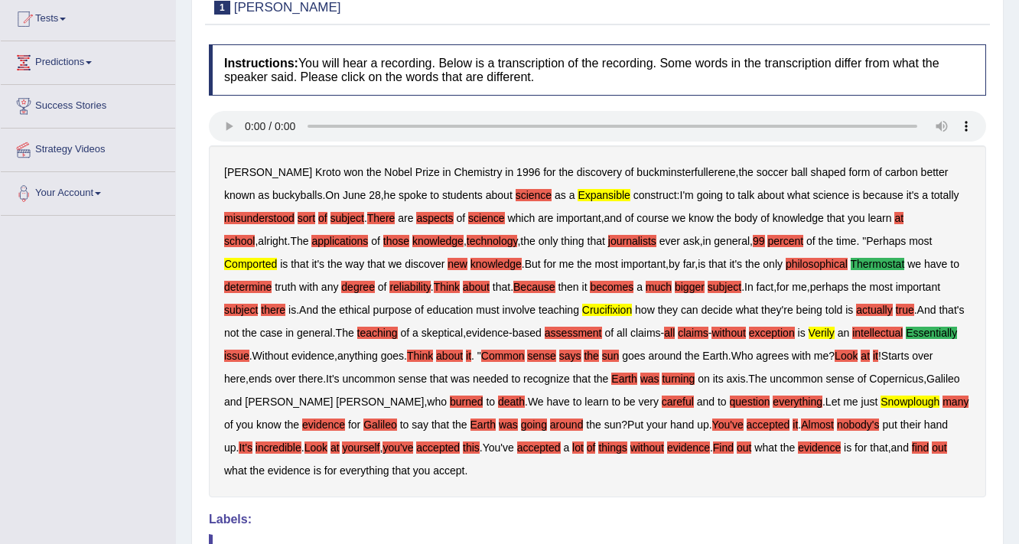
scroll to position [42, 0]
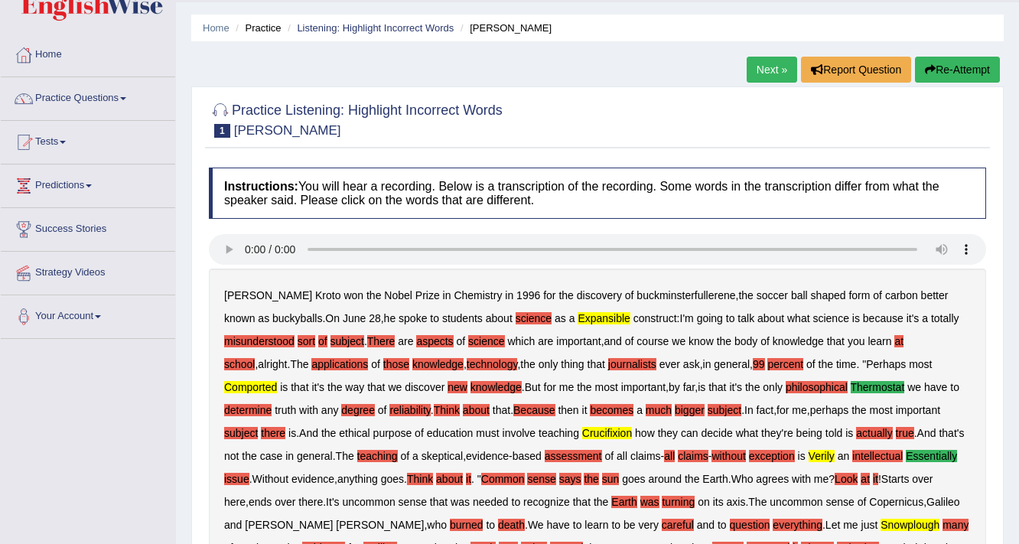
click at [68, 149] on link "Tests" at bounding box center [88, 140] width 174 height 38
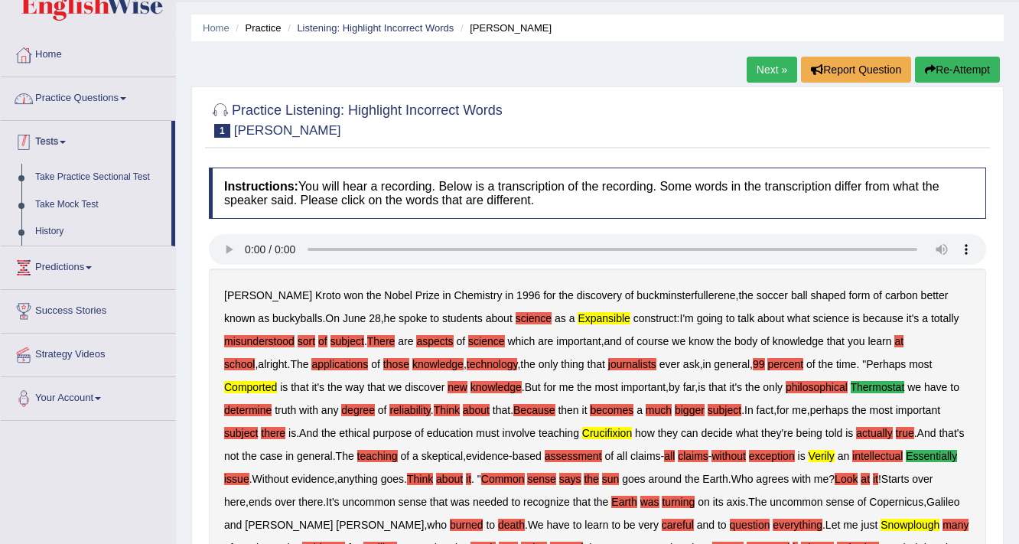
click at [58, 102] on link "Practice Questions" at bounding box center [88, 96] width 174 height 38
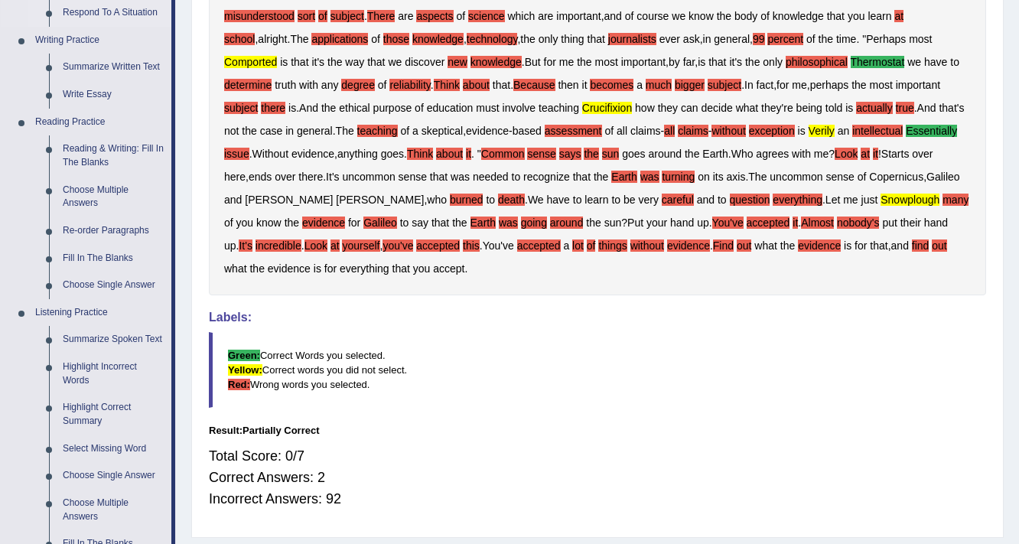
scroll to position [306, 0]
